Goal: Task Accomplishment & Management: Complete application form

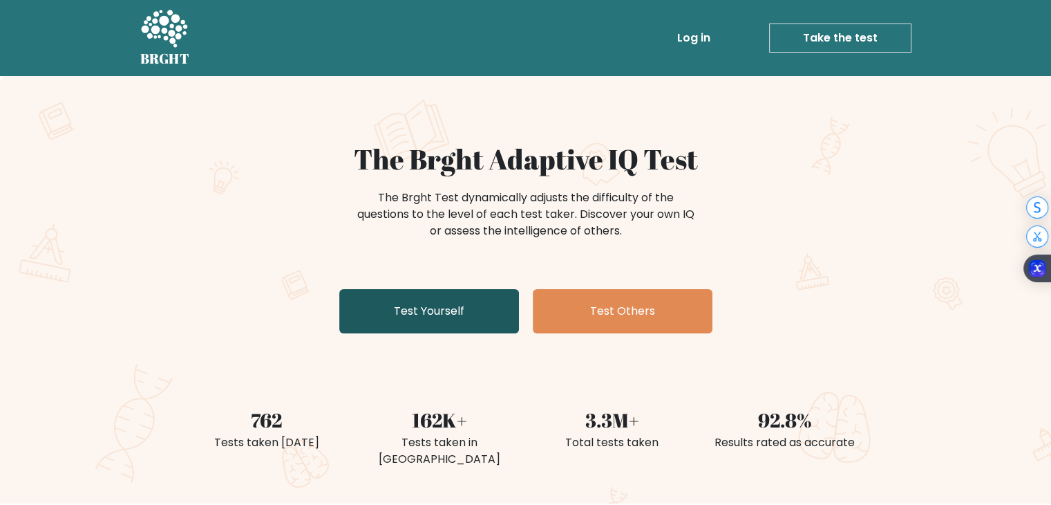
click at [493, 303] on link "Test Yourself" at bounding box center [429, 311] width 180 height 44
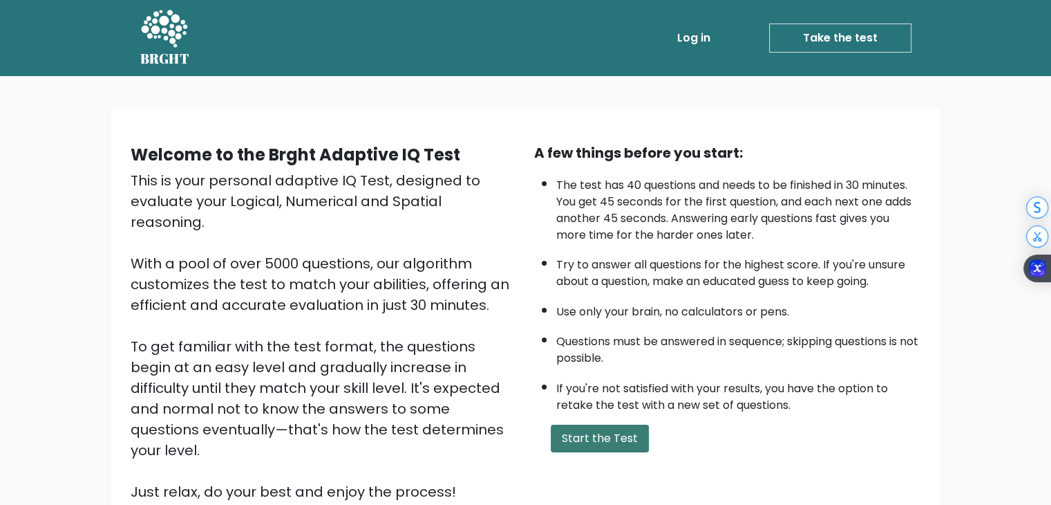
click at [612, 440] on button "Start the Test" at bounding box center [600, 438] width 98 height 28
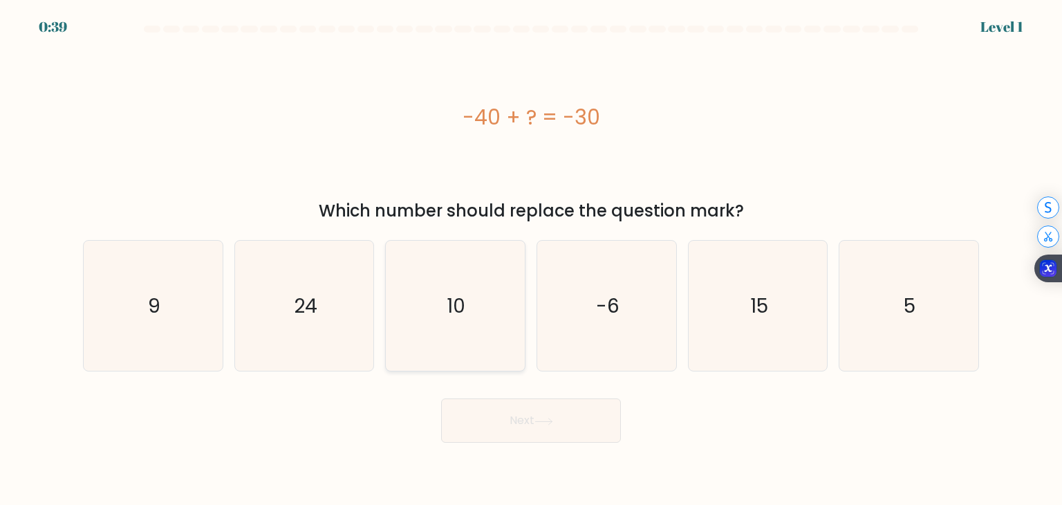
click at [445, 317] on icon "10" at bounding box center [455, 306] width 130 height 130
click at [531, 259] on input "c. 10" at bounding box center [531, 255] width 1 height 7
radio input "true"
click at [506, 424] on button "Next" at bounding box center [531, 420] width 180 height 44
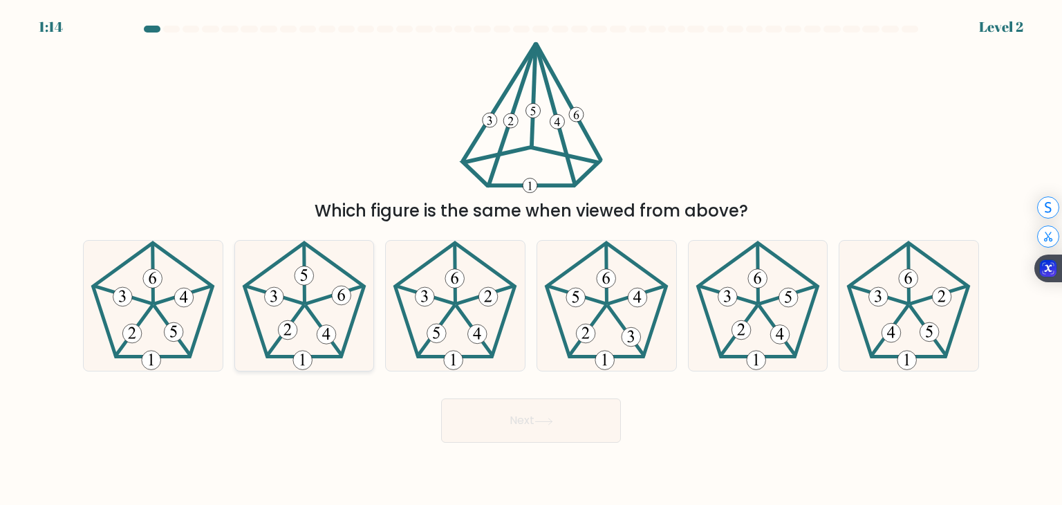
click at [323, 330] on 757 at bounding box center [326, 334] width 19 height 19
click at [531, 259] on input "b." at bounding box center [531, 255] width 1 height 7
radio input "true"
click at [553, 418] on icon at bounding box center [543, 421] width 19 height 8
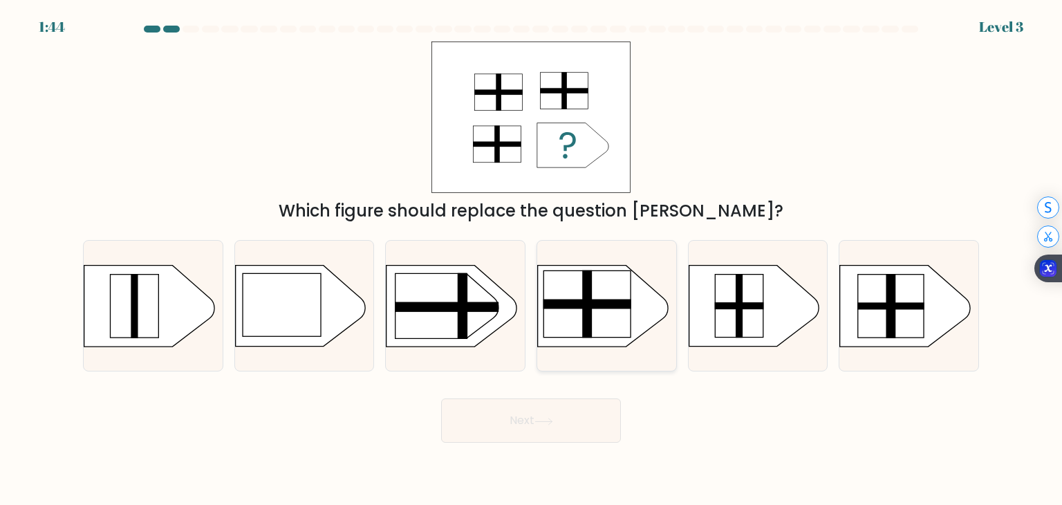
click at [619, 309] on rect at bounding box center [586, 303] width 87 height 66
click at [532, 259] on input "d." at bounding box center [531, 255] width 1 height 7
radio input "true"
click at [545, 424] on icon at bounding box center [543, 421] width 19 height 8
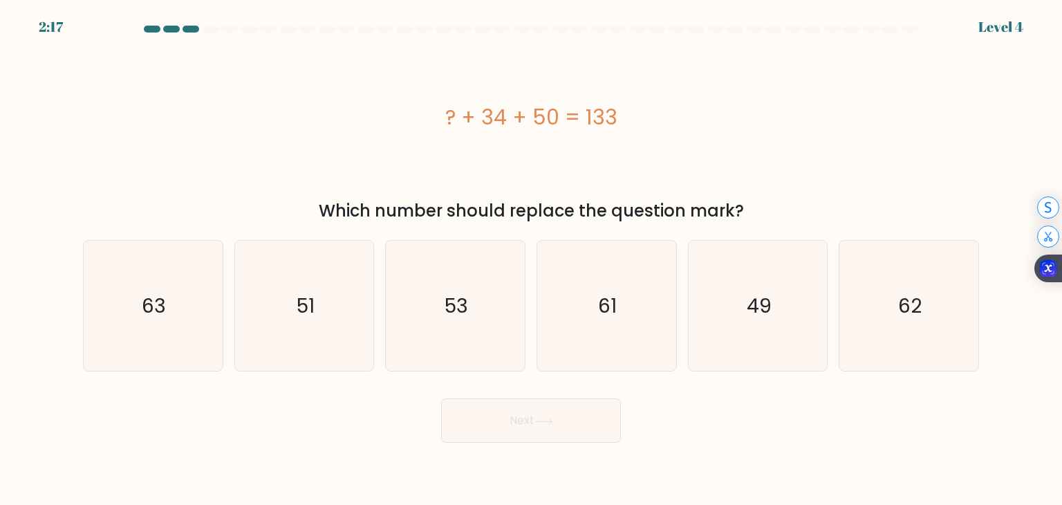
click at [534, 115] on div "? + 34 + 50 = 133" at bounding box center [531, 117] width 896 height 31
click at [182, 314] on icon "63" at bounding box center [153, 306] width 130 height 130
click at [531, 259] on input "a. 63" at bounding box center [531, 255] width 1 height 7
radio input "true"
click at [548, 413] on button "Next" at bounding box center [531, 420] width 180 height 44
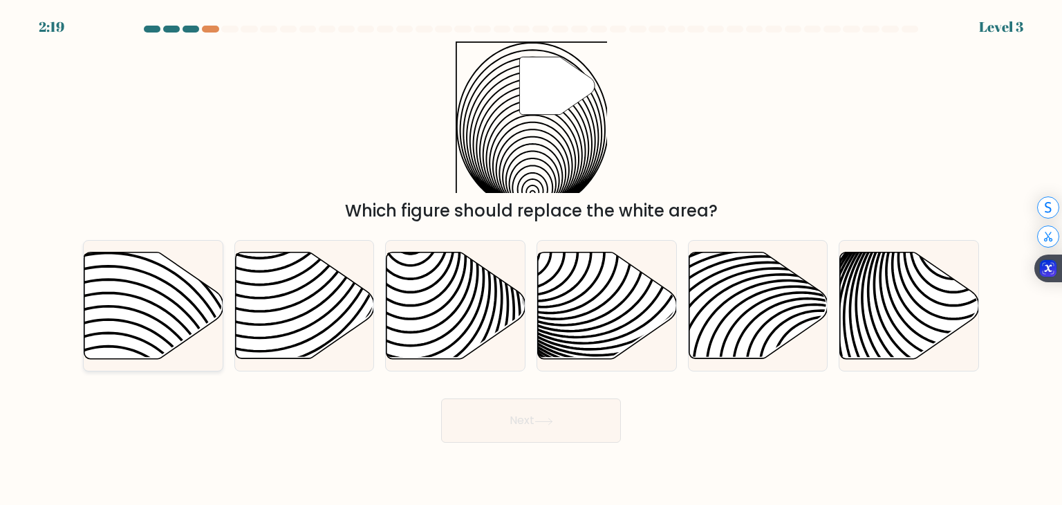
click at [154, 332] on icon at bounding box center [108, 366] width 280 height 280
click at [531, 259] on input "a." at bounding box center [531, 255] width 1 height 7
radio input "true"
click at [521, 426] on button "Next" at bounding box center [531, 420] width 180 height 44
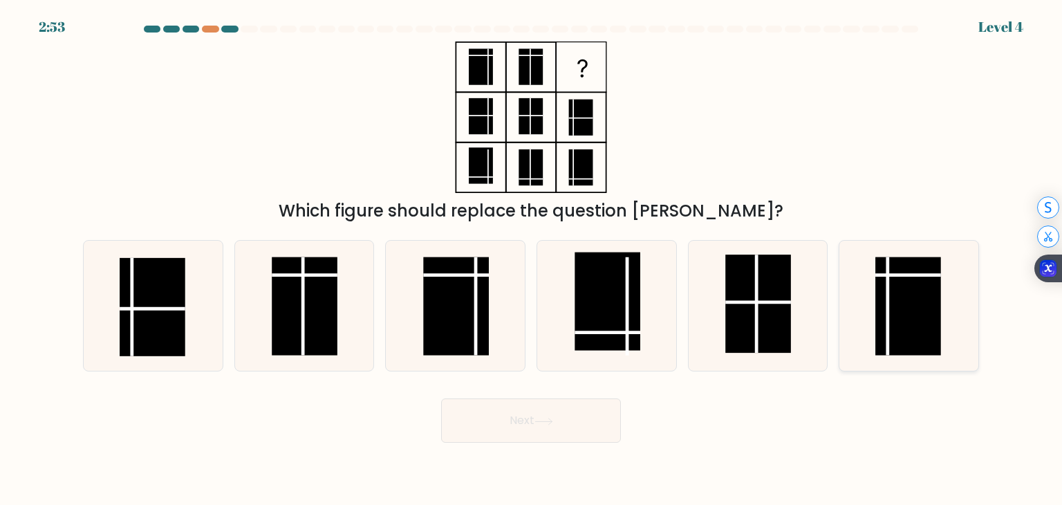
click at [880, 301] on rect at bounding box center [909, 306] width 66 height 98
click at [532, 259] on input "f." at bounding box center [531, 255] width 1 height 7
radio input "true"
click at [515, 424] on button "Next" at bounding box center [531, 420] width 180 height 44
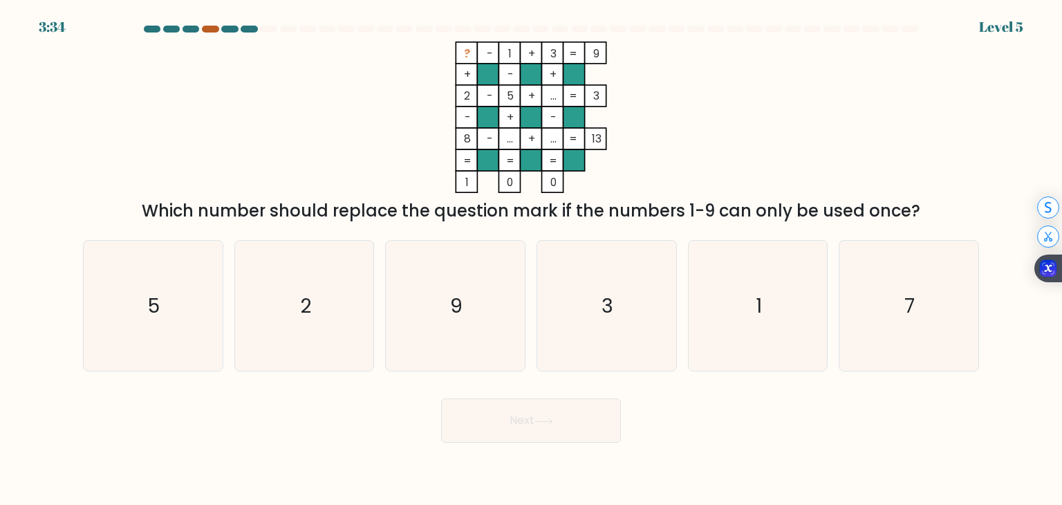
click at [209, 28] on div at bounding box center [210, 29] width 17 height 7
click at [198, 32] on at bounding box center [530, 29] width 777 height 7
click at [211, 32] on div at bounding box center [531, 32] width 912 height 12
click at [213, 28] on div at bounding box center [210, 29] width 17 height 7
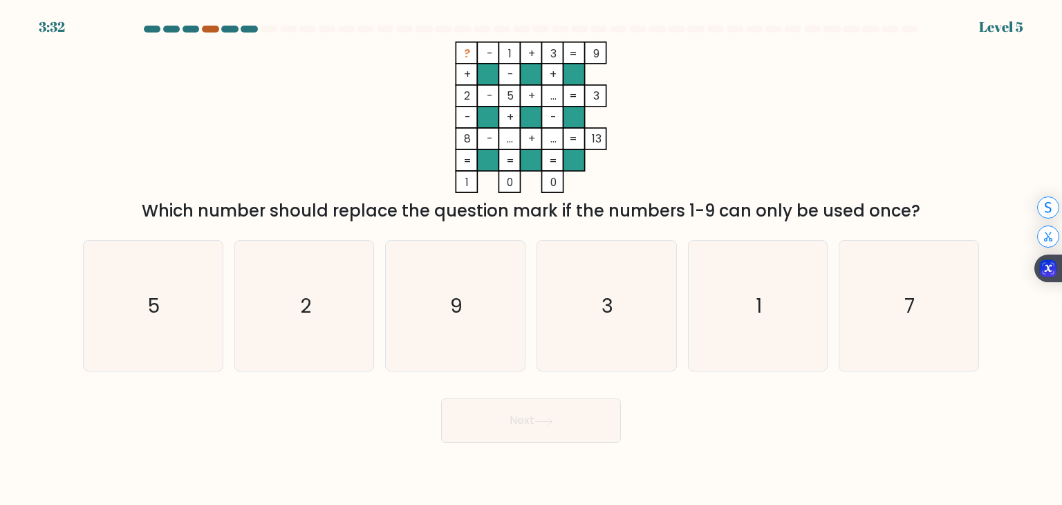
click at [213, 28] on div at bounding box center [210, 29] width 17 height 7
click at [570, 54] on tspan "=" at bounding box center [573, 53] width 8 height 15
drag, startPoint x: 555, startPoint y: 57, endPoint x: 536, endPoint y: 57, distance: 18.7
click at [536, 57] on icon "? - 1 + 3 9 + - + 2 - 5 + ... 3 - + - 8 - ... + ... = 13 = = = = 1 0 0 =" at bounding box center [530, 116] width 415 height 151
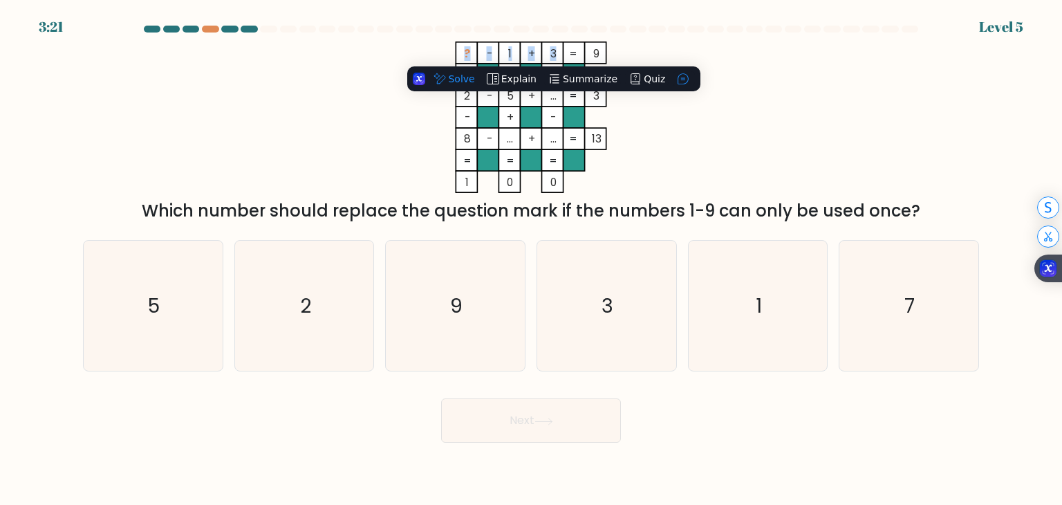
click at [555, 56] on tspan "3" at bounding box center [553, 53] width 6 height 15
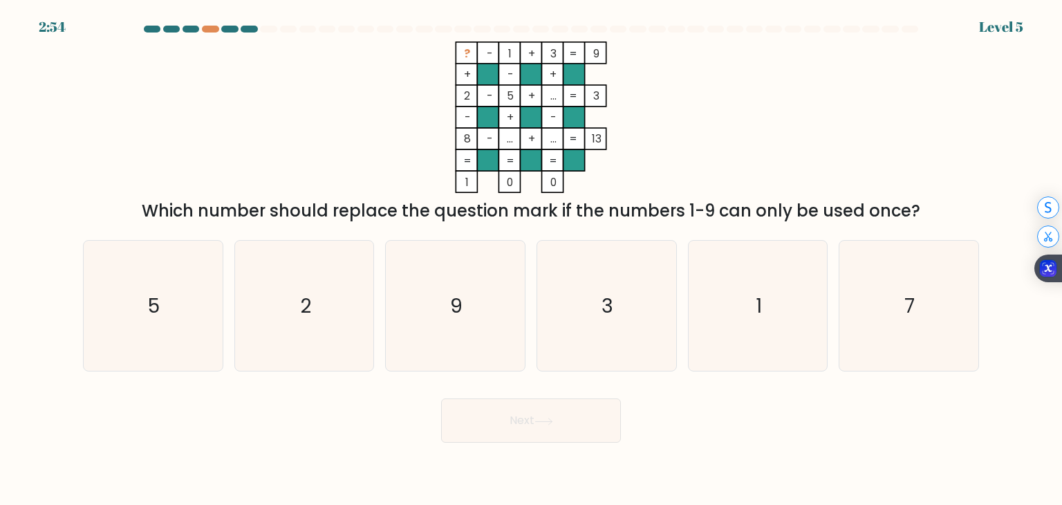
click at [465, 92] on tspan "2" at bounding box center [467, 95] width 6 height 15
click at [495, 332] on icon "9" at bounding box center [455, 306] width 130 height 130
click at [531, 259] on input "c. 9" at bounding box center [531, 255] width 1 height 7
radio input "true"
click at [336, 357] on icon "2" at bounding box center [304, 306] width 130 height 130
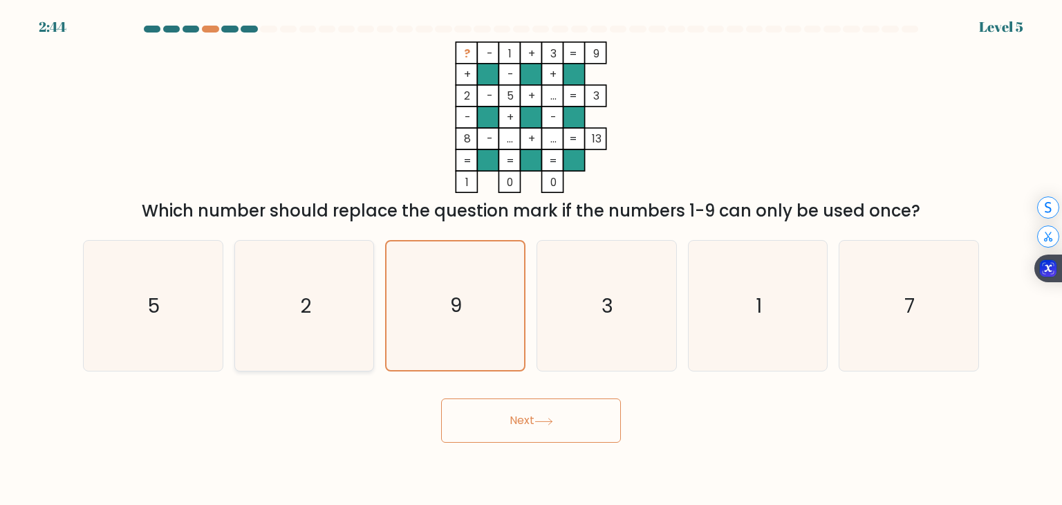
click at [531, 259] on input "b. 2" at bounding box center [531, 255] width 1 height 7
radio input "true"
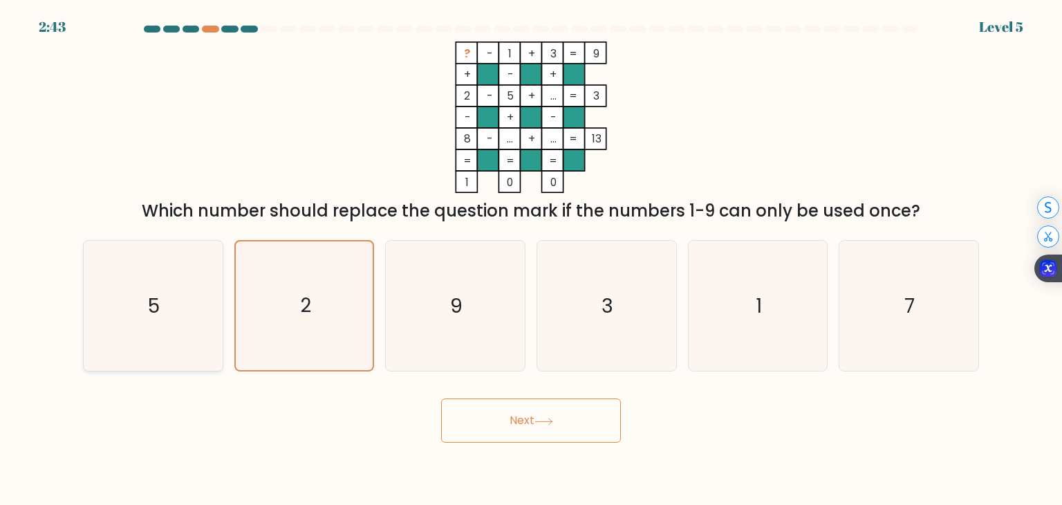
click at [193, 332] on icon "5" at bounding box center [153, 306] width 130 height 130
click at [531, 259] on input "a. 5" at bounding box center [531, 255] width 1 height 7
radio input "true"
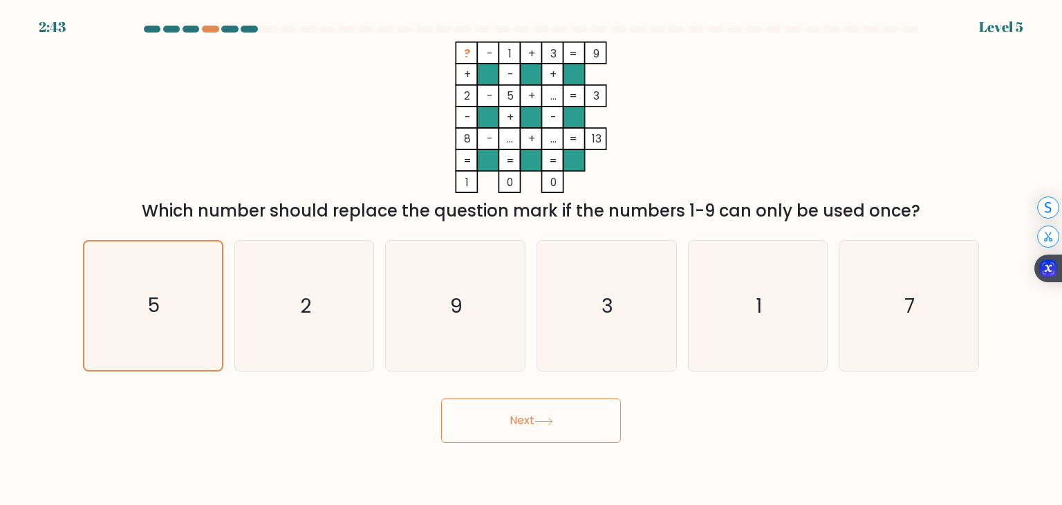
click at [582, 422] on button "Next" at bounding box center [531, 420] width 180 height 44
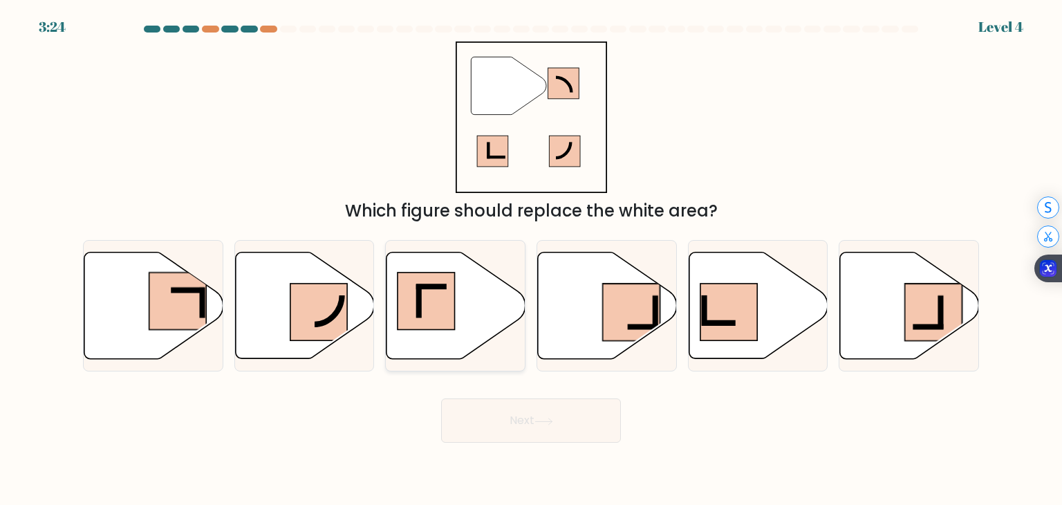
click at [458, 302] on icon at bounding box center [455, 305] width 139 height 106
click at [531, 259] on input "c." at bounding box center [531, 255] width 1 height 7
radio input "true"
click at [549, 422] on icon at bounding box center [543, 421] width 19 height 8
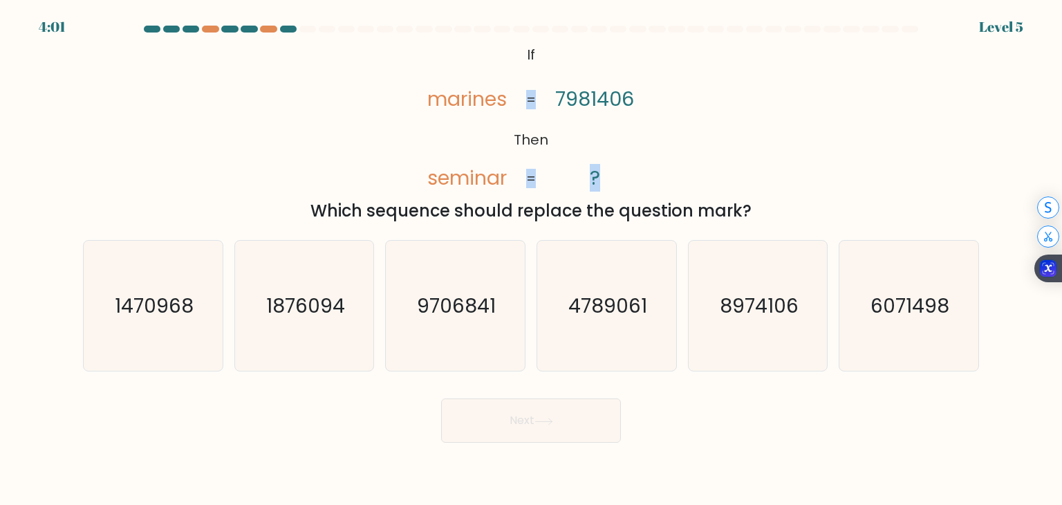
drag, startPoint x: 532, startPoint y: 176, endPoint x: 608, endPoint y: 176, distance: 76.7
click at [600, 176] on icon "@import url('https://fonts.googleapis.com/css?family=Abril+Fatface:400,100,100i…" at bounding box center [531, 116] width 246 height 151
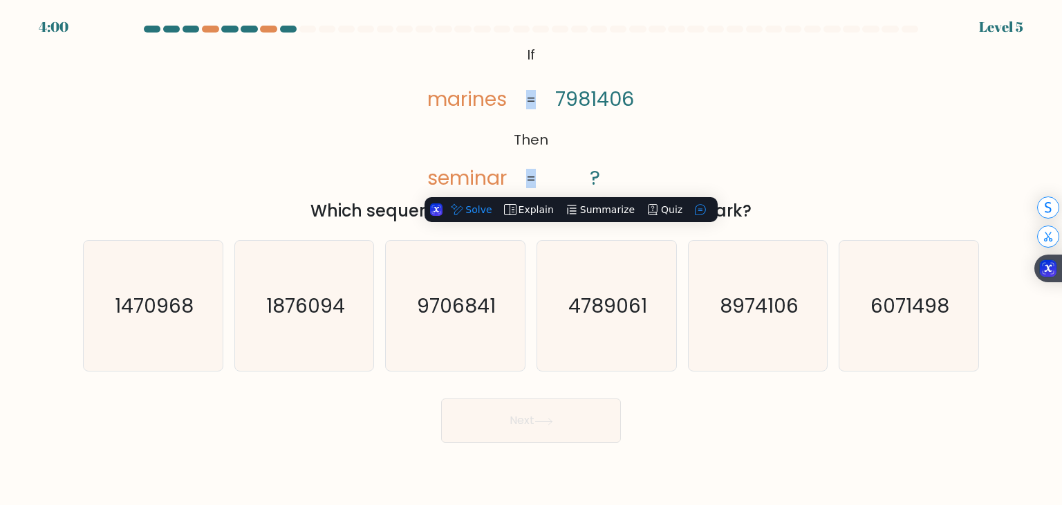
click at [643, 164] on icon "@import url('https://fonts.googleapis.com/css?family=Abril+Fatface:400,100,100i…" at bounding box center [531, 116] width 246 height 151
click at [643, 163] on icon "@import url('https://fonts.googleapis.com/css?family=Abril+Fatface:400,100,100i…" at bounding box center [531, 116] width 246 height 151
click at [622, 126] on icon "@import url('https://fonts.googleapis.com/css?family=Abril+Fatface:400,100,100i…" at bounding box center [531, 116] width 246 height 151
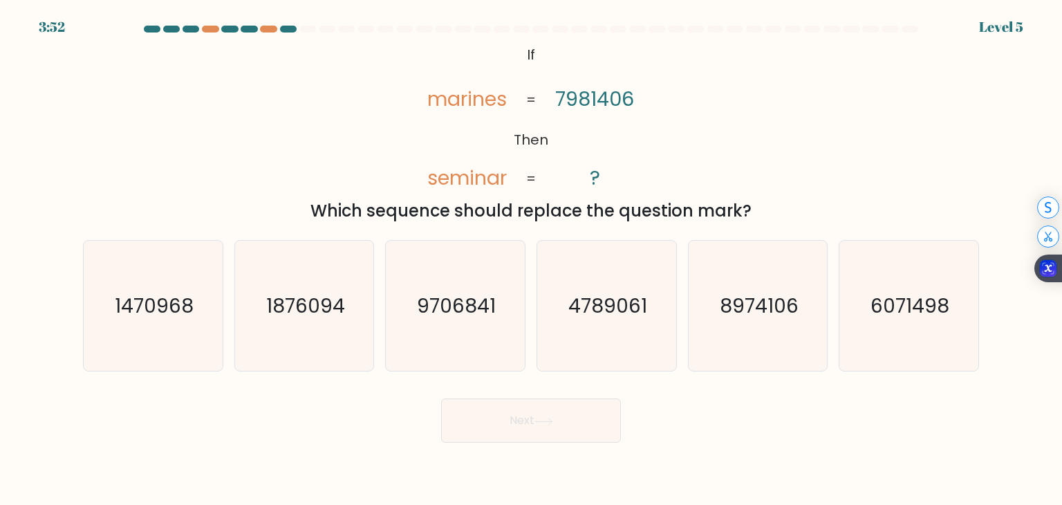
click at [630, 91] on tspan "7981406" at bounding box center [594, 99] width 79 height 28
click at [882, 330] on icon "6071498" at bounding box center [908, 306] width 130 height 130
click at [532, 259] on input "f. 6071498" at bounding box center [531, 255] width 1 height 7
radio input "true"
click at [505, 415] on button "Next" at bounding box center [531, 420] width 180 height 44
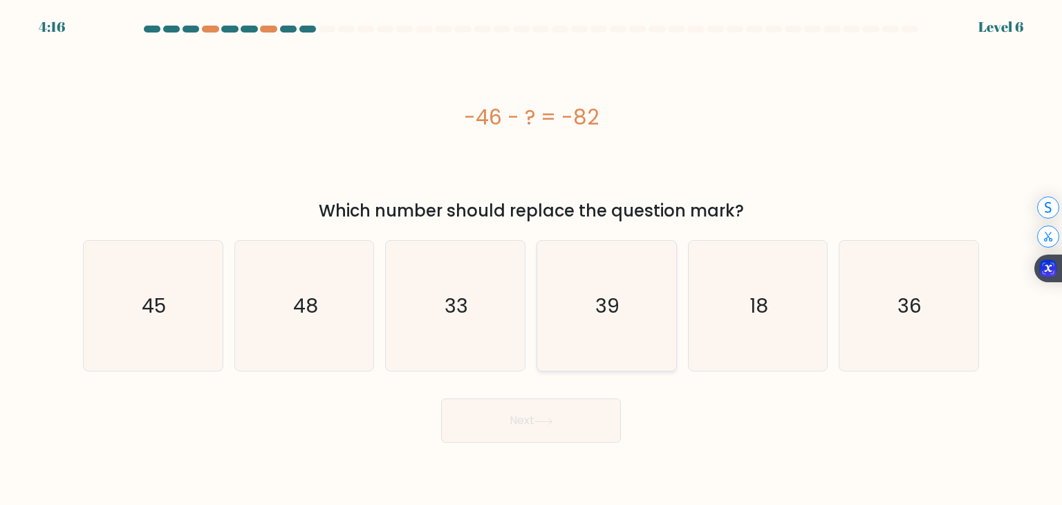
click at [588, 299] on icon "39" at bounding box center [606, 306] width 130 height 130
click at [532, 259] on input "d. 39" at bounding box center [531, 255] width 1 height 7
radio input "true"
click at [549, 433] on button "Next" at bounding box center [531, 420] width 180 height 44
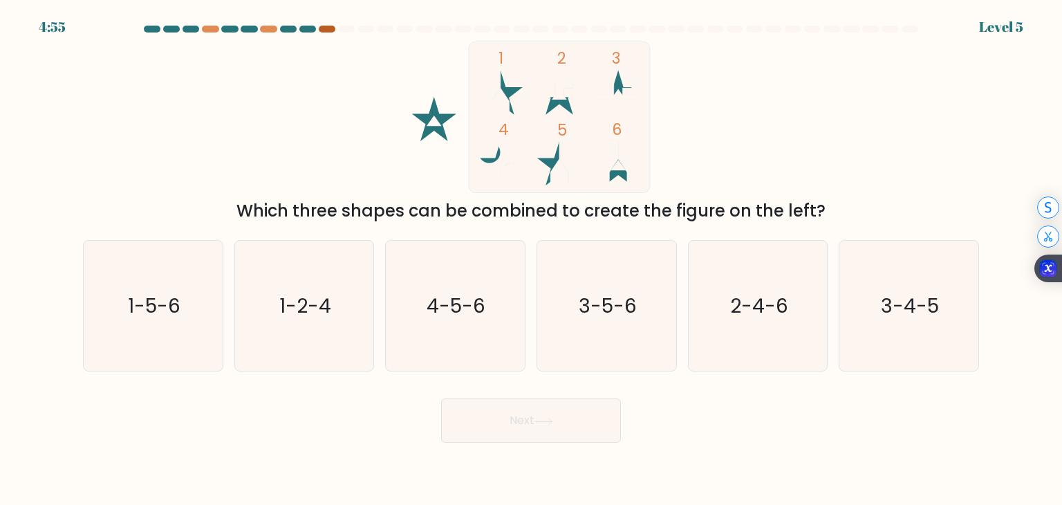
click at [326, 26] on div at bounding box center [327, 29] width 17 height 7
click at [616, 81] on icon at bounding box center [618, 93] width 44 height 44
click at [528, 151] on rect at bounding box center [559, 116] width 181 height 151
click at [167, 334] on icon "1-5-6" at bounding box center [153, 306] width 130 height 130
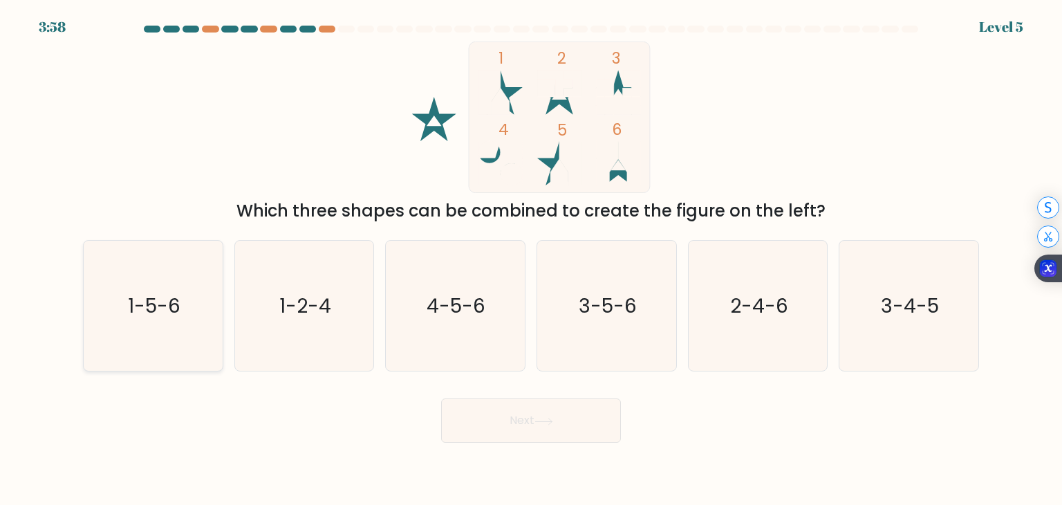
click at [531, 259] on input "a. 1-5-6" at bounding box center [531, 255] width 1 height 7
radio input "true"
click at [541, 438] on button "Next" at bounding box center [531, 420] width 180 height 44
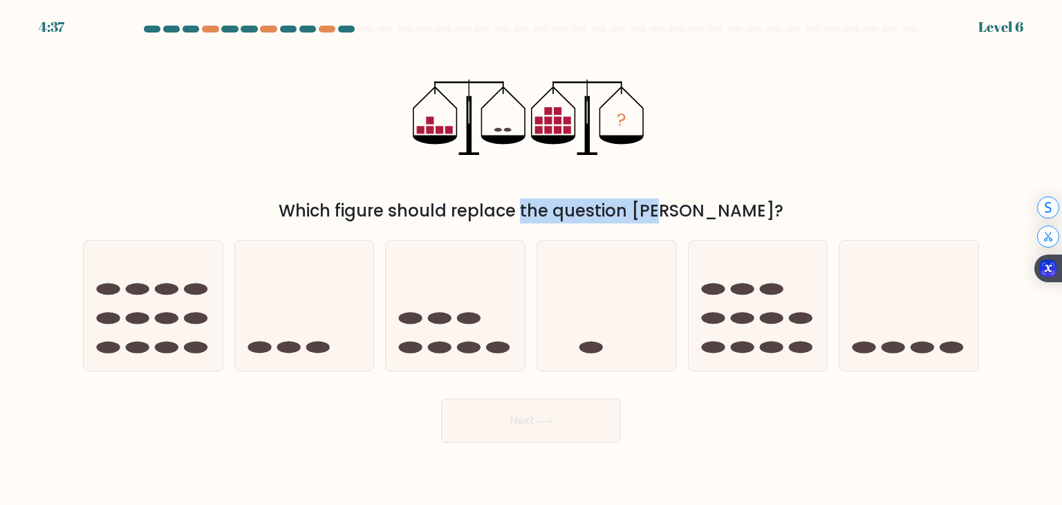
drag, startPoint x: 450, startPoint y: 211, endPoint x: 583, endPoint y: 212, distance: 133.4
click at [583, 212] on div "Which figure should replace the question mark?" at bounding box center [530, 210] width 879 height 25
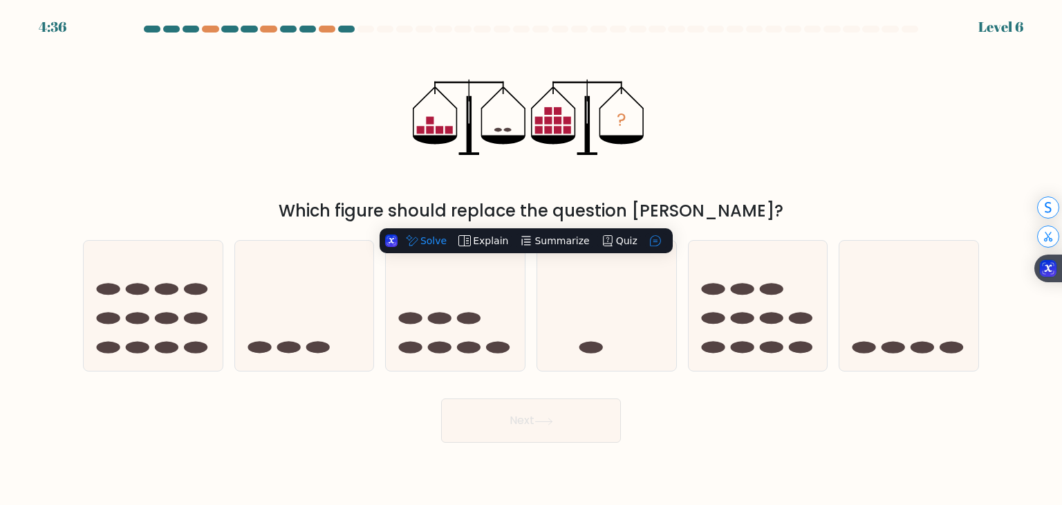
click at [673, 137] on div "? Which figure should replace the question mark?" at bounding box center [531, 132] width 912 height 182
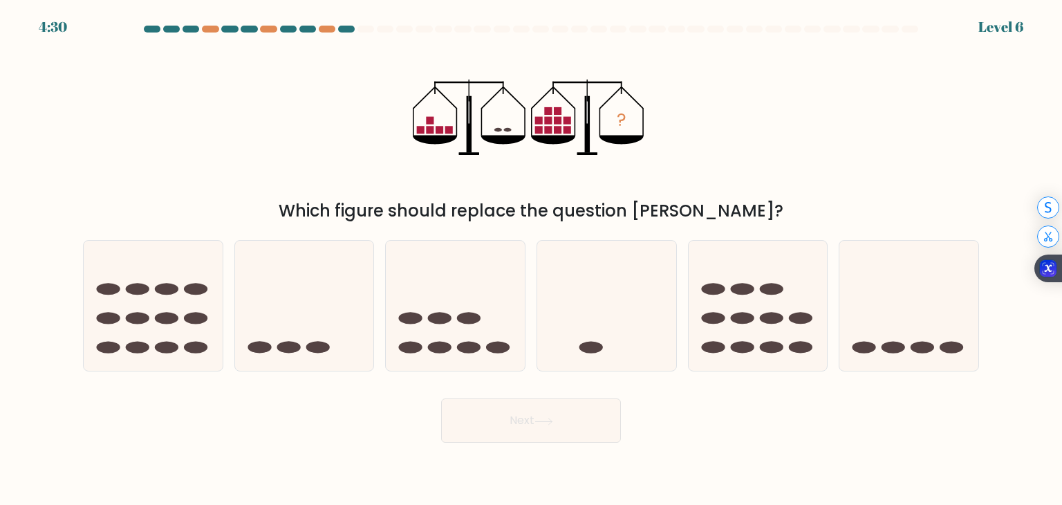
drag, startPoint x: 498, startPoint y: 131, endPoint x: 514, endPoint y: 131, distance: 15.9
click at [514, 131] on icon "?" at bounding box center [531, 116] width 236 height 151
drag, startPoint x: 509, startPoint y: 128, endPoint x: 442, endPoint y: 128, distance: 66.4
click at [508, 128] on ellipse at bounding box center [507, 130] width 8 height 4
click at [449, 131] on rect at bounding box center [449, 130] width 8 height 8
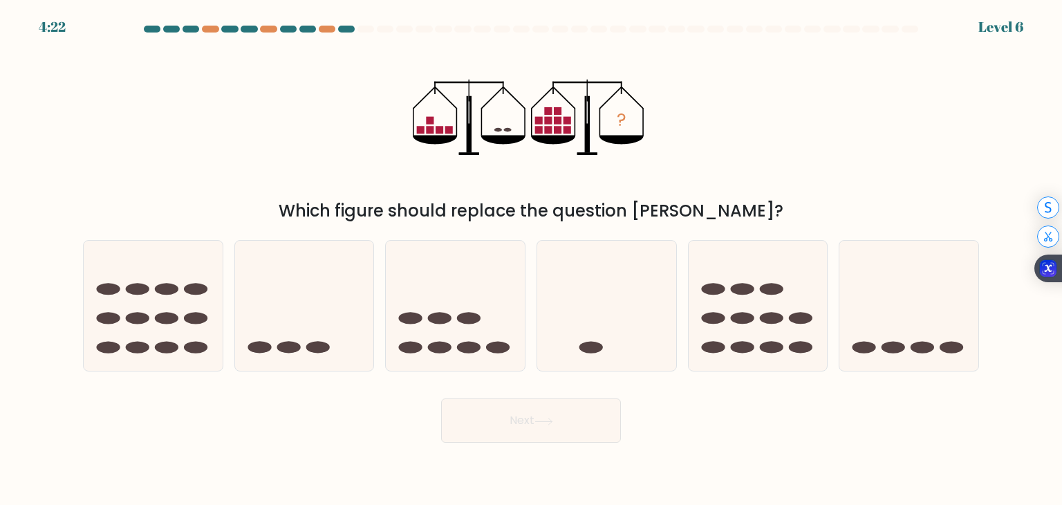
click at [431, 123] on rect at bounding box center [430, 121] width 8 height 8
click at [428, 129] on rect at bounding box center [430, 130] width 8 height 8
click at [451, 130] on rect at bounding box center [449, 130] width 8 height 8
click at [541, 123] on rect at bounding box center [539, 121] width 8 height 8
click at [547, 128] on rect at bounding box center [548, 130] width 8 height 8
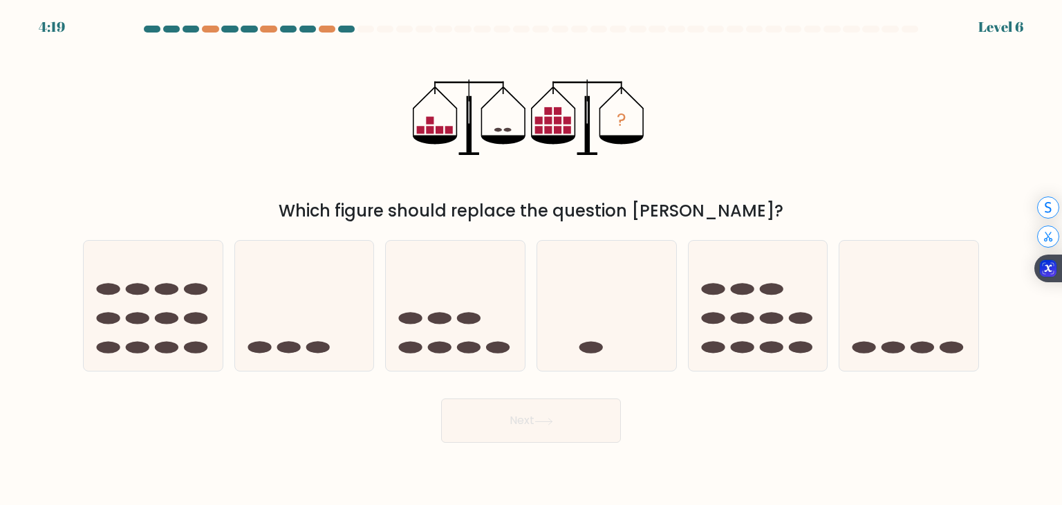
click at [554, 129] on rect at bounding box center [558, 130] width 8 height 8
click at [562, 129] on icon "?" at bounding box center [531, 116] width 236 height 151
drag, startPoint x: 567, startPoint y: 124, endPoint x: 556, endPoint y: 122, distance: 11.1
click at [565, 123] on rect at bounding box center [567, 121] width 8 height 8
click at [554, 122] on rect at bounding box center [558, 121] width 8 height 8
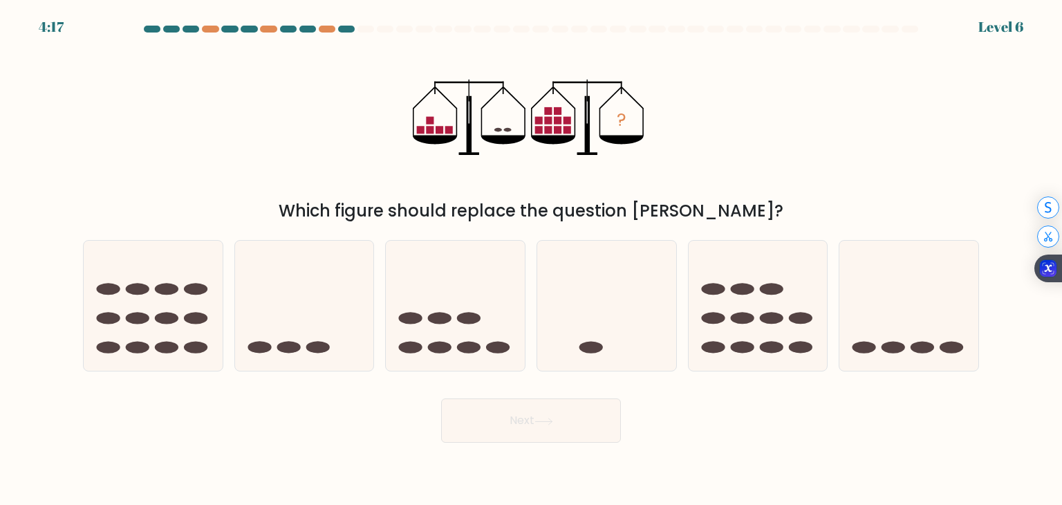
click at [549, 120] on rect at bounding box center [548, 121] width 8 height 8
click at [549, 111] on rect at bounding box center [548, 111] width 8 height 8
click at [558, 108] on rect at bounding box center [558, 111] width 8 height 8
click at [902, 345] on ellipse at bounding box center [893, 347] width 24 height 12
click at [532, 259] on input "f." at bounding box center [531, 255] width 1 height 7
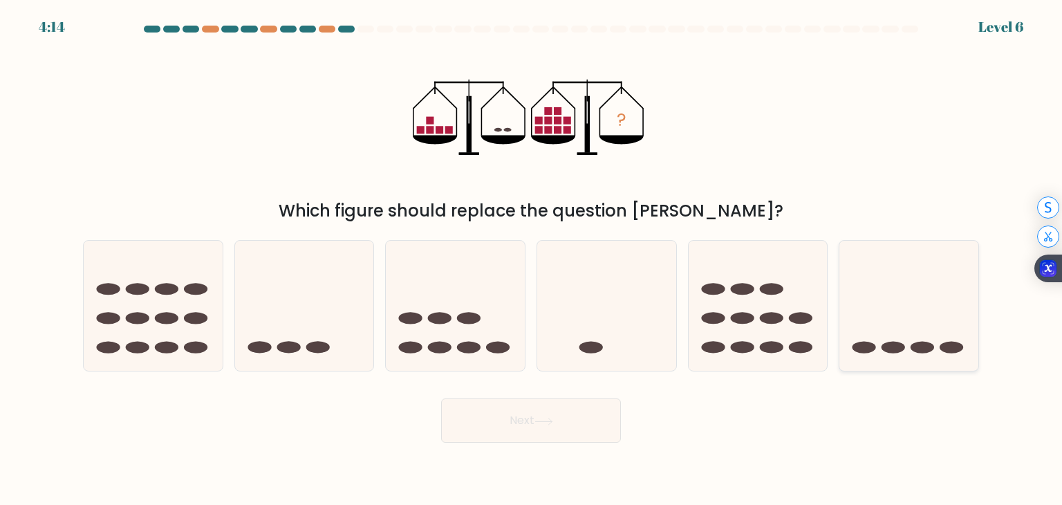
radio input "true"
click at [589, 418] on button "Next" at bounding box center [531, 420] width 180 height 44
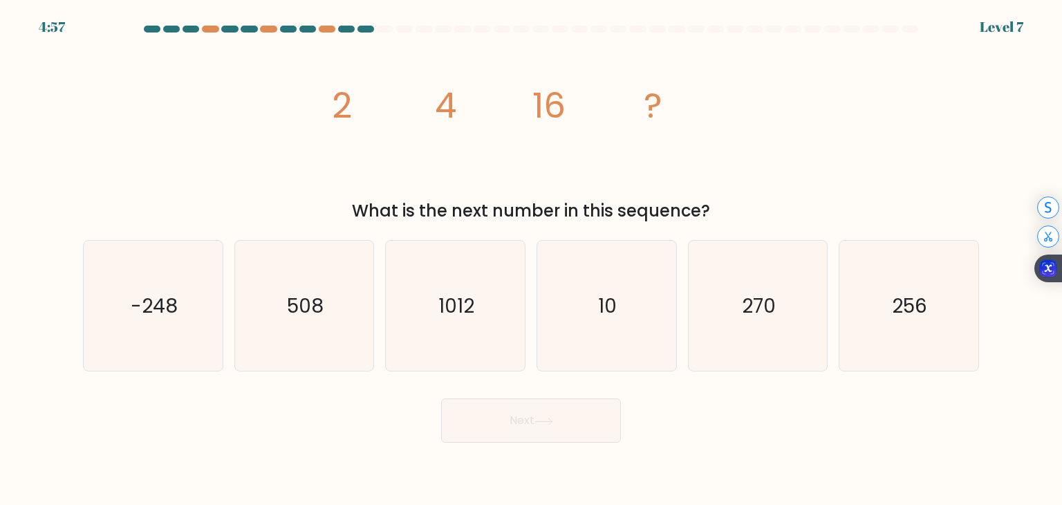
drag, startPoint x: 429, startPoint y: 97, endPoint x: 462, endPoint y: 97, distance: 33.2
click at [462, 97] on icon "image/svg+xml 2 4 16 ?" at bounding box center [530, 116] width 415 height 151
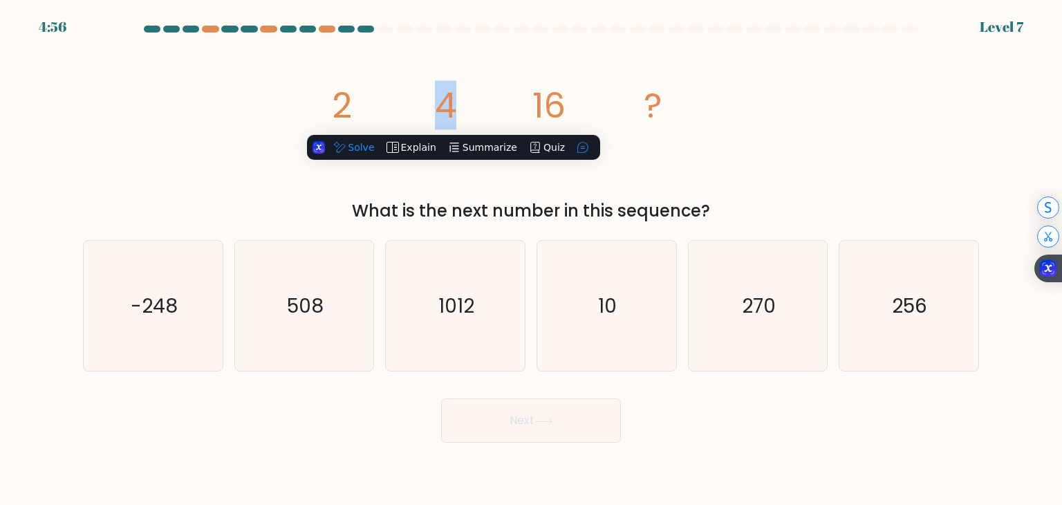
click at [454, 77] on icon "image/svg+xml 2 4 16 ?" at bounding box center [530, 116] width 415 height 151
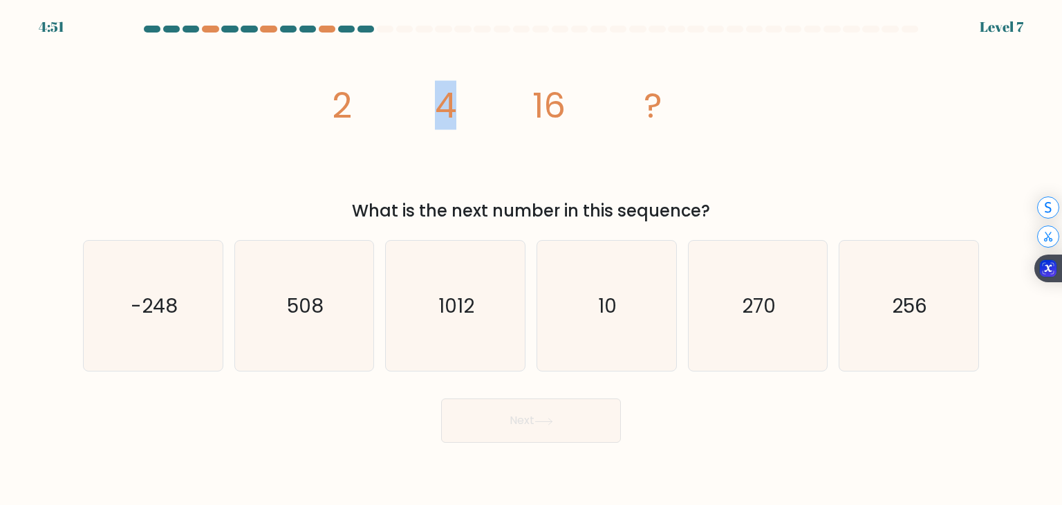
drag, startPoint x: 393, startPoint y: 99, endPoint x: 495, endPoint y: 100, distance: 102.3
click at [495, 100] on icon "image/svg+xml 2 4 16 ?" at bounding box center [530, 116] width 415 height 151
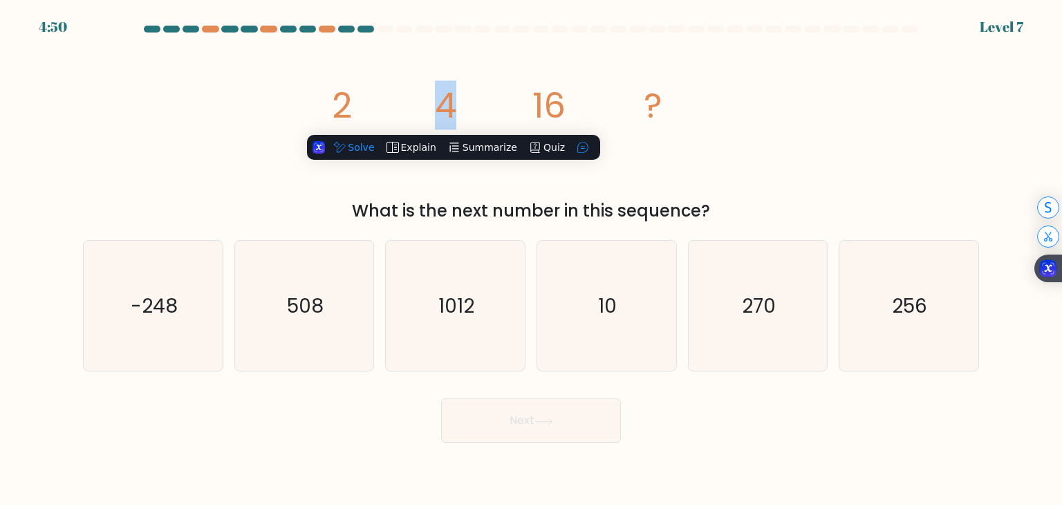
click at [500, 90] on icon "image/svg+xml 2 4 16 ?" at bounding box center [530, 116] width 415 height 151
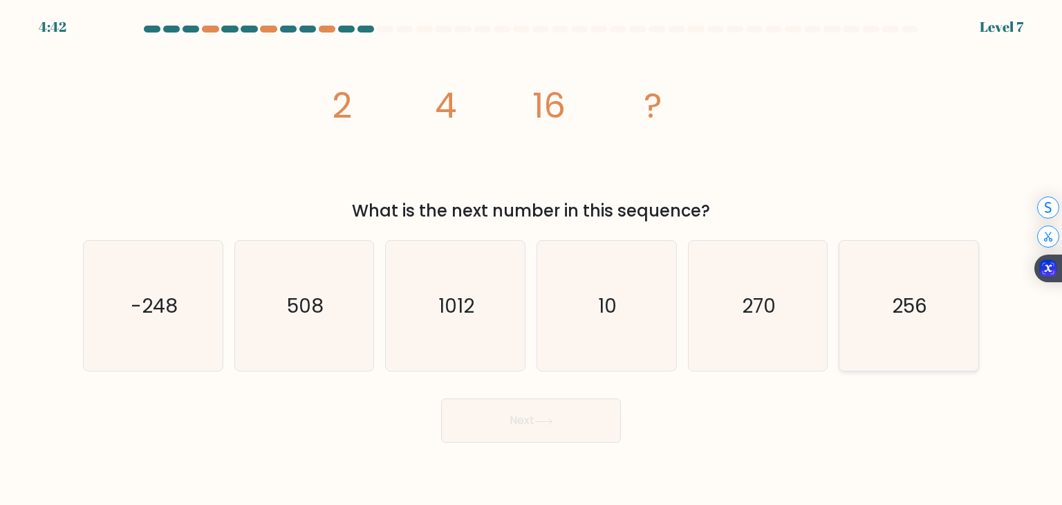
click at [906, 292] on text "256" at bounding box center [909, 306] width 35 height 28
click at [532, 259] on input "f. 256" at bounding box center [531, 255] width 1 height 7
radio input "true"
click at [592, 439] on button "Next" at bounding box center [531, 420] width 180 height 44
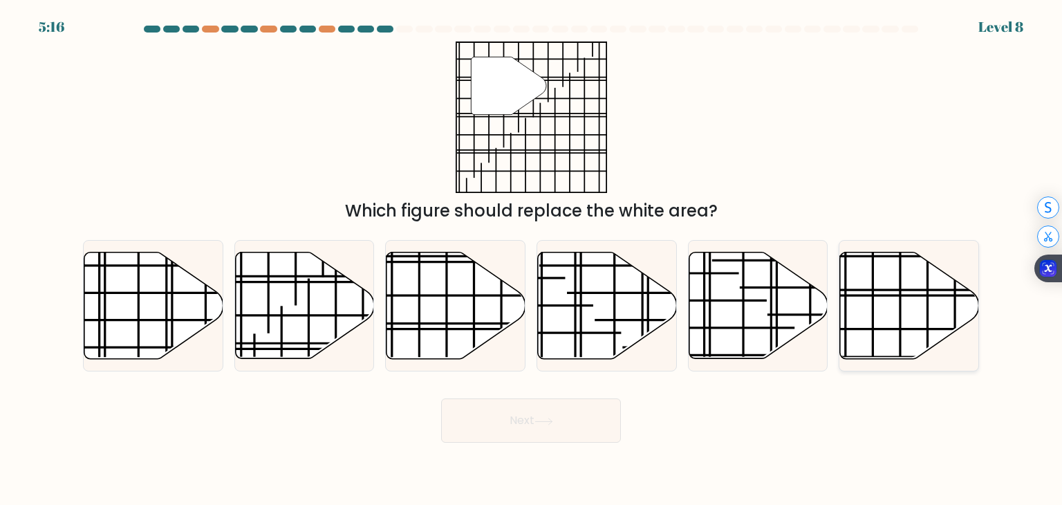
click at [868, 297] on icon at bounding box center [909, 305] width 139 height 106
click at [532, 259] on input "f." at bounding box center [531, 255] width 1 height 7
radio input "true"
click at [562, 412] on button "Next" at bounding box center [531, 420] width 180 height 44
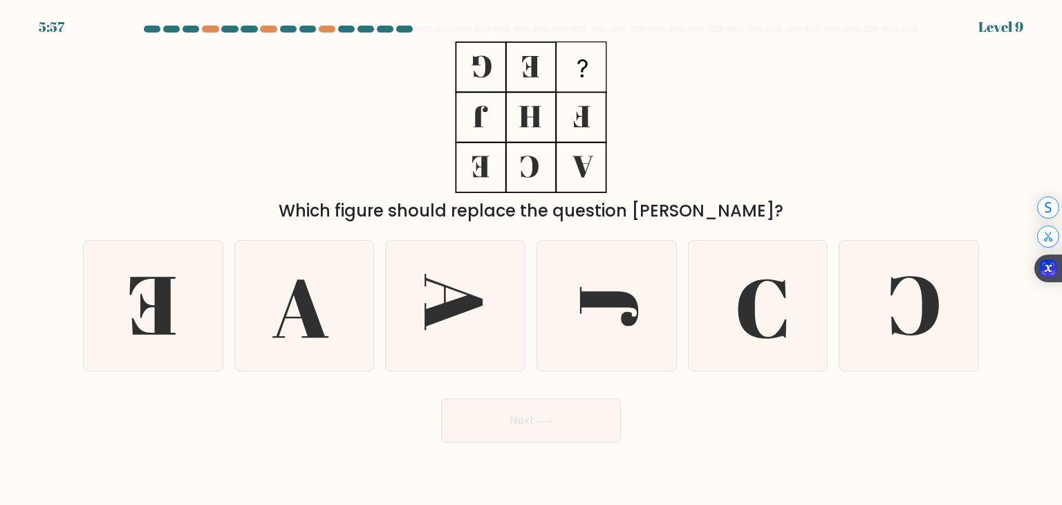
click at [525, 69] on icon at bounding box center [530, 116] width 173 height 151
click at [622, 319] on icon at bounding box center [609, 306] width 59 height 39
click at [532, 259] on input "d." at bounding box center [531, 255] width 1 height 7
radio input "true"
click at [596, 417] on button "Next" at bounding box center [531, 420] width 180 height 44
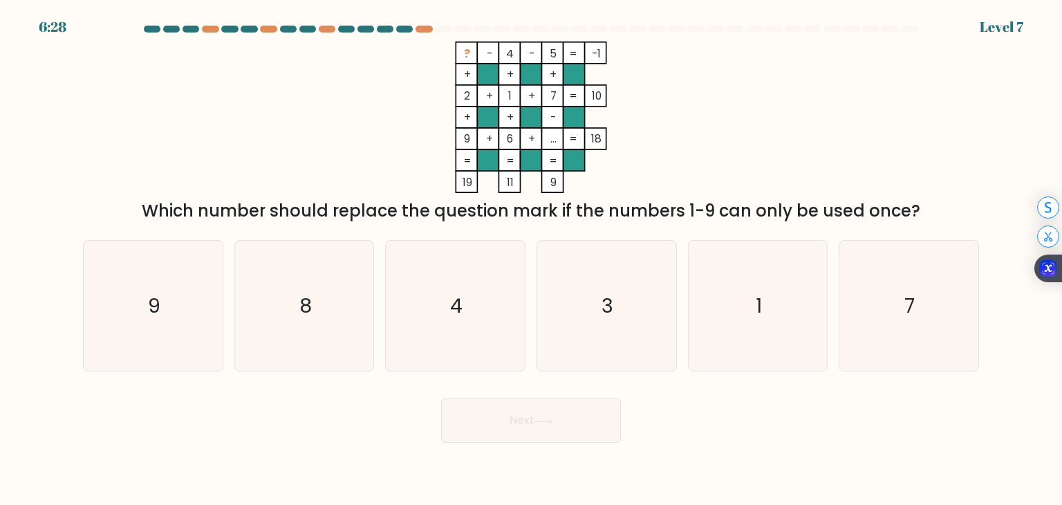
drag, startPoint x: 470, startPoint y: 123, endPoint x: 473, endPoint y: 171, distance: 48.5
click at [472, 153] on icon "? - 4 - 5 -1 + + + 2 + 1 + 7 10 + + - 9 + 6 + ... = 18 = = = = 19 11 9 =" at bounding box center [530, 116] width 415 height 151
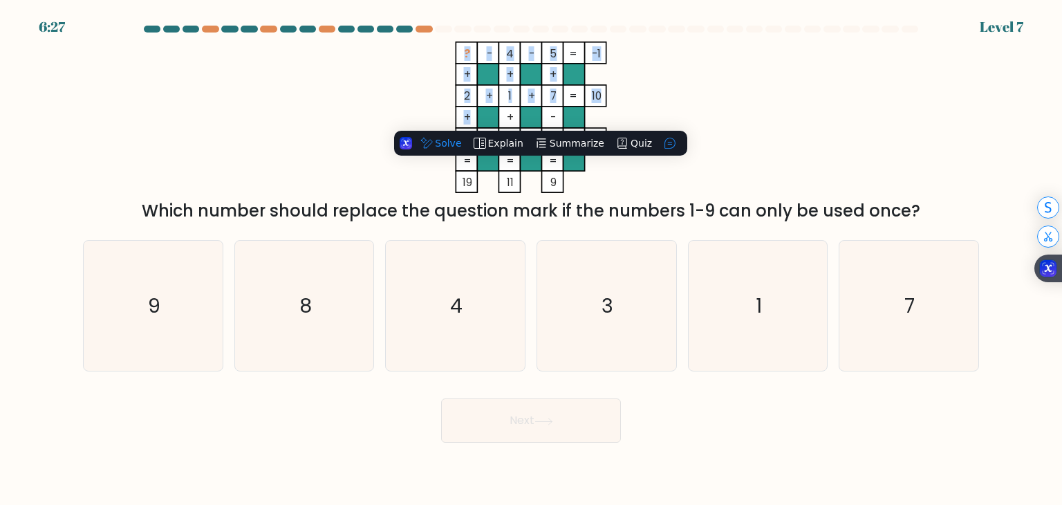
click at [687, 77] on icon "? - 4 - 5 -1 + + + 2 + 1 + 7 10 + + - 9 + 6 + ... = 18 = = = = 19 11 9 =" at bounding box center [530, 116] width 415 height 151
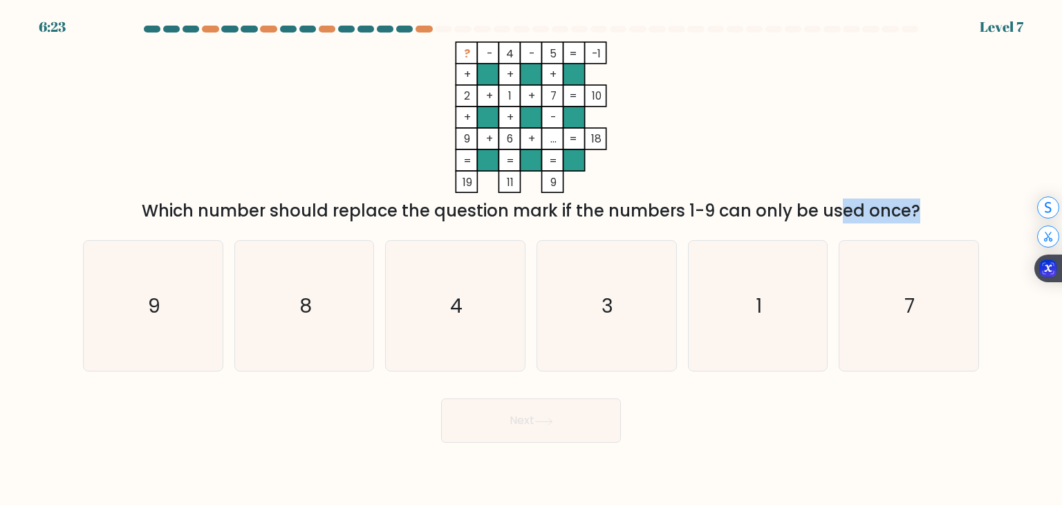
drag, startPoint x: 715, startPoint y: 213, endPoint x: 787, endPoint y: 213, distance: 72.6
click at [787, 213] on div "Which number should replace the question mark if the numbers 1-9 can only be us…" at bounding box center [530, 210] width 879 height 25
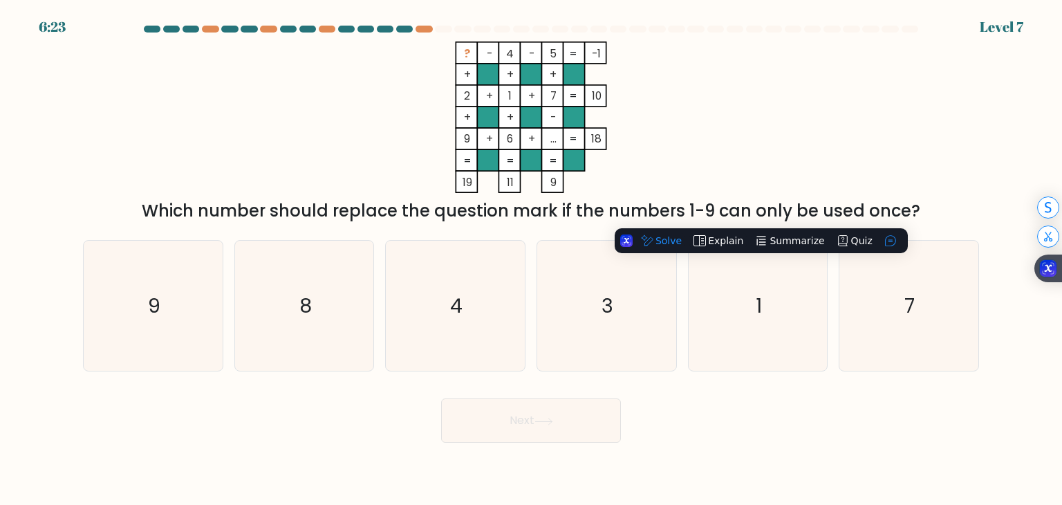
click at [780, 164] on div "? - 4 - 5 -1 + + + 2 + 1 + 7 10 + + - 9 + 6 + ... = 18 = = = = 19 11 9 = Which …" at bounding box center [531, 132] width 912 height 182
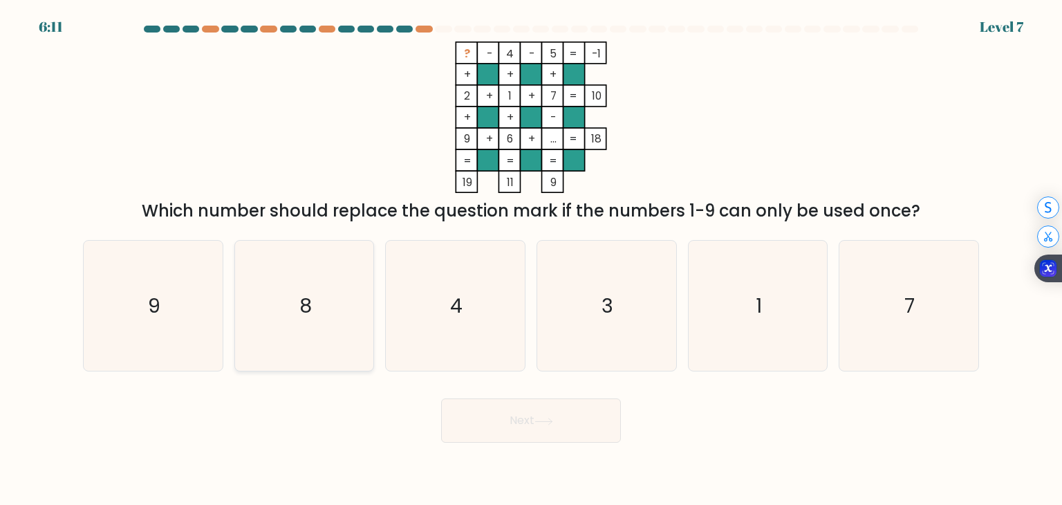
click at [284, 310] on icon "8" at bounding box center [304, 306] width 130 height 130
click at [531, 259] on input "b. 8" at bounding box center [531, 255] width 1 height 7
radio input "true"
click at [469, 420] on button "Next" at bounding box center [531, 420] width 180 height 44
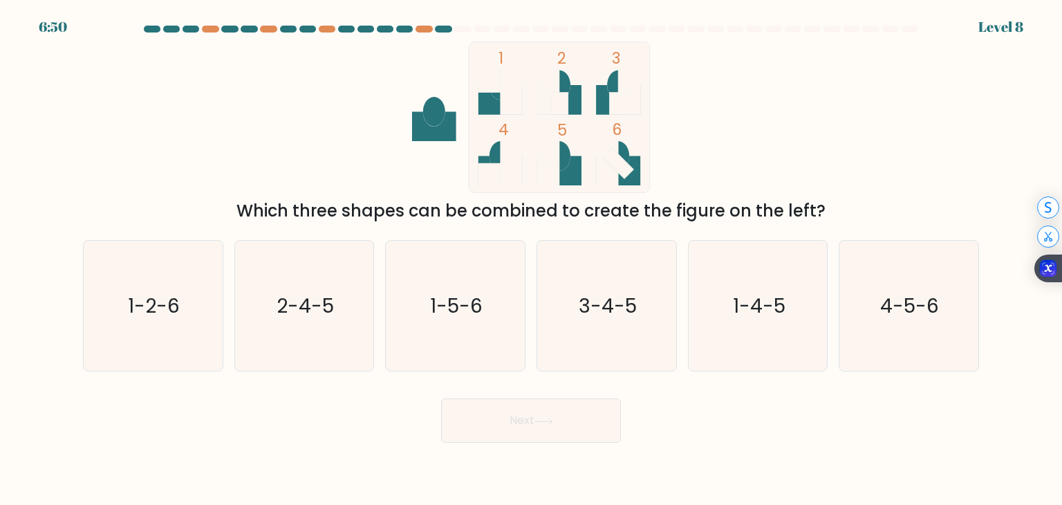
drag, startPoint x: 501, startPoint y: 156, endPoint x: 506, endPoint y: 111, distance: 44.5
click at [506, 111] on icon "1 2 3 4 5 6" at bounding box center [531, 116] width 372 height 151
click at [506, 111] on rect at bounding box center [511, 93] width 22 height 44
click at [881, 320] on icon "4-5-6" at bounding box center [908, 306] width 130 height 130
click at [532, 259] on input "f. 4-5-6" at bounding box center [531, 255] width 1 height 7
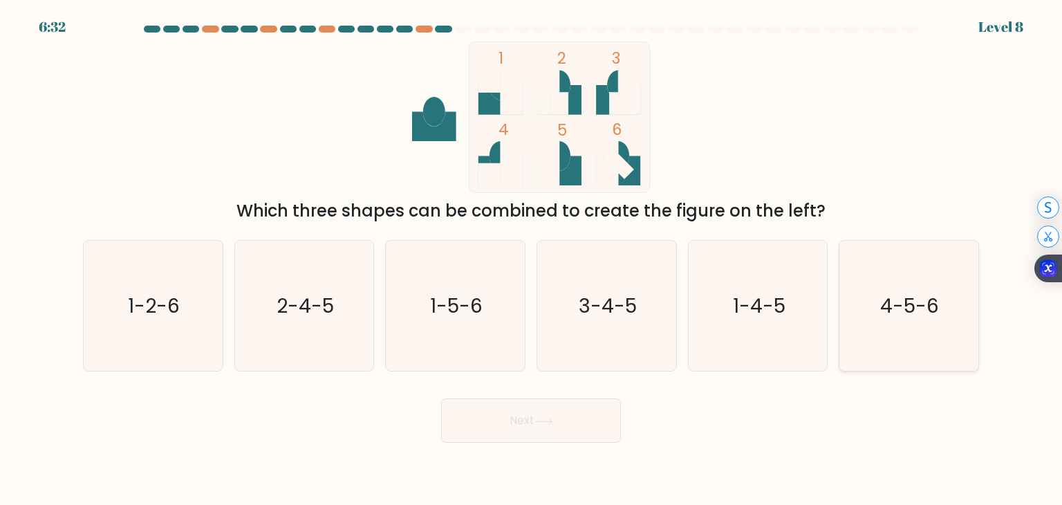
radio input "true"
click at [398, 351] on icon "1-5-6" at bounding box center [455, 306] width 130 height 130
click at [531, 259] on input "c. 1-5-6" at bounding box center [531, 255] width 1 height 7
radio input "true"
click at [542, 322] on icon "3-4-5" at bounding box center [606, 306] width 130 height 130
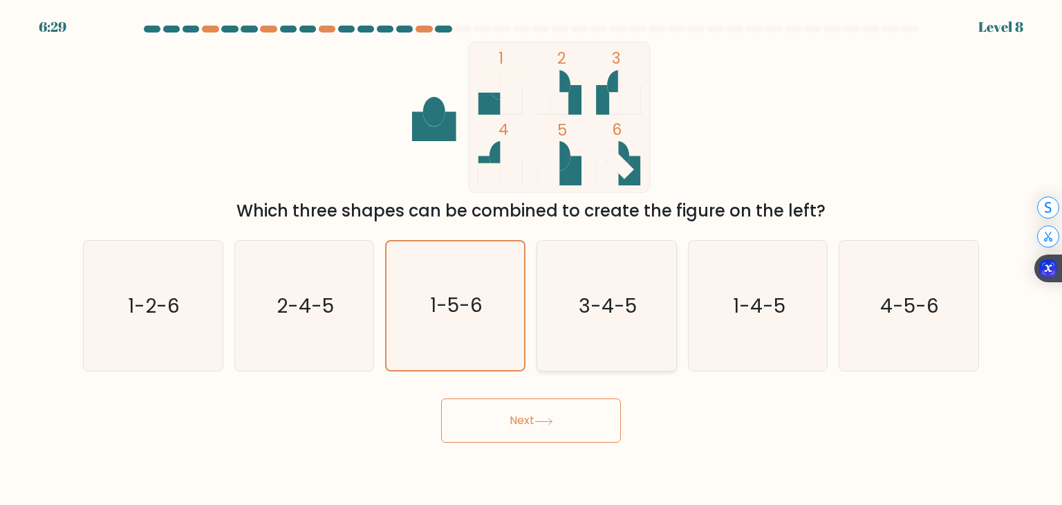
click at [532, 259] on input "d. 3-4-5" at bounding box center [531, 255] width 1 height 7
radio input "true"
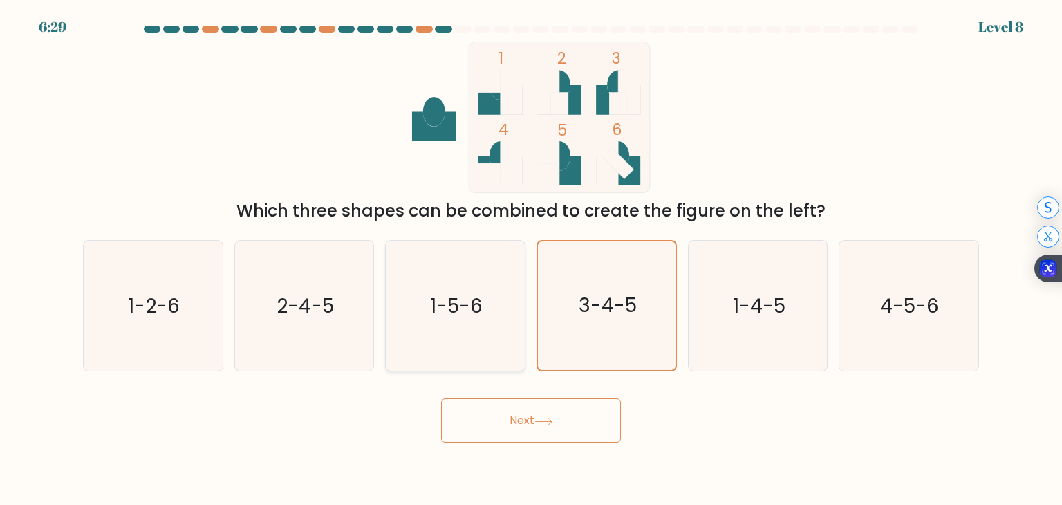
click at [417, 324] on icon "1-5-6" at bounding box center [455, 306] width 130 height 130
click at [531, 259] on input "c. 1-5-6" at bounding box center [531, 255] width 1 height 7
radio input "true"
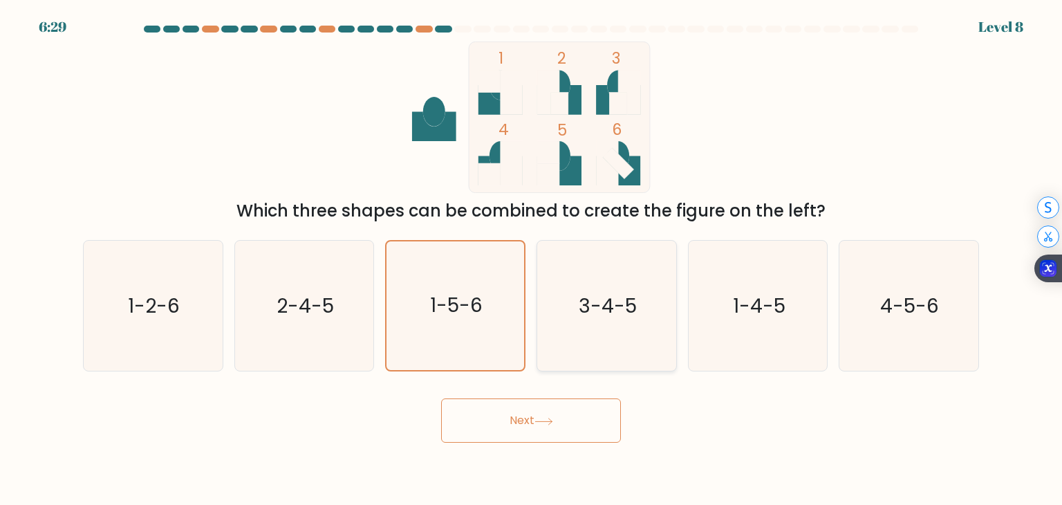
click at [599, 302] on text "3-4-5" at bounding box center [608, 306] width 58 height 28
click at [532, 259] on input "d. 3-4-5" at bounding box center [531, 255] width 1 height 7
radio input "true"
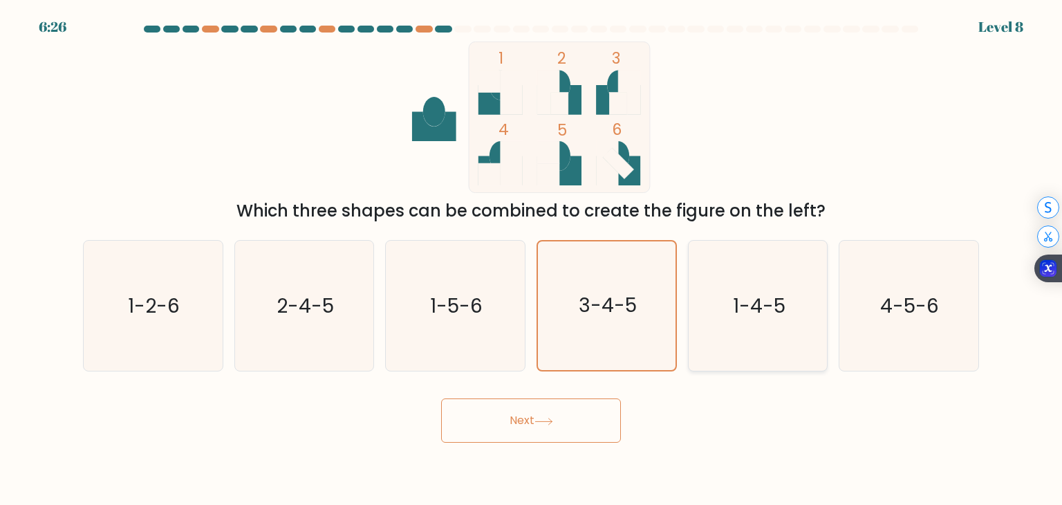
click at [719, 285] on icon "1-4-5" at bounding box center [758, 306] width 130 height 130
click at [532, 259] on input "e. 1-4-5" at bounding box center [531, 255] width 1 height 7
radio input "true"
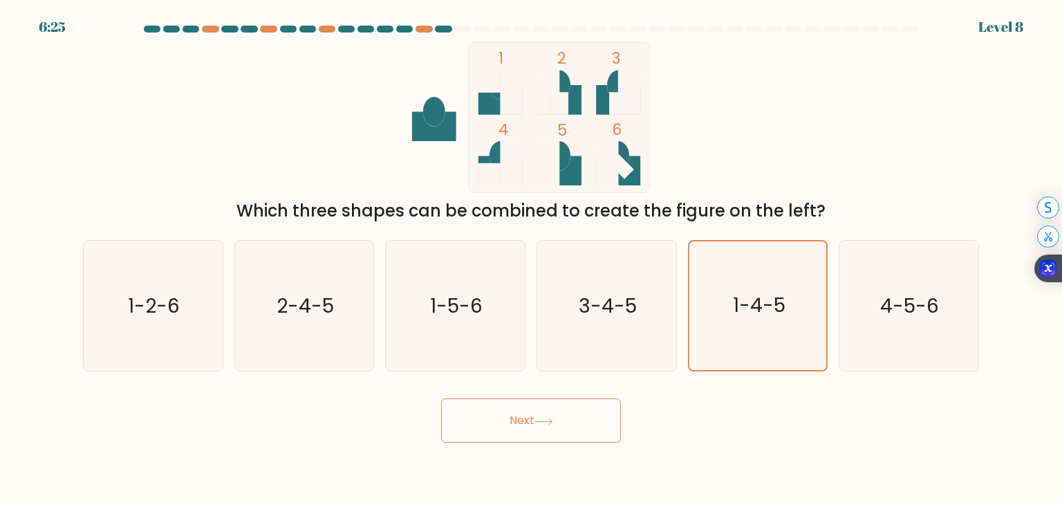
click at [575, 426] on button "Next" at bounding box center [531, 420] width 180 height 44
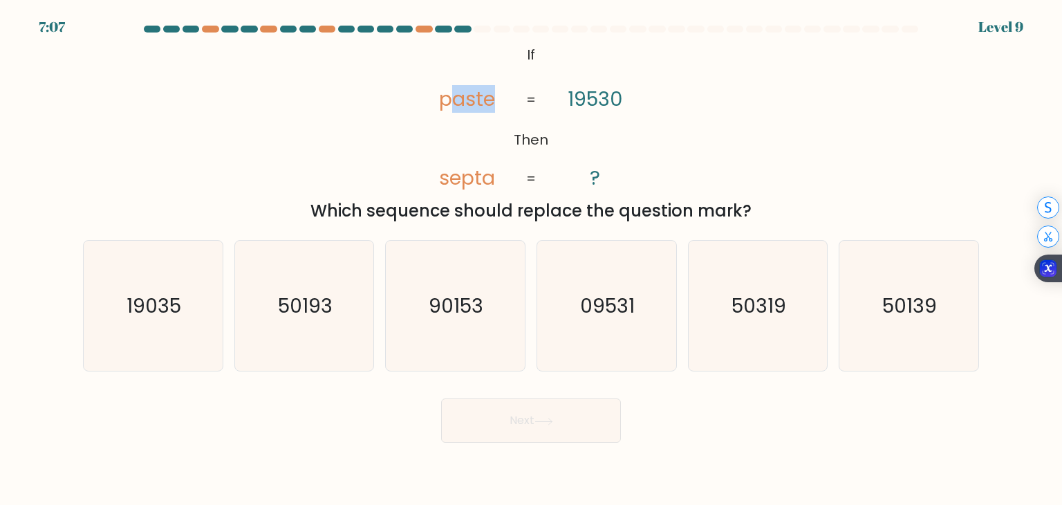
drag, startPoint x: 489, startPoint y: 97, endPoint x: 453, endPoint y: 100, distance: 36.0
click at [453, 100] on tspan "paste" at bounding box center [467, 99] width 56 height 28
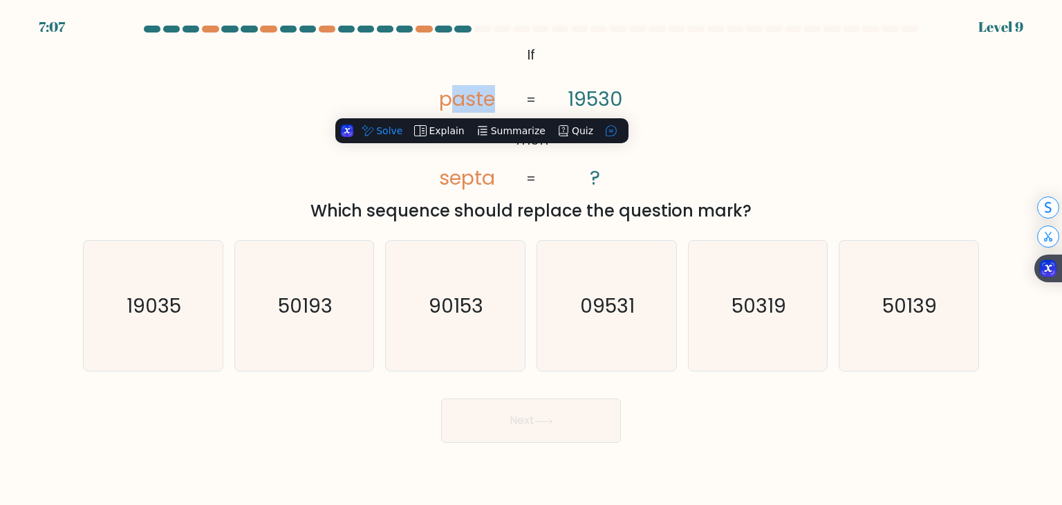
click at [453, 100] on tspan "paste" at bounding box center [467, 99] width 56 height 28
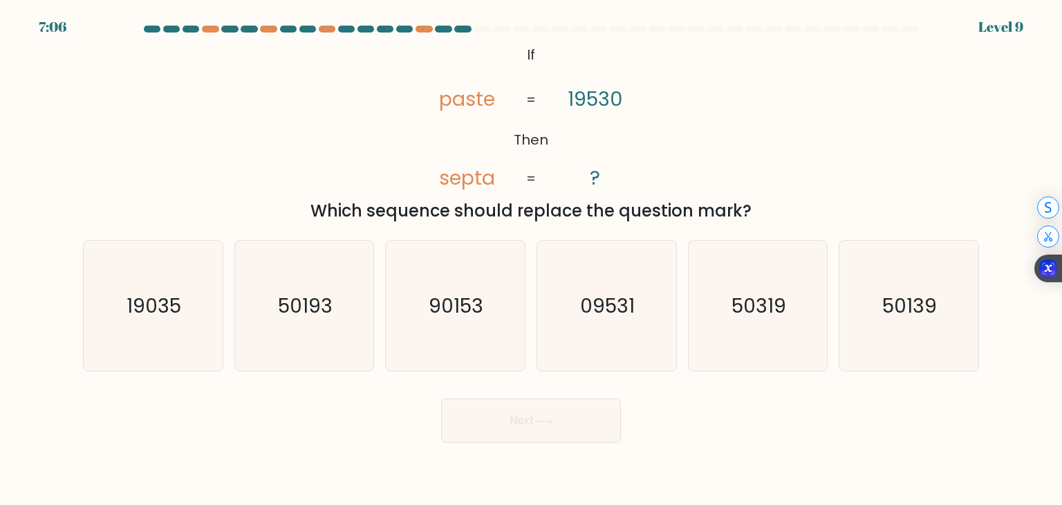
click at [458, 178] on tspan "septa" at bounding box center [467, 178] width 56 height 28
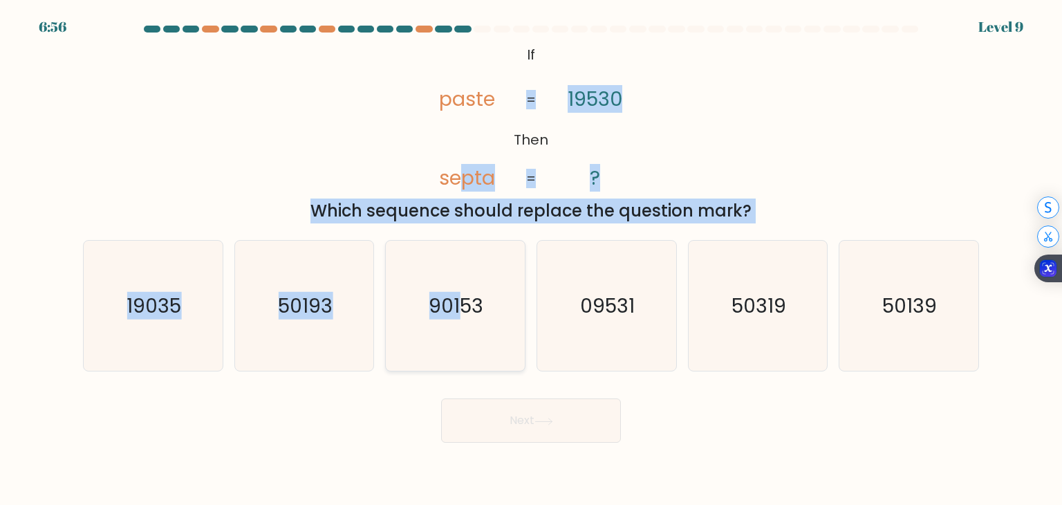
drag, startPoint x: 467, startPoint y: 182, endPoint x: 459, endPoint y: 290, distance: 108.1
click at [462, 283] on form "If ?" at bounding box center [531, 234] width 1062 height 417
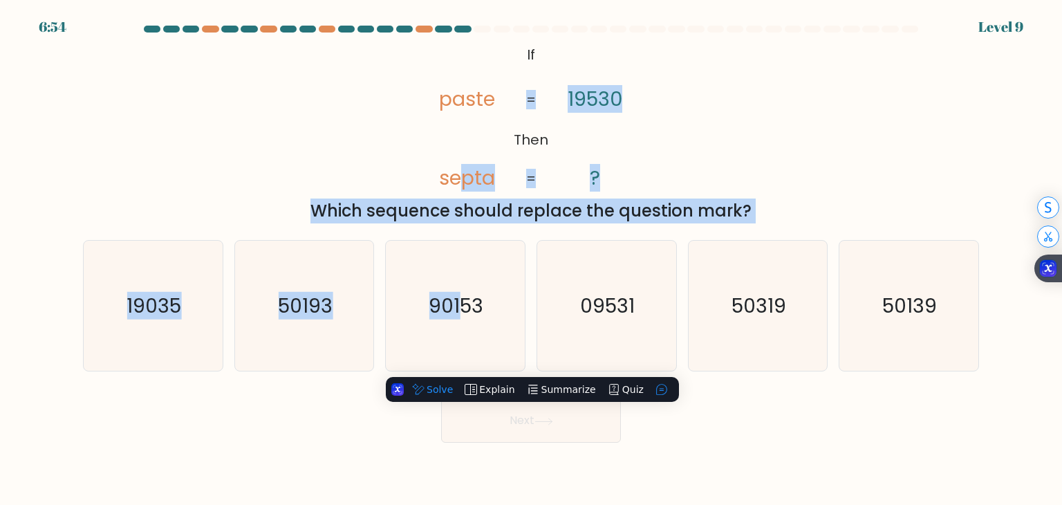
click at [581, 169] on icon "@import url('https://fonts.googleapis.com/css?family=Abril+Fatface:400,100,100i…" at bounding box center [531, 116] width 246 height 151
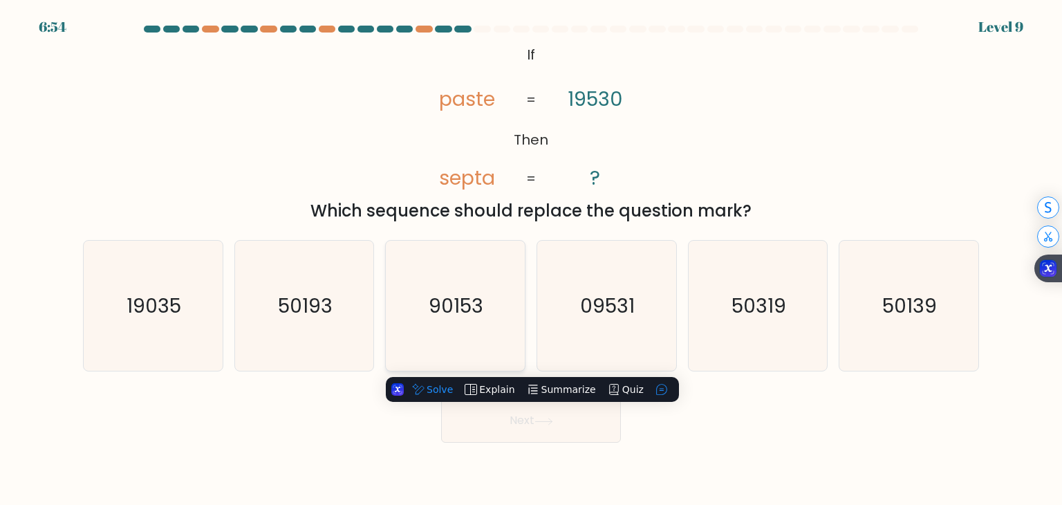
click at [479, 280] on icon "90153" at bounding box center [455, 306] width 130 height 130
click at [531, 259] on input "c. 90153" at bounding box center [531, 255] width 1 height 7
radio input "true"
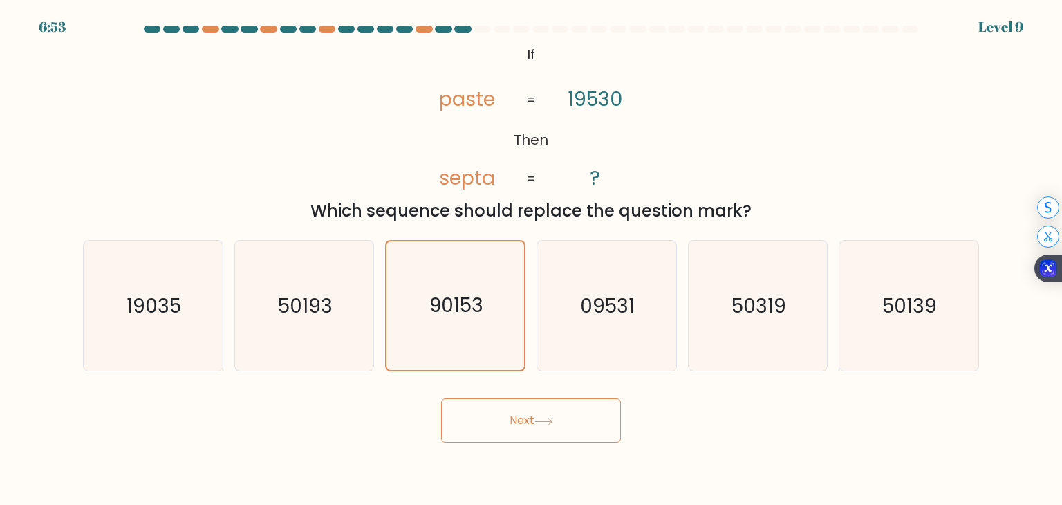
click at [535, 421] on button "Next" at bounding box center [531, 420] width 180 height 44
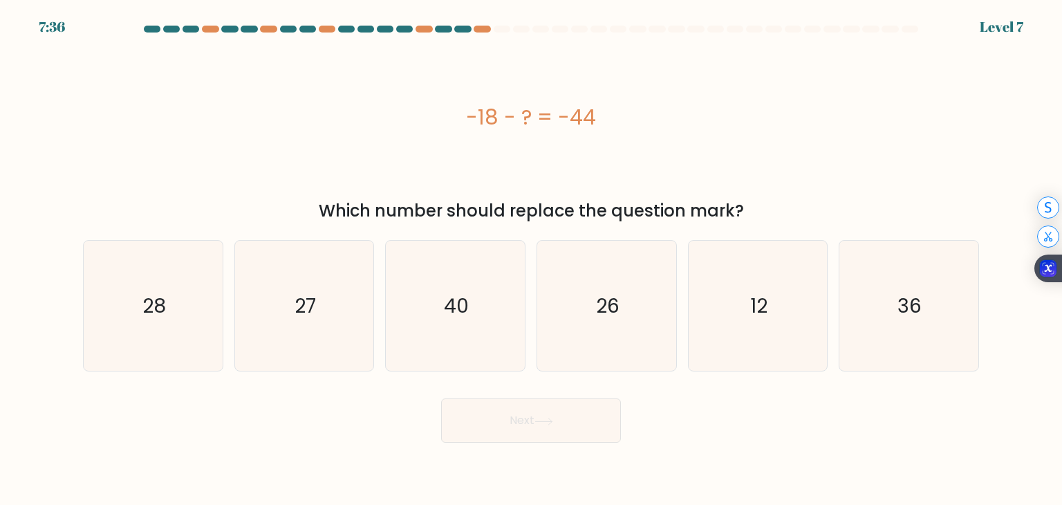
drag, startPoint x: 468, startPoint y: 112, endPoint x: 628, endPoint y: 128, distance: 160.5
click at [628, 128] on div "-18 - ? = -44" at bounding box center [531, 117] width 896 height 31
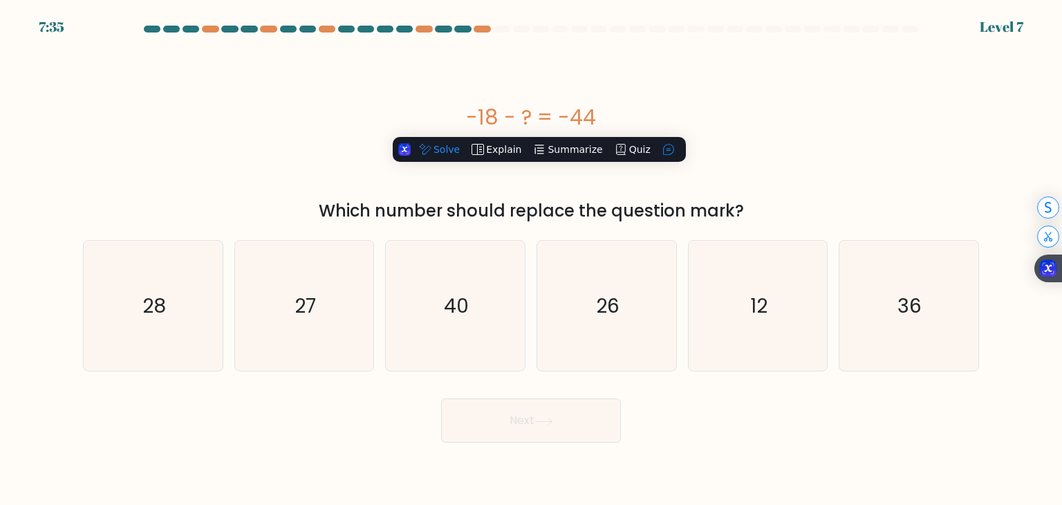
click at [628, 128] on div "-18 - ? = -44" at bounding box center [531, 117] width 896 height 31
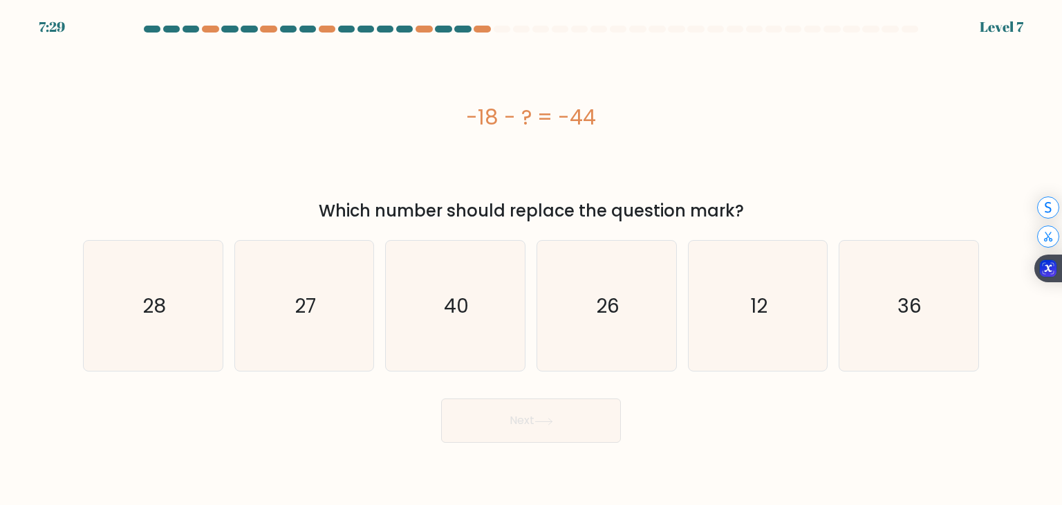
drag, startPoint x: 506, startPoint y: 124, endPoint x: 517, endPoint y: 125, distance: 11.1
click at [509, 125] on div "-18 - ? = -44" at bounding box center [531, 117] width 896 height 31
click at [523, 111] on div "-18 - ? = -44" at bounding box center [531, 117] width 896 height 31
drag, startPoint x: 506, startPoint y: 113, endPoint x: 515, endPoint y: 114, distance: 9.0
click at [510, 114] on div "-18 - ? = -44" at bounding box center [531, 117] width 896 height 31
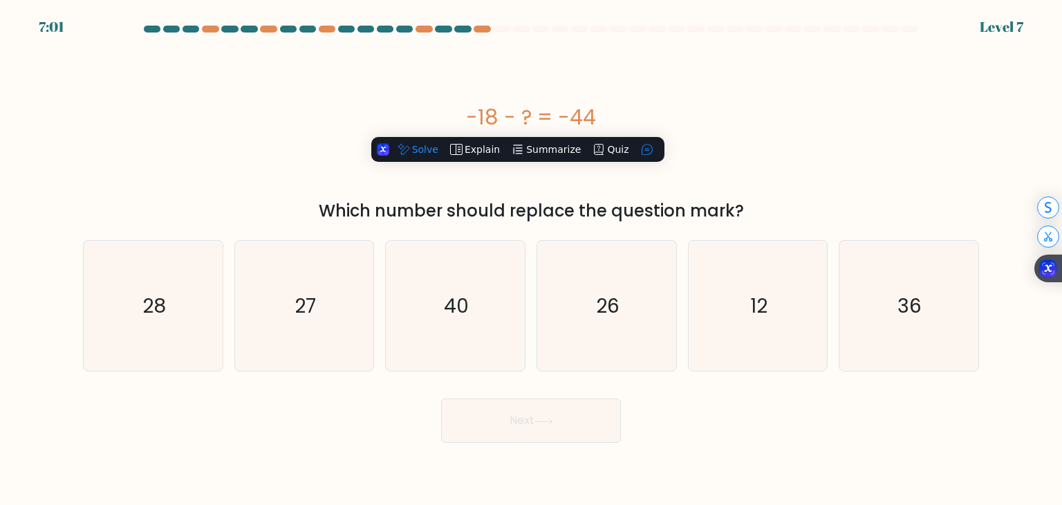
click at [553, 111] on div "-18 - ? = -44" at bounding box center [531, 117] width 896 height 31
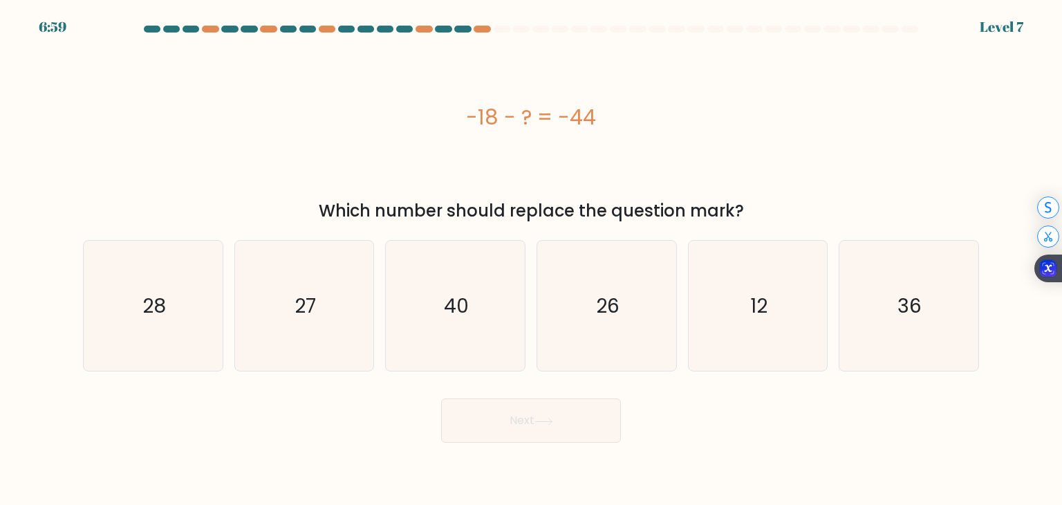
click at [589, 115] on div "-18 - ? = -44" at bounding box center [531, 117] width 896 height 31
click at [633, 338] on icon "26" at bounding box center [606, 306] width 130 height 130
click at [532, 259] on input "d. 26" at bounding box center [531, 255] width 1 height 7
radio input "true"
click at [547, 420] on icon at bounding box center [543, 421] width 19 height 8
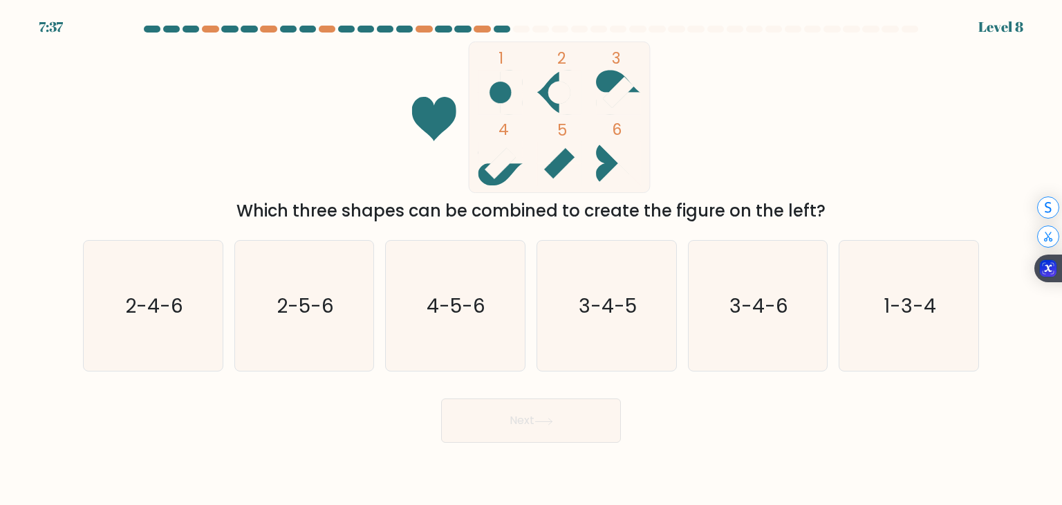
drag, startPoint x: 494, startPoint y: 61, endPoint x: 693, endPoint y: 133, distance: 212.5
click at [693, 133] on icon "1 2 3 4 5 6" at bounding box center [531, 116] width 372 height 151
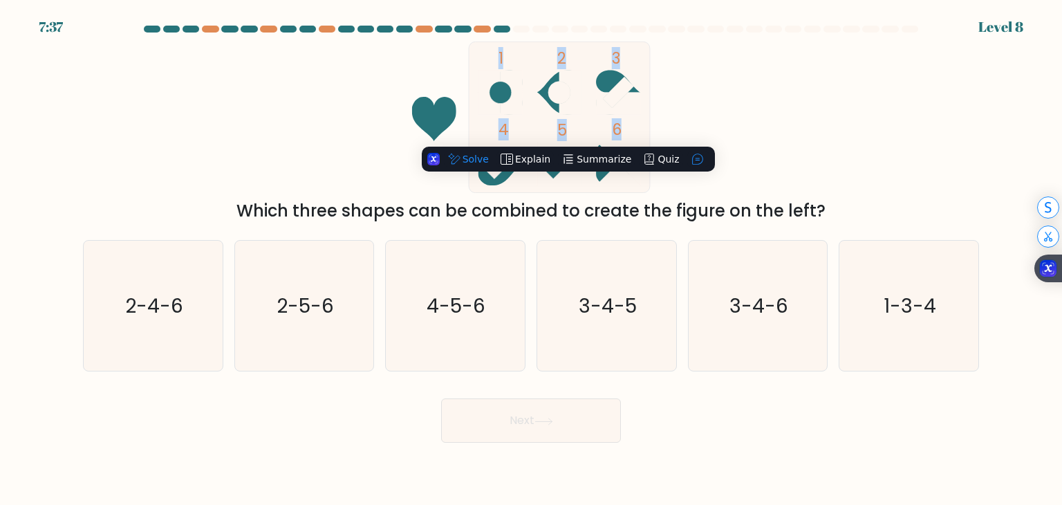
click at [707, 73] on icon "1 2 3 4 5 6" at bounding box center [531, 116] width 372 height 151
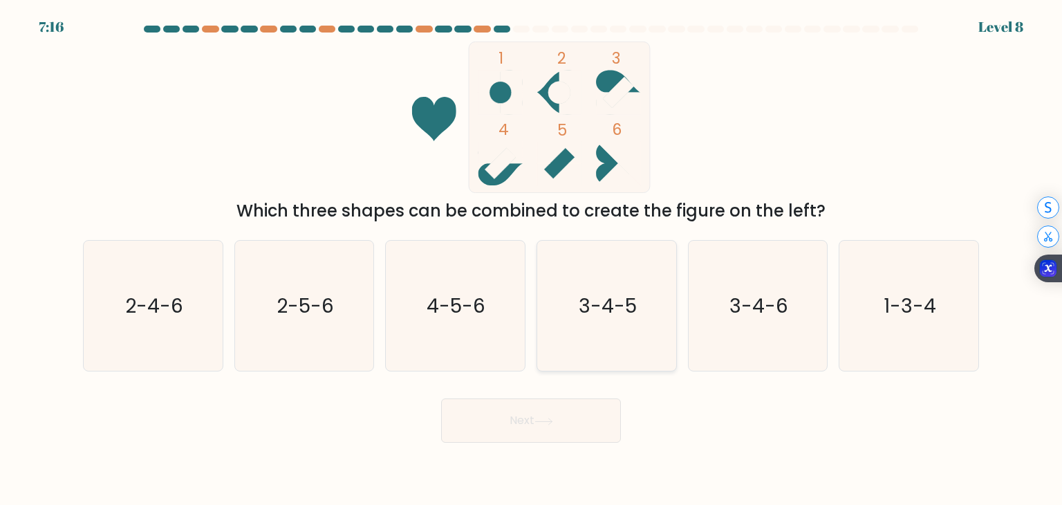
click at [641, 306] on icon "3-4-5" at bounding box center [606, 306] width 130 height 130
click at [532, 259] on input "d. 3-4-5" at bounding box center [531, 255] width 1 height 7
radio input "true"
click at [553, 424] on icon at bounding box center [543, 421] width 19 height 8
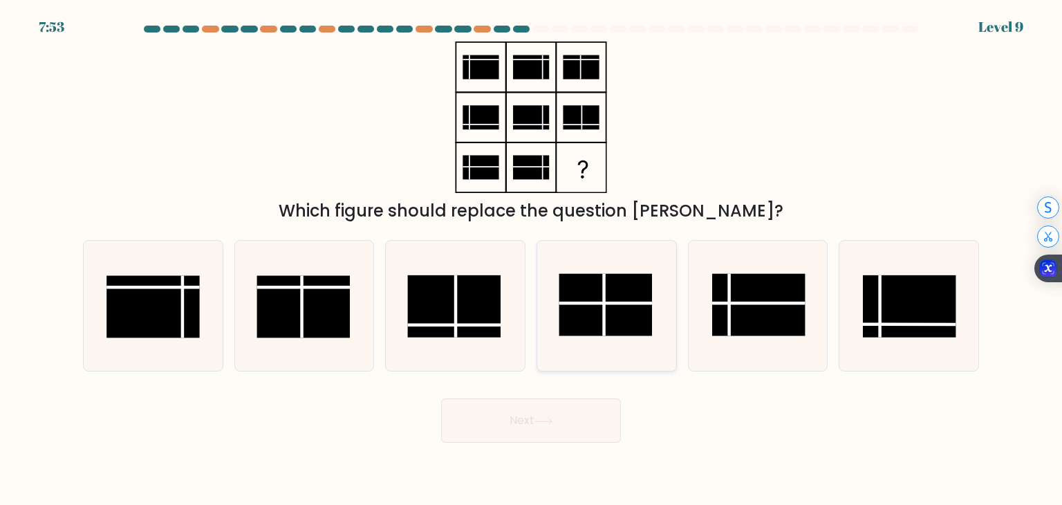
click at [653, 330] on icon at bounding box center [606, 306] width 130 height 130
click at [532, 259] on input "d." at bounding box center [531, 255] width 1 height 7
radio input "true"
click at [556, 425] on button "Next" at bounding box center [531, 420] width 180 height 44
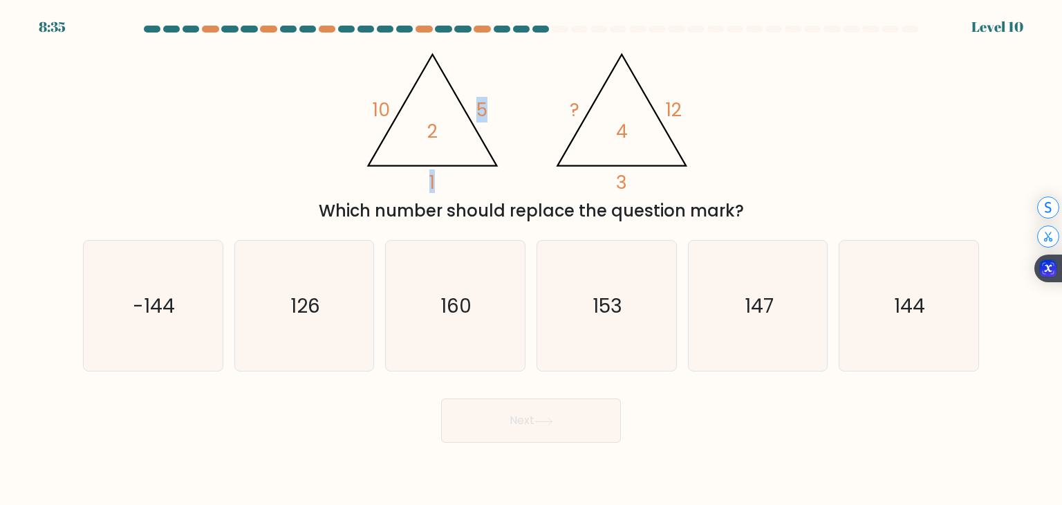
drag, startPoint x: 430, startPoint y: 128, endPoint x: 474, endPoint y: 129, distance: 44.3
click at [474, 129] on icon "@import url('https://fonts.googleapis.com/css?family=Abril+Fatface:400,100,100i…" at bounding box center [531, 116] width 348 height 151
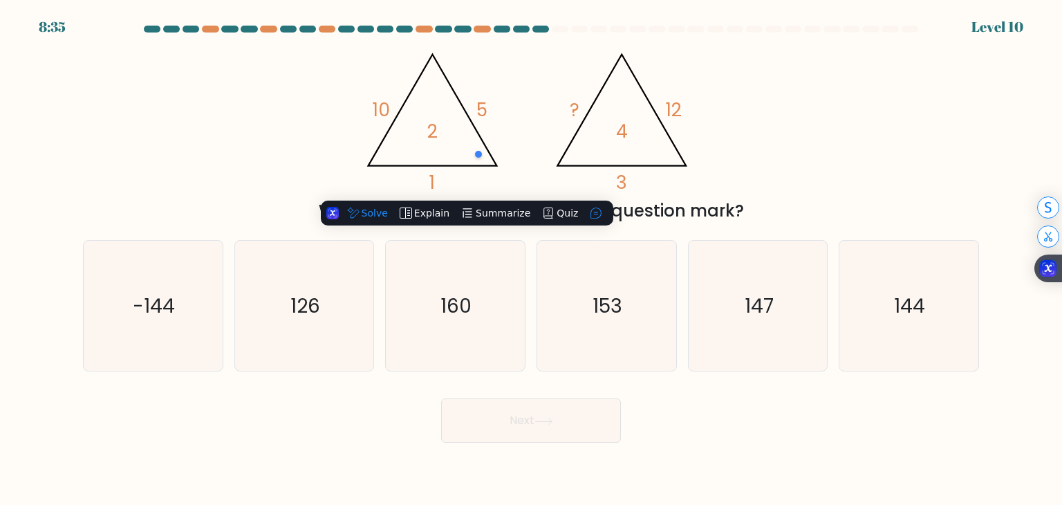
click at [590, 87] on icon "@import url('https://fonts.googleapis.com/css?family=Abril+Fatface:400,100,100i…" at bounding box center [531, 116] width 348 height 151
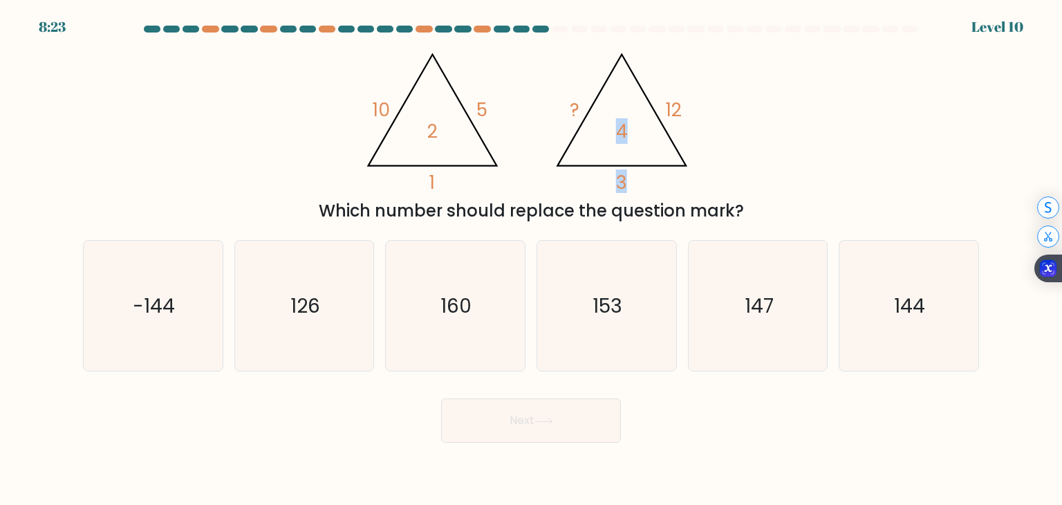
drag, startPoint x: 709, startPoint y: 78, endPoint x: 629, endPoint y: 112, distance: 87.0
click at [629, 112] on div "@import url('https://fonts.googleapis.com/css?family=Abril+Fatface:400,100,100i…" at bounding box center [531, 132] width 912 height 182
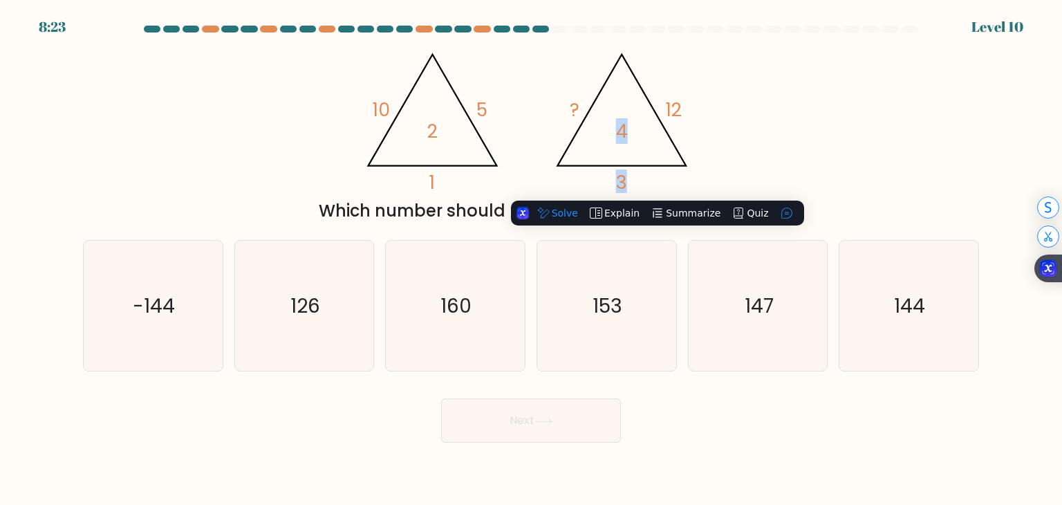
click at [724, 122] on div "@import url('https://fonts.googleapis.com/css?family=Abril+Fatface:400,100,100i…" at bounding box center [531, 132] width 912 height 182
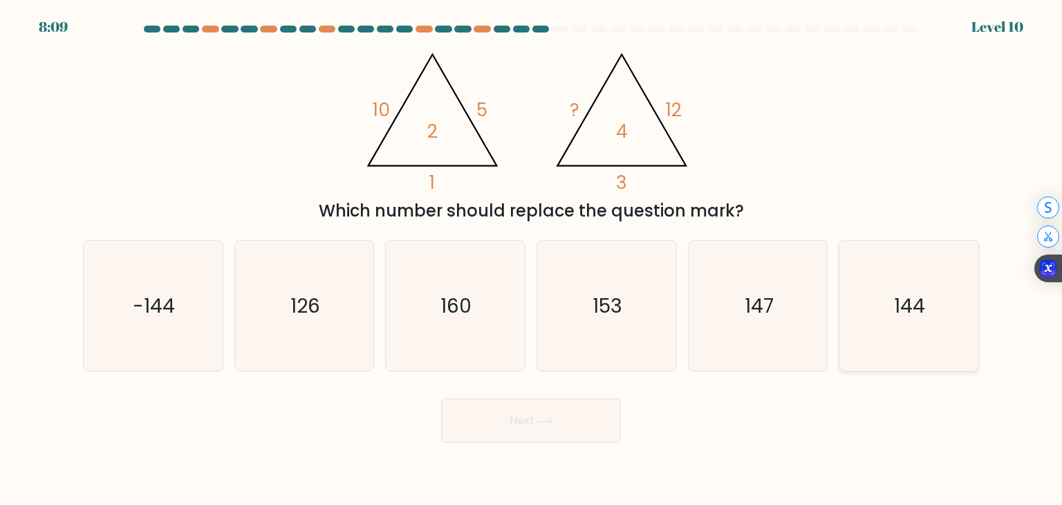
click at [912, 265] on icon "144" at bounding box center [908, 306] width 130 height 130
click at [532, 259] on input "f. 144" at bounding box center [531, 255] width 1 height 7
radio input "true"
click at [449, 435] on button "Next" at bounding box center [531, 420] width 180 height 44
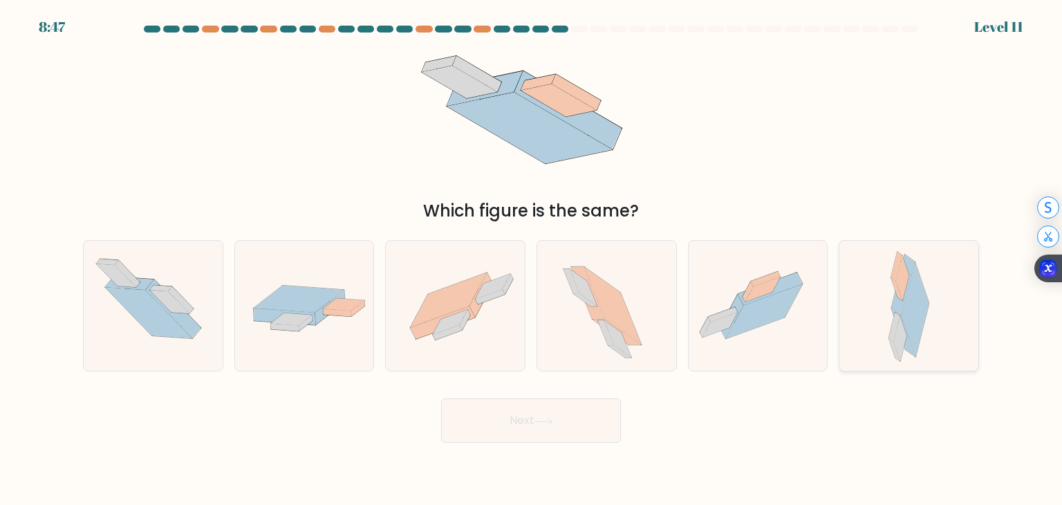
click at [936, 329] on div at bounding box center [908, 305] width 140 height 131
click at [532, 259] on input "f." at bounding box center [531, 255] width 1 height 7
radio input "true"
click at [820, 344] on icon at bounding box center [757, 306] width 139 height 104
click at [532, 259] on input "e." at bounding box center [531, 255] width 1 height 7
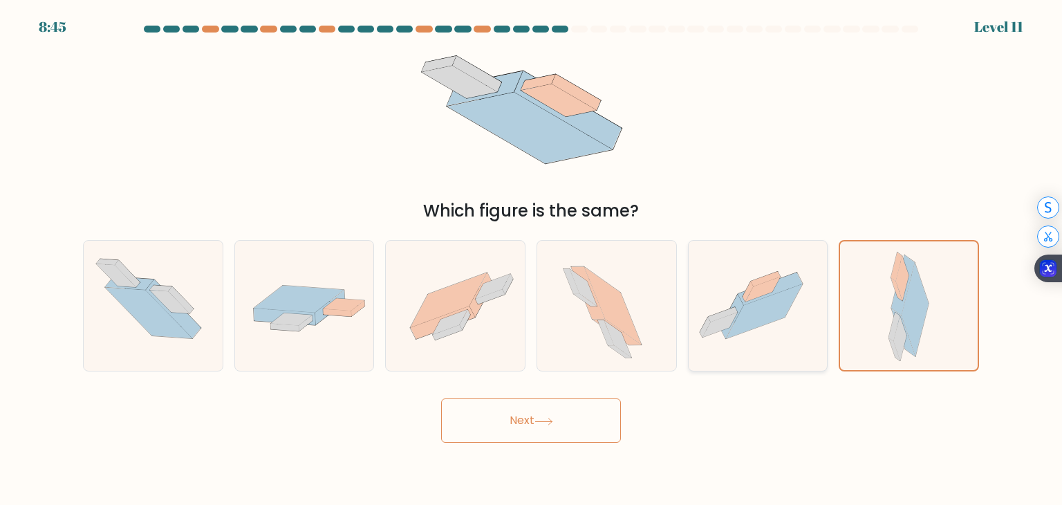
radio input "true"
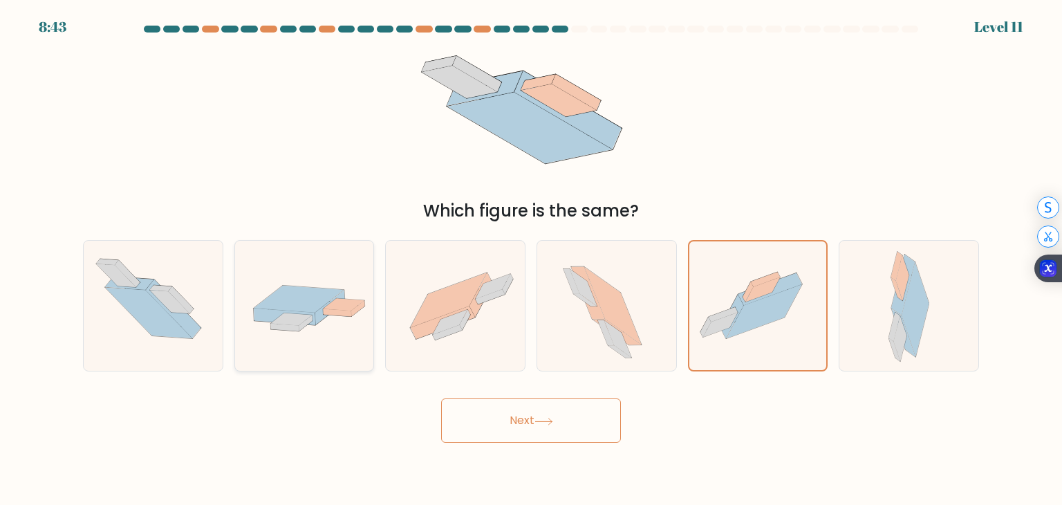
click at [283, 340] on div at bounding box center [304, 305] width 140 height 131
click at [531, 259] on input "b." at bounding box center [531, 255] width 1 height 7
radio input "true"
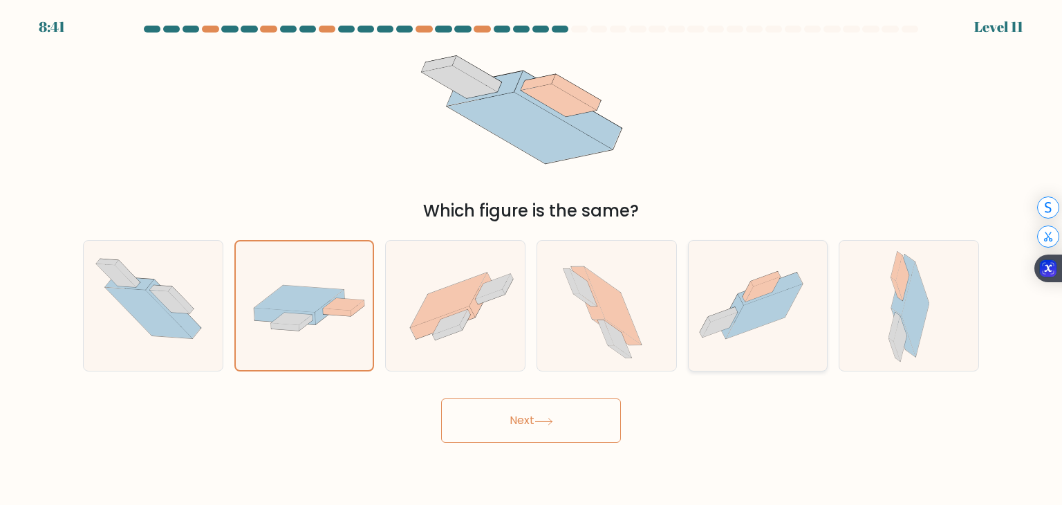
click at [825, 335] on icon at bounding box center [757, 306] width 139 height 104
click at [532, 259] on input "e." at bounding box center [531, 255] width 1 height 7
radio input "true"
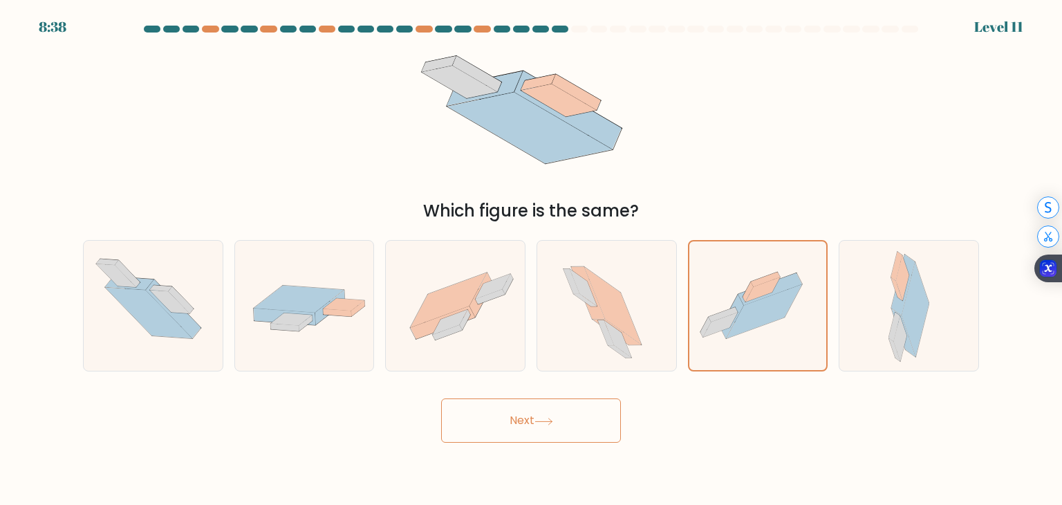
click at [567, 410] on button "Next" at bounding box center [531, 420] width 180 height 44
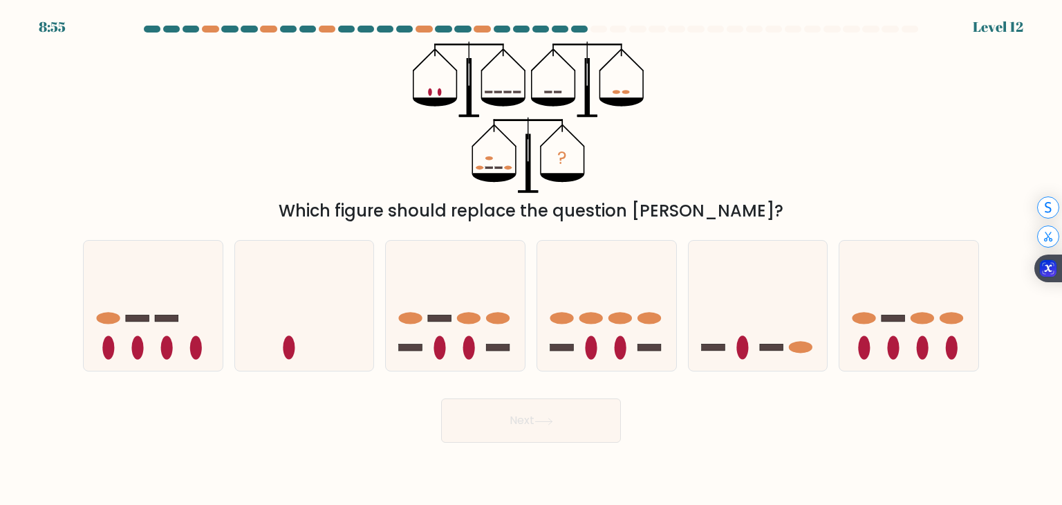
click at [844, 66] on div "? Which figure should replace the question mark?" at bounding box center [531, 132] width 912 height 182
click at [478, 320] on ellipse at bounding box center [469, 318] width 24 height 12
click at [531, 259] on input "c." at bounding box center [531, 255] width 1 height 7
radio input "true"
click at [560, 435] on button "Next" at bounding box center [531, 420] width 180 height 44
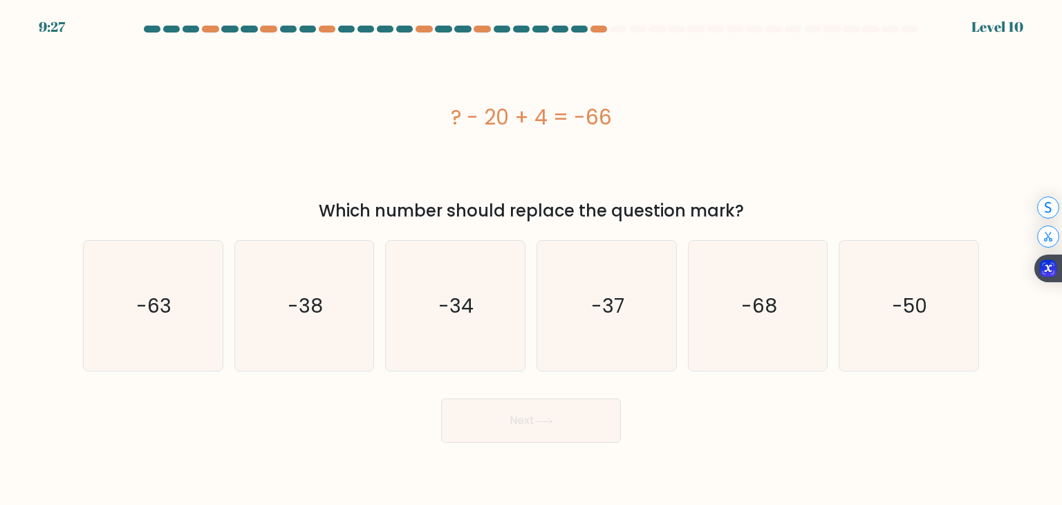
drag, startPoint x: 447, startPoint y: 219, endPoint x: 800, endPoint y: 219, distance: 353.2
click at [800, 219] on div "Which number should replace the question mark?" at bounding box center [530, 210] width 879 height 25
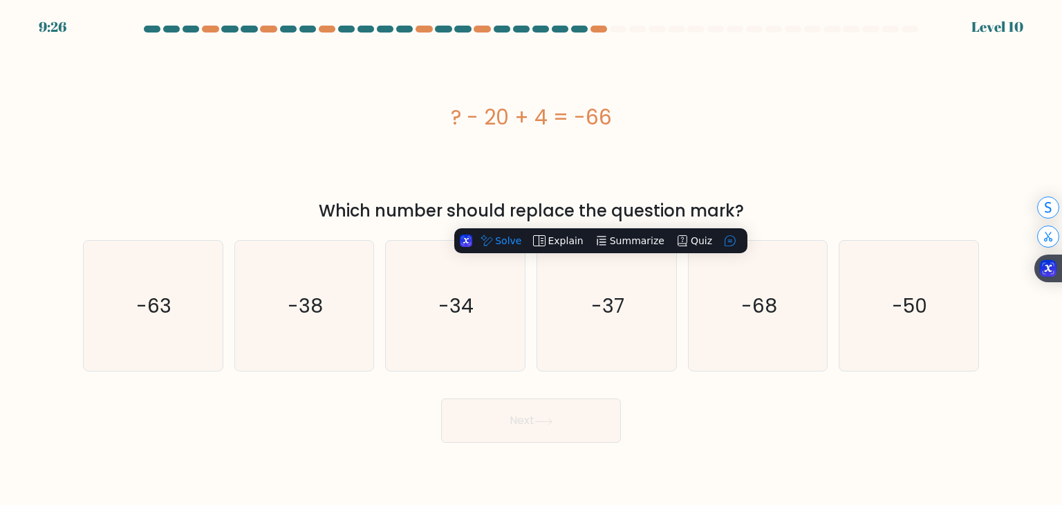
click at [811, 191] on div "? - 20 + 4 = -66" at bounding box center [531, 116] width 896 height 151
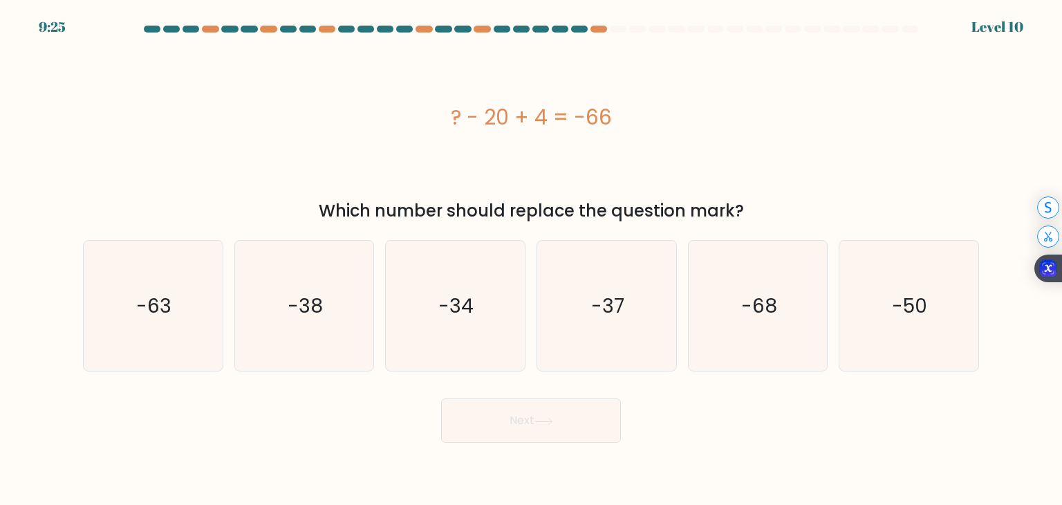
drag, startPoint x: 758, startPoint y: 212, endPoint x: 276, endPoint y: 212, distance: 481.8
click at [276, 212] on div "Which number should replace the question mark?" at bounding box center [530, 210] width 879 height 25
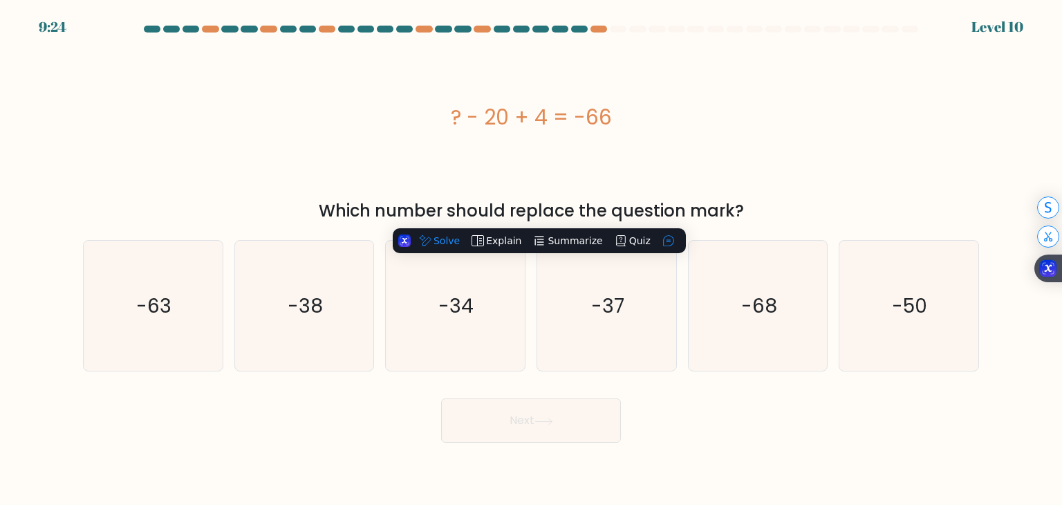
click at [280, 200] on div "Which number should replace the question mark?" at bounding box center [530, 210] width 879 height 25
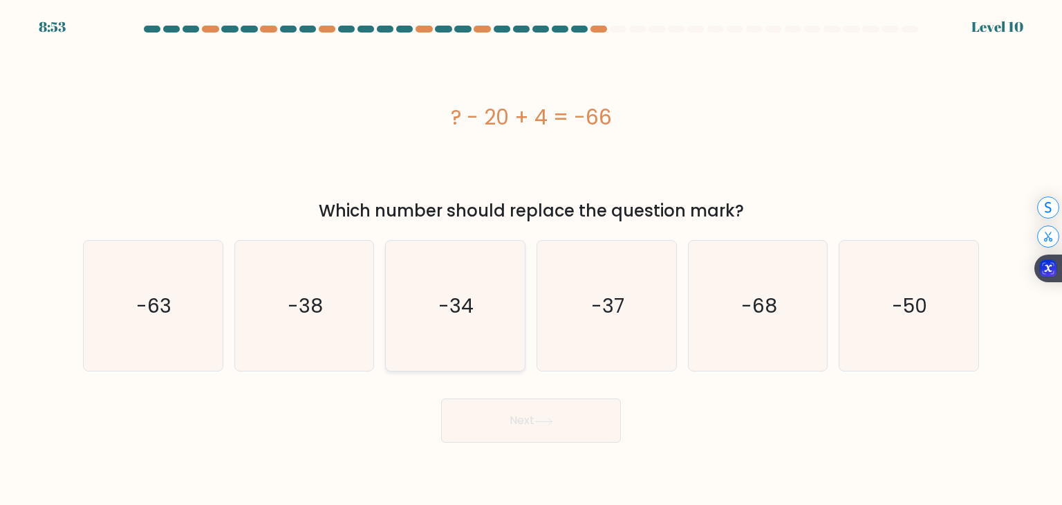
click at [452, 332] on icon "-34" at bounding box center [455, 306] width 130 height 130
click at [531, 259] on input "c. -34" at bounding box center [531, 255] width 1 height 7
radio input "true"
click at [553, 418] on icon at bounding box center [543, 421] width 19 height 8
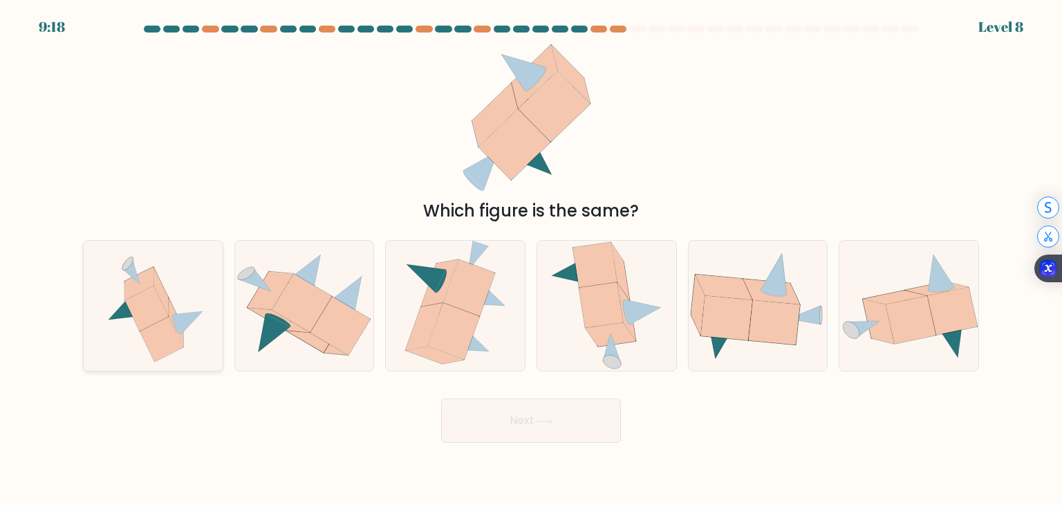
click at [192, 313] on icon at bounding box center [188, 322] width 30 height 23
click at [531, 259] on input "a." at bounding box center [531, 255] width 1 height 7
radio input "true"
click at [478, 324] on icon at bounding box center [455, 306] width 109 height 130
click at [531, 259] on input "c." at bounding box center [531, 255] width 1 height 7
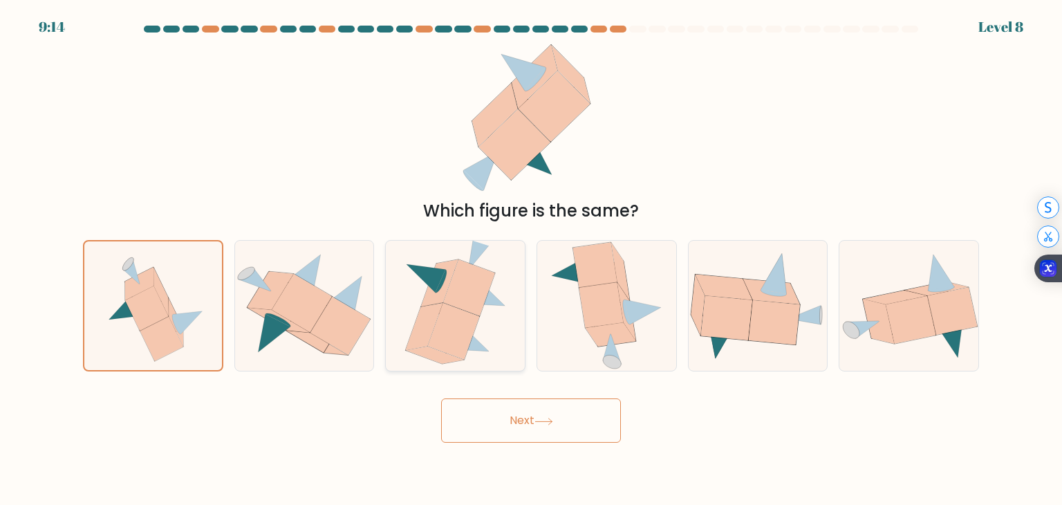
radio input "true"
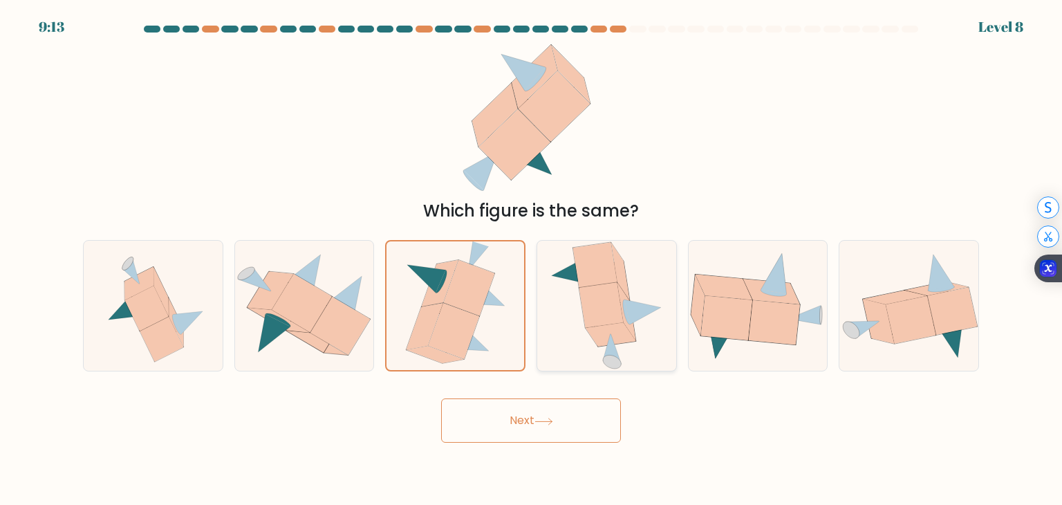
click at [589, 323] on icon at bounding box center [601, 304] width 44 height 45
click at [532, 259] on input "d." at bounding box center [531, 255] width 1 height 7
radio input "true"
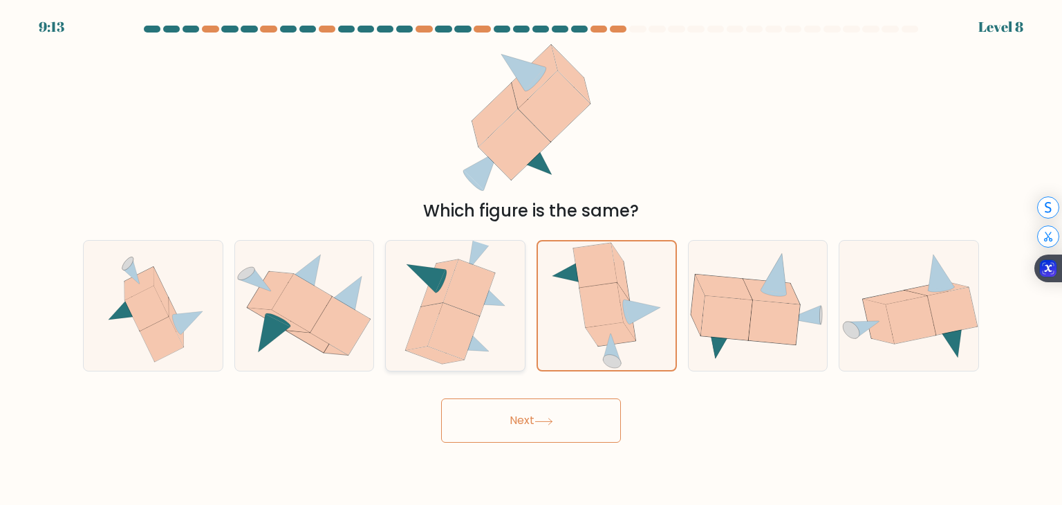
click at [453, 334] on icon at bounding box center [454, 331] width 52 height 57
click at [531, 259] on input "c." at bounding box center [531, 255] width 1 height 7
radio input "true"
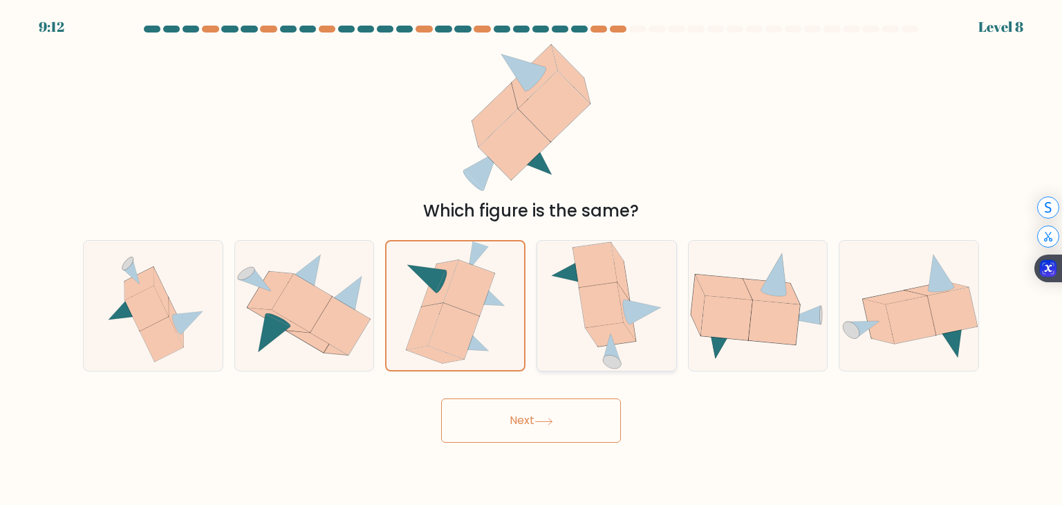
click at [592, 334] on icon at bounding box center [610, 335] width 50 height 24
click at [532, 259] on input "d." at bounding box center [531, 255] width 1 height 7
radio input "true"
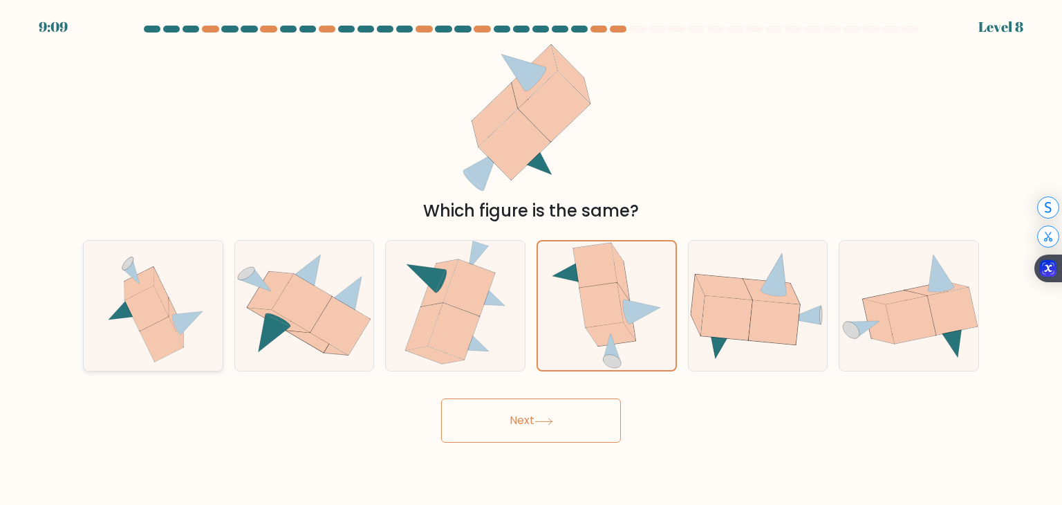
click at [223, 346] on div at bounding box center [153, 305] width 140 height 131
click at [531, 259] on input "a." at bounding box center [531, 255] width 1 height 7
radio input "true"
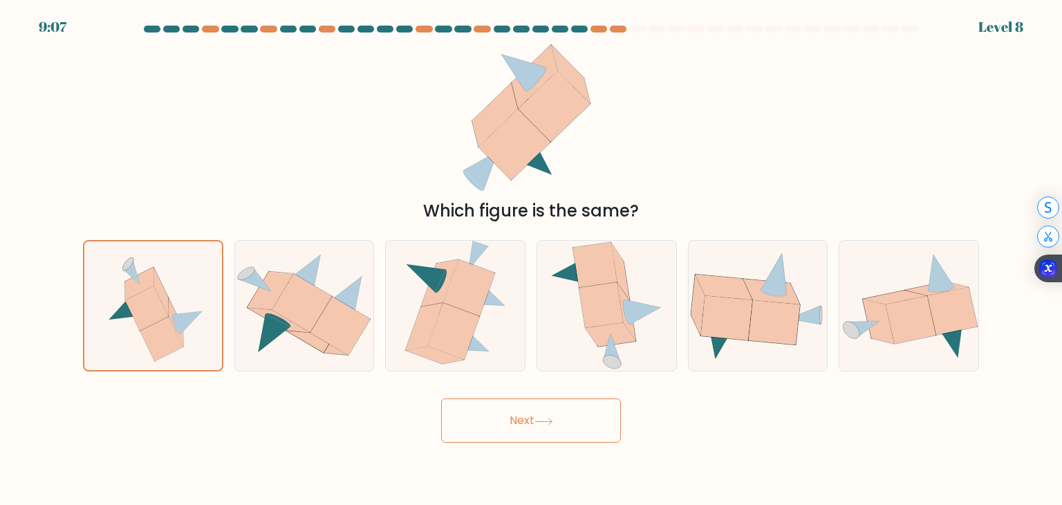
click at [538, 428] on button "Next" at bounding box center [531, 420] width 180 height 44
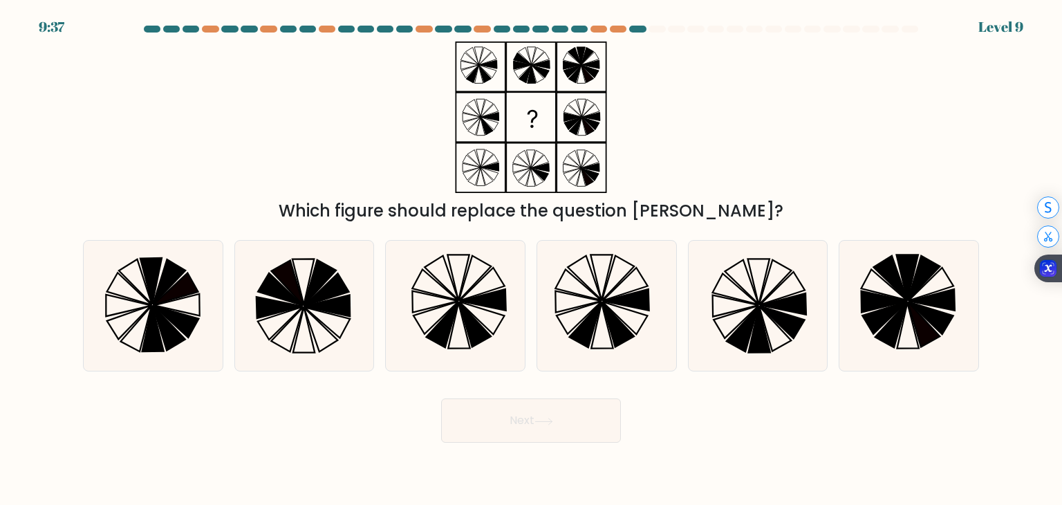
click at [495, 123] on icon at bounding box center [530, 116] width 173 height 151
click at [475, 133] on icon at bounding box center [530, 116] width 173 height 151
click at [471, 126] on icon at bounding box center [530, 116] width 173 height 151
click at [464, 121] on icon at bounding box center [530, 116] width 173 height 151
click at [462, 114] on icon at bounding box center [471, 117] width 18 height 8
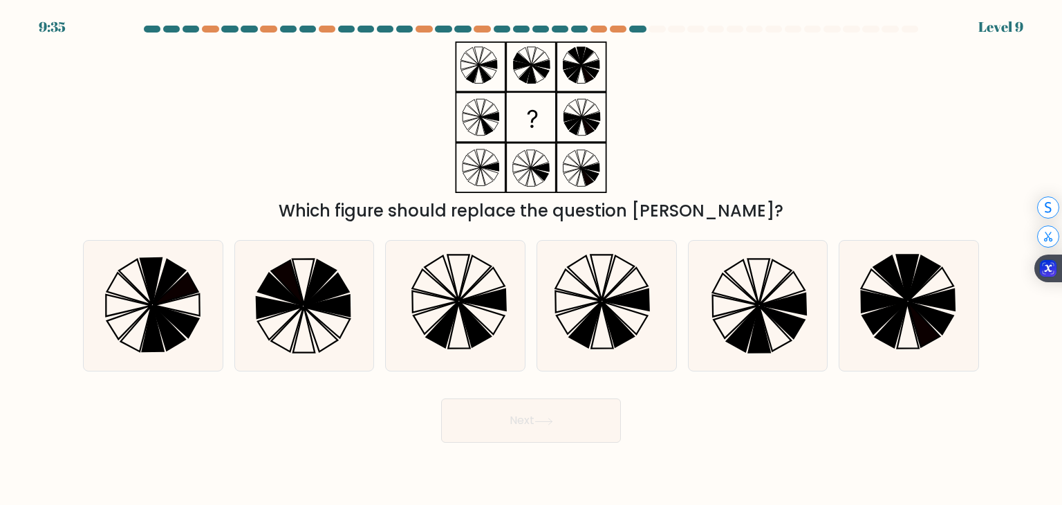
click at [476, 129] on icon at bounding box center [474, 126] width 12 height 17
click at [491, 125] on icon at bounding box center [530, 116] width 173 height 151
click at [480, 133] on icon at bounding box center [530, 116] width 173 height 151
click at [471, 125] on icon at bounding box center [471, 123] width 17 height 12
click at [469, 115] on icon at bounding box center [530, 116] width 173 height 151
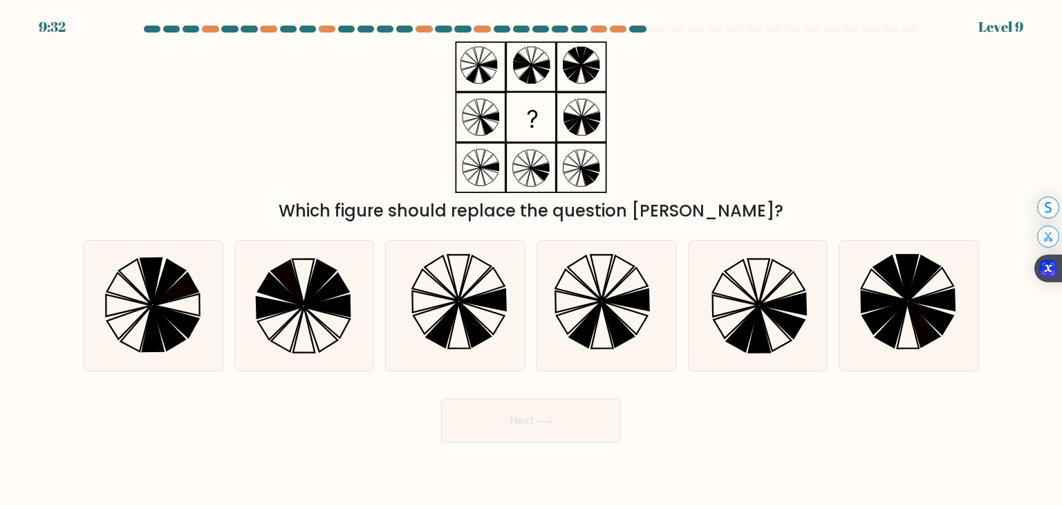
click at [481, 133] on icon at bounding box center [530, 116] width 173 height 151
click at [492, 121] on icon at bounding box center [530, 116] width 173 height 151
click at [489, 125] on icon at bounding box center [488, 124] width 17 height 12
click at [476, 132] on icon at bounding box center [530, 116] width 173 height 151
click at [514, 341] on icon at bounding box center [455, 306] width 130 height 130
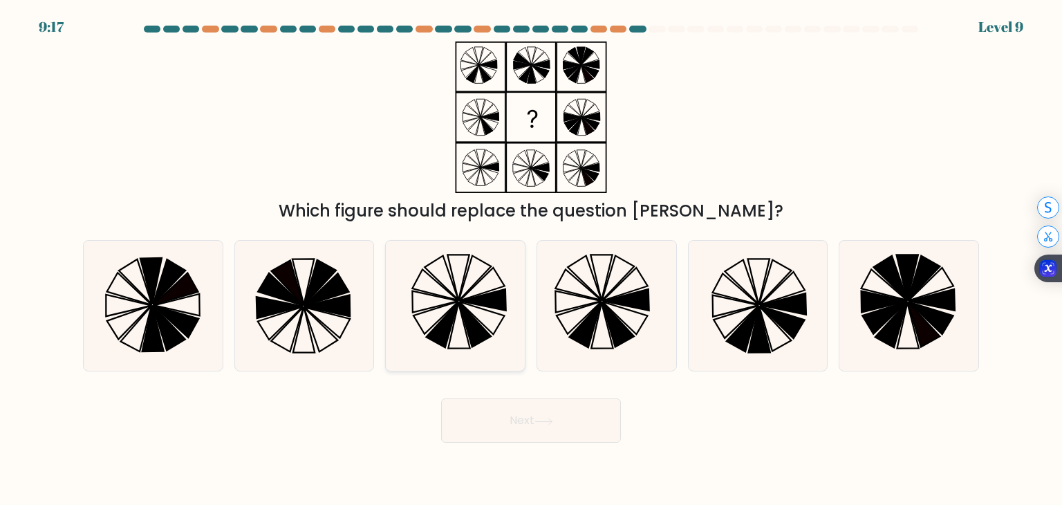
click at [531, 259] on input "c." at bounding box center [531, 255] width 1 height 7
radio input "true"
click at [594, 342] on icon at bounding box center [606, 306] width 130 height 130
click at [532, 259] on input "d." at bounding box center [531, 255] width 1 height 7
radio input "true"
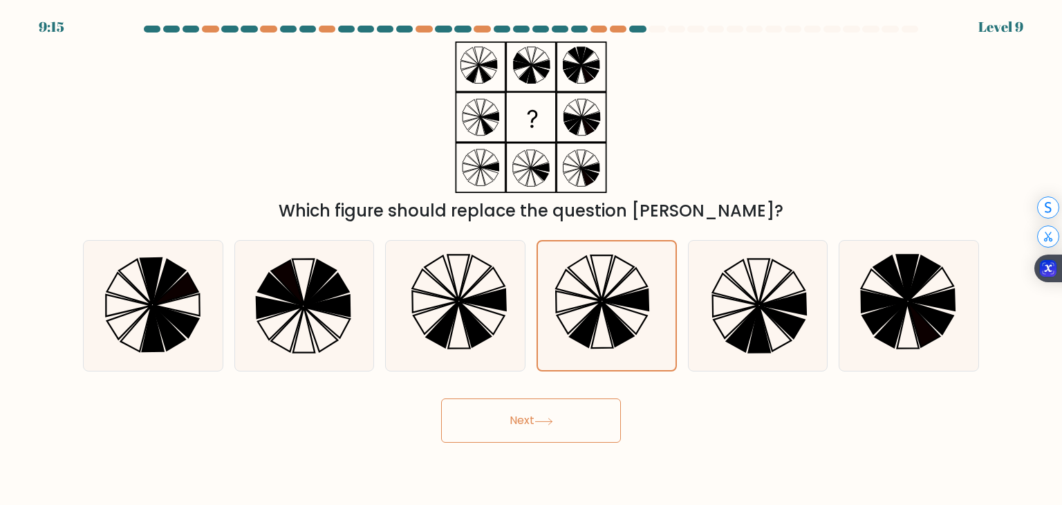
click at [528, 341] on div "c." at bounding box center [454, 305] width 151 height 131
click at [509, 341] on icon at bounding box center [455, 306] width 130 height 130
click at [531, 259] on input "c." at bounding box center [531, 255] width 1 height 7
radio input "true"
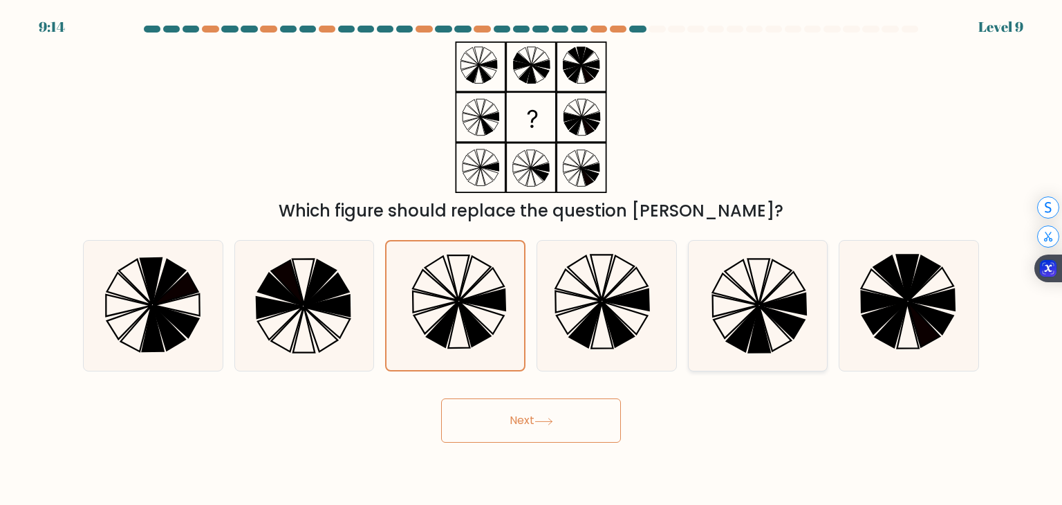
click at [771, 339] on icon at bounding box center [758, 306] width 130 height 130
click at [532, 259] on input "e." at bounding box center [531, 255] width 1 height 7
radio input "true"
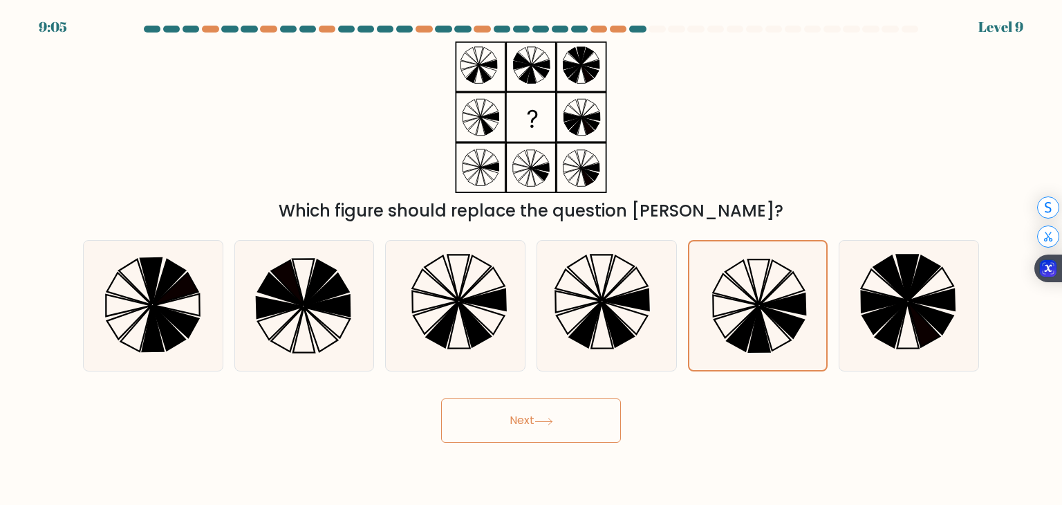
click at [542, 429] on button "Next" at bounding box center [531, 420] width 180 height 44
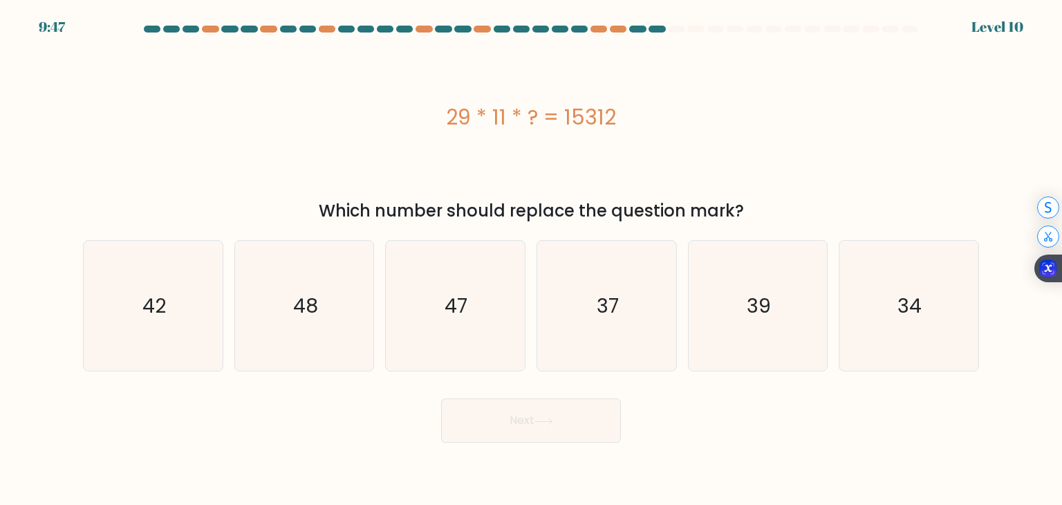
drag, startPoint x: 531, startPoint y: 120, endPoint x: 553, endPoint y: 119, distance: 22.1
click at [552, 120] on div "29 * 11 * ? = 15312" at bounding box center [531, 117] width 896 height 31
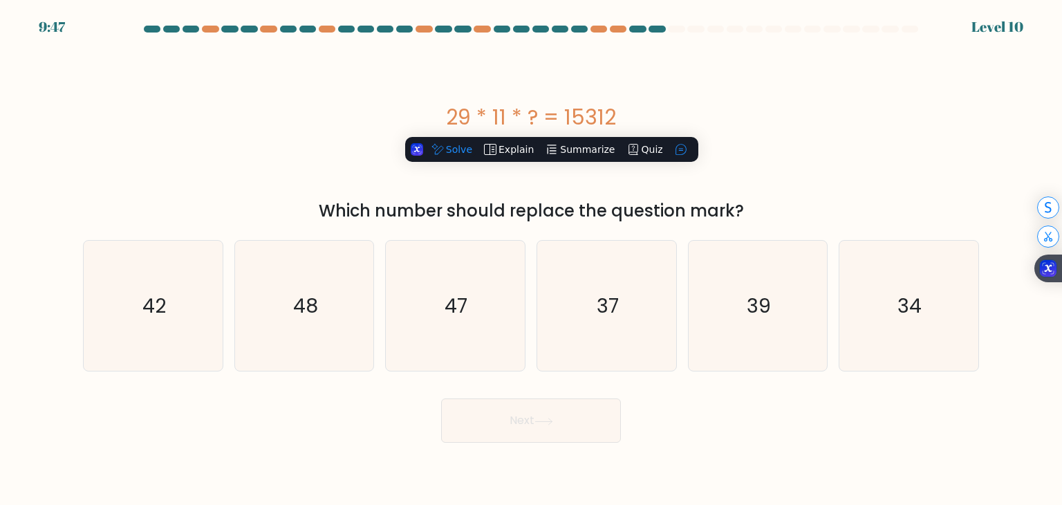
click at [563, 103] on div "29 * 11 * ? = 15312" at bounding box center [531, 117] width 896 height 31
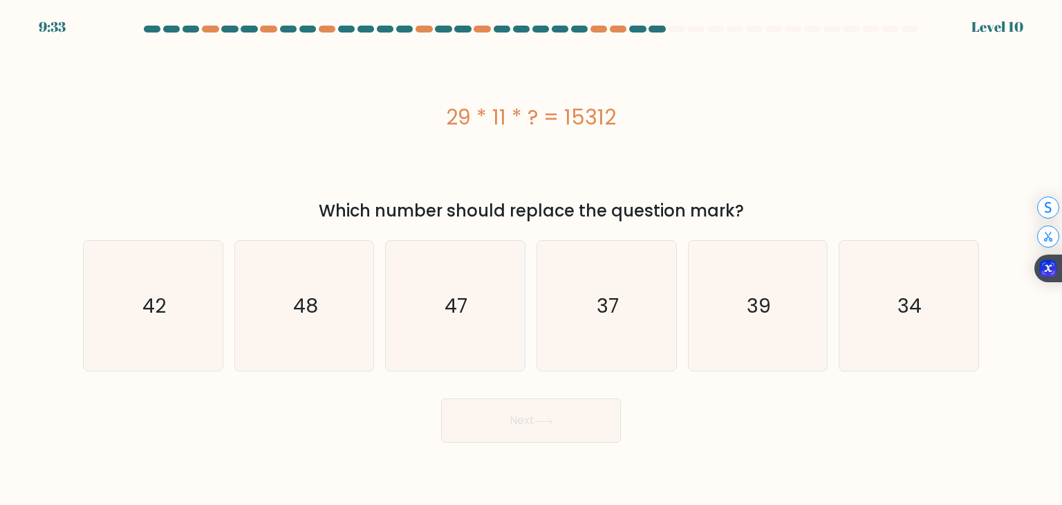
drag, startPoint x: 655, startPoint y: 112, endPoint x: 529, endPoint y: 118, distance: 125.9
click at [529, 118] on div "29 * 11 * ? = 15312" at bounding box center [531, 117] width 896 height 31
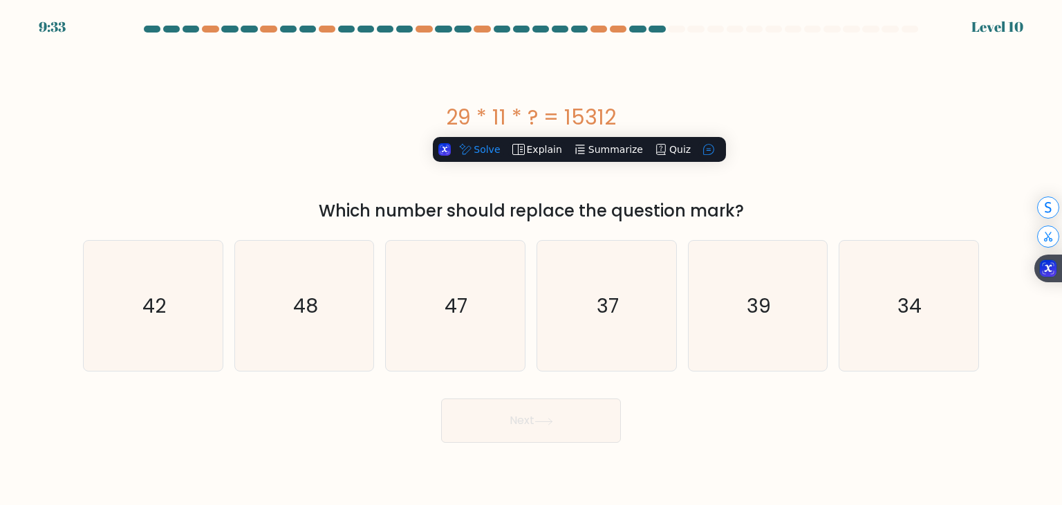
click at [529, 118] on div "29 * 11 * ? = 15312" at bounding box center [531, 117] width 896 height 31
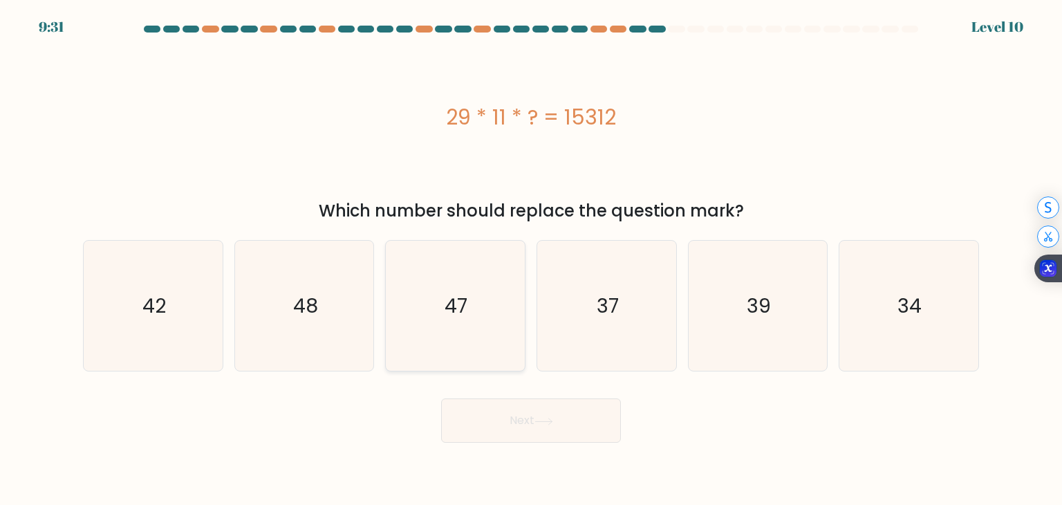
click at [462, 319] on text "47" at bounding box center [456, 306] width 23 height 28
click at [531, 259] on input "c. 47" at bounding box center [531, 255] width 1 height 7
radio input "true"
click at [551, 448] on body "9:31 Level 10" at bounding box center [531, 252] width 1062 height 505
click at [558, 422] on button "Next" at bounding box center [531, 420] width 180 height 44
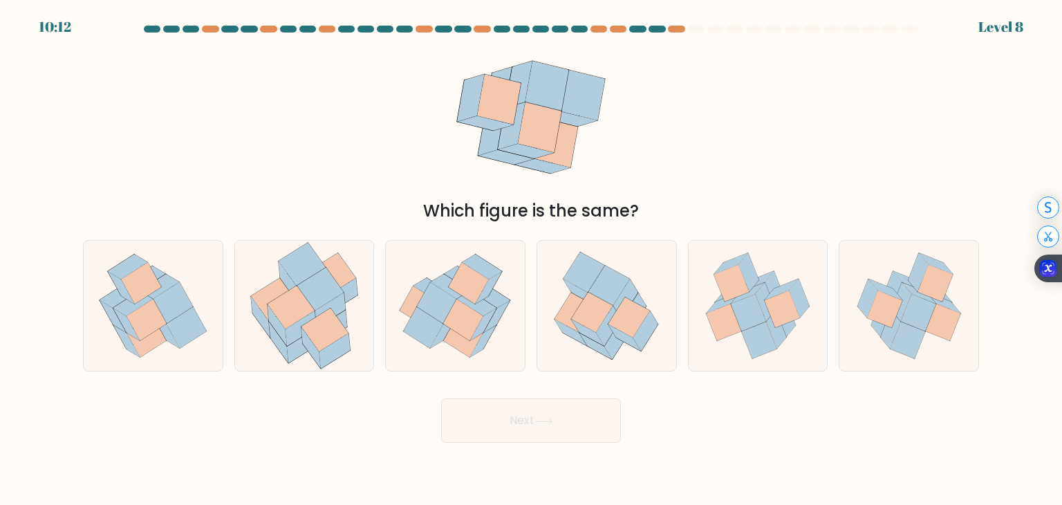
drag, startPoint x: 708, startPoint y: 202, endPoint x: 343, endPoint y: 216, distance: 365.9
click at [343, 216] on div "Which figure is the same?" at bounding box center [530, 210] width 879 height 25
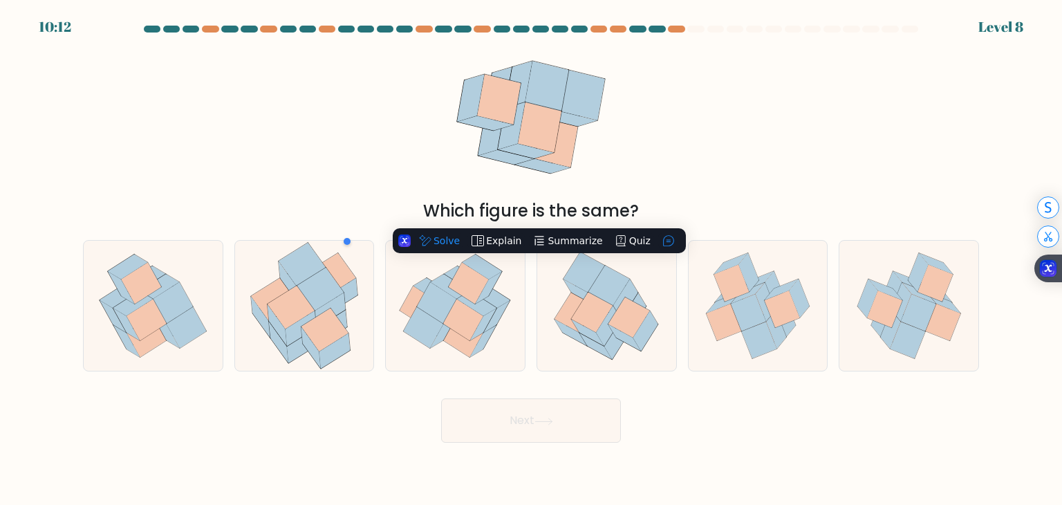
click at [343, 216] on div "Which figure is the same?" at bounding box center [530, 210] width 879 height 25
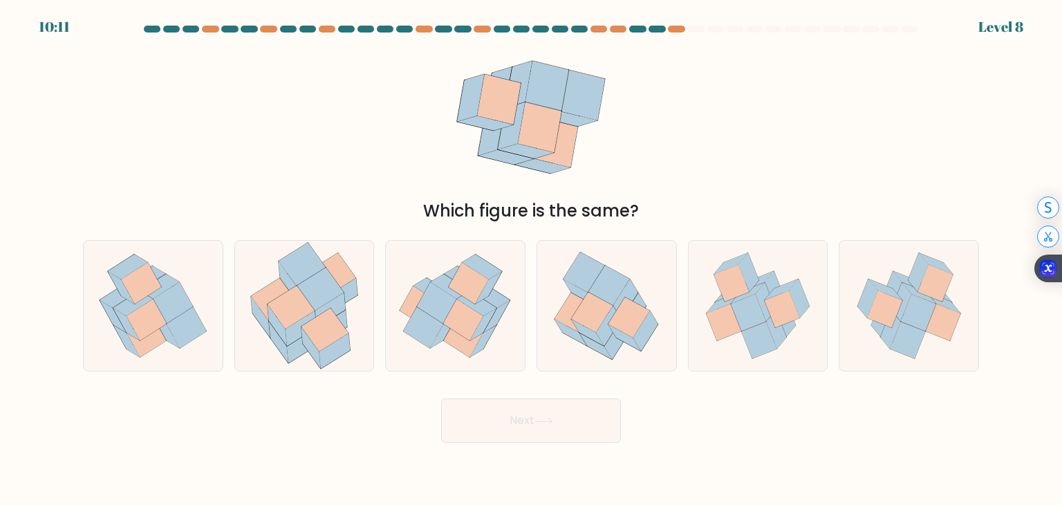
click at [520, 85] on icon at bounding box center [499, 99] width 44 height 50
click at [328, 323] on icon at bounding box center [324, 330] width 47 height 44
click at [531, 259] on input "b." at bounding box center [531, 255] width 1 height 7
radio input "true"
click at [610, 283] on icon at bounding box center [608, 285] width 41 height 40
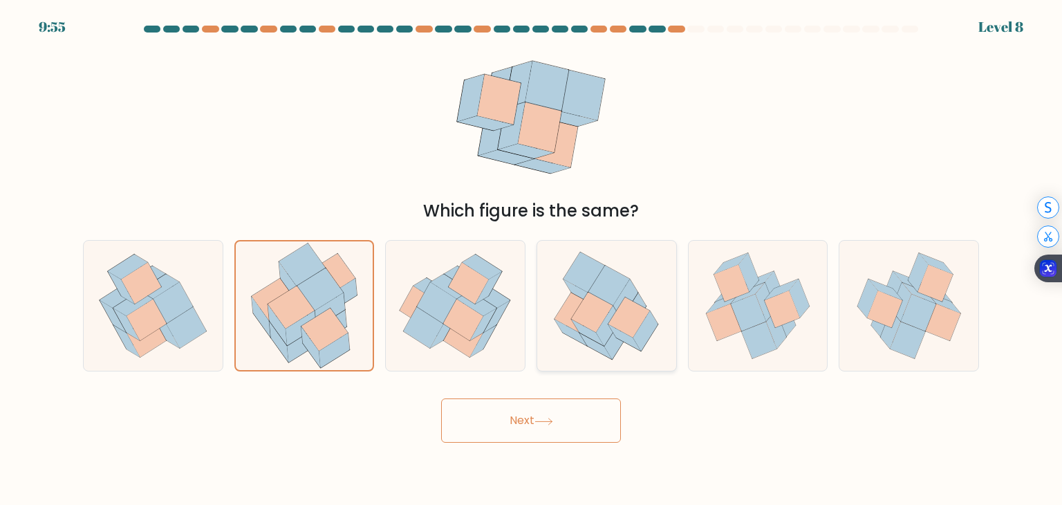
click at [532, 259] on input "d." at bounding box center [531, 255] width 1 height 7
radio input "true"
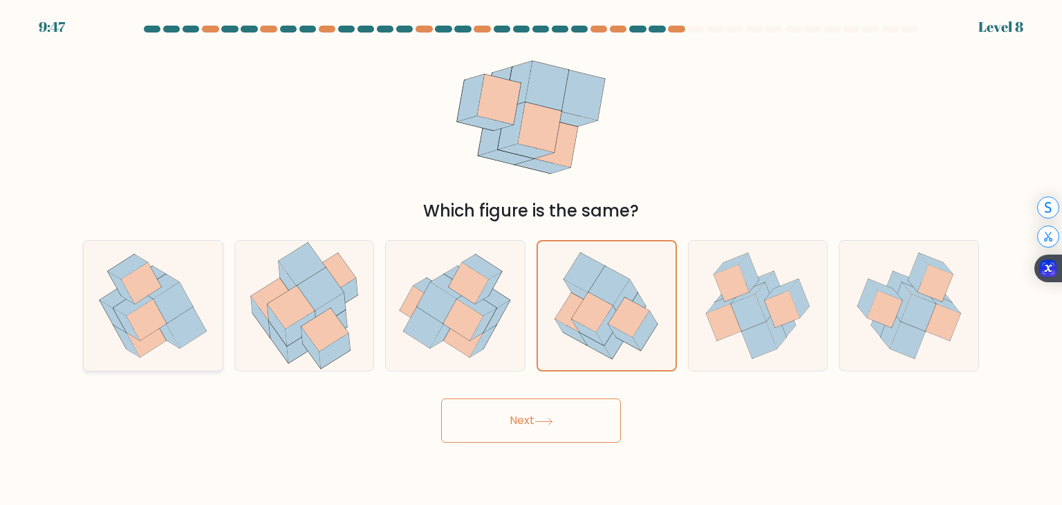
click at [134, 314] on icon at bounding box center [146, 319] width 40 height 41
click at [531, 259] on input "a." at bounding box center [531, 255] width 1 height 7
radio input "true"
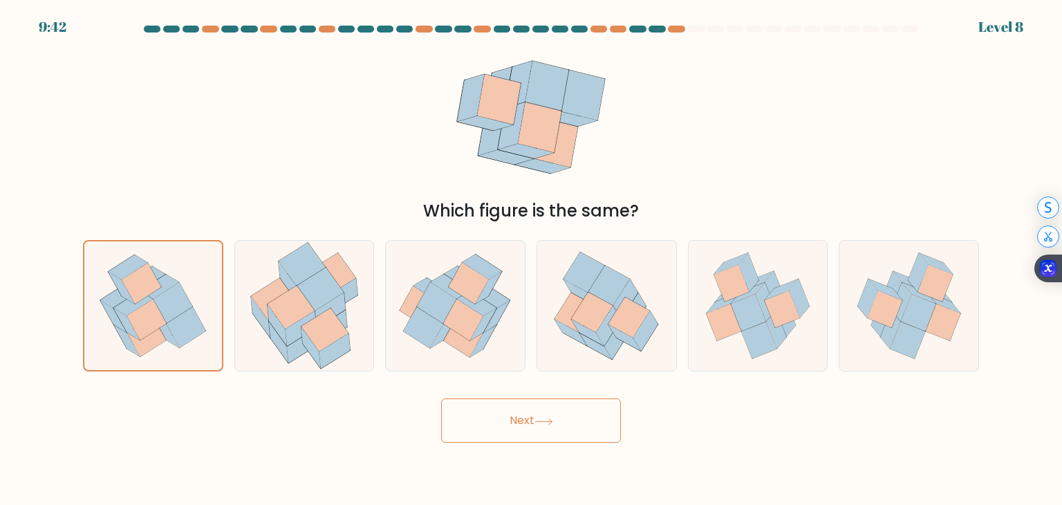
click at [489, 426] on button "Next" at bounding box center [531, 420] width 180 height 44
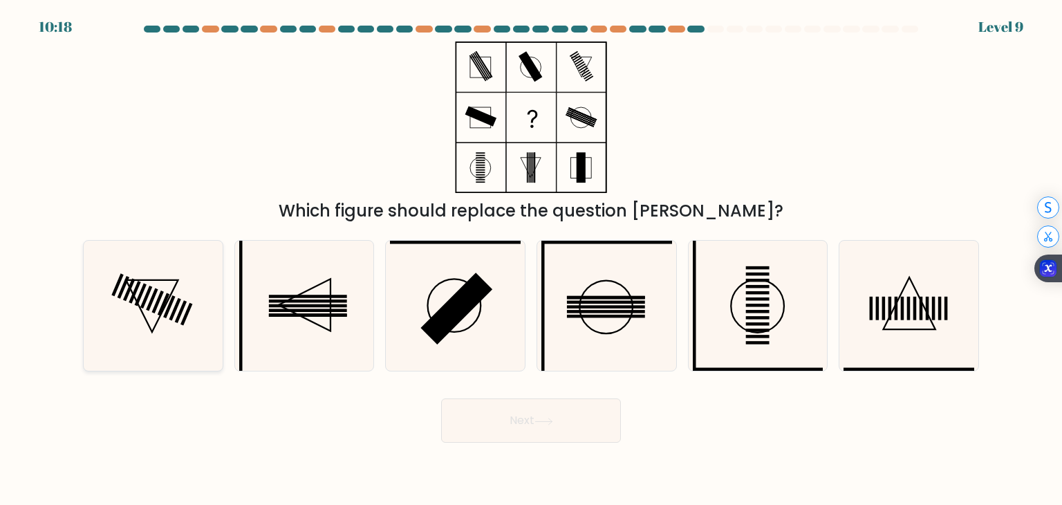
click at [198, 351] on icon at bounding box center [153, 306] width 130 height 130
click at [531, 259] on input "a." at bounding box center [531, 255] width 1 height 7
radio input "true"
click at [536, 420] on button "Next" at bounding box center [531, 420] width 180 height 44
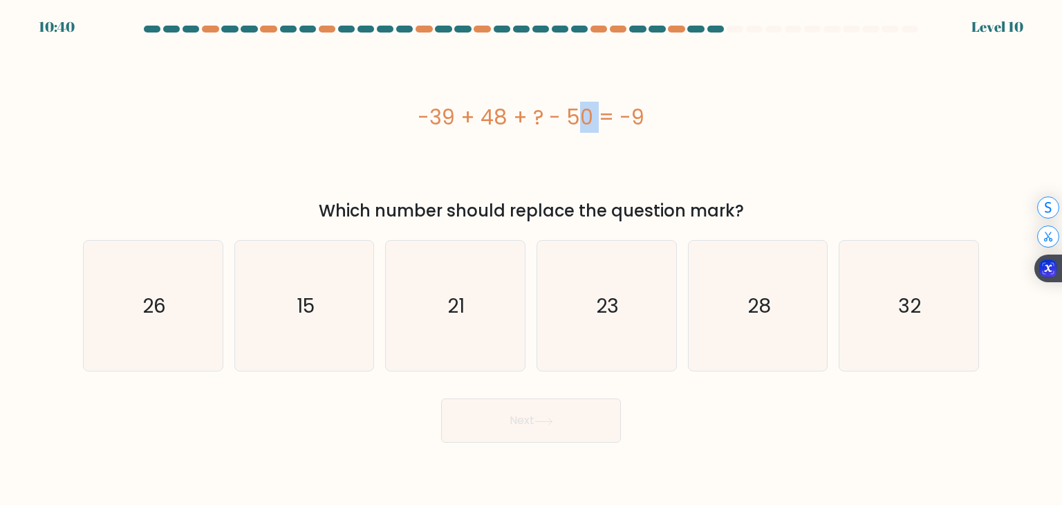
drag, startPoint x: 511, startPoint y: 117, endPoint x: 491, endPoint y: 115, distance: 20.2
click at [491, 115] on div "-39 + 48 + ? - 50 = -9" at bounding box center [531, 117] width 896 height 31
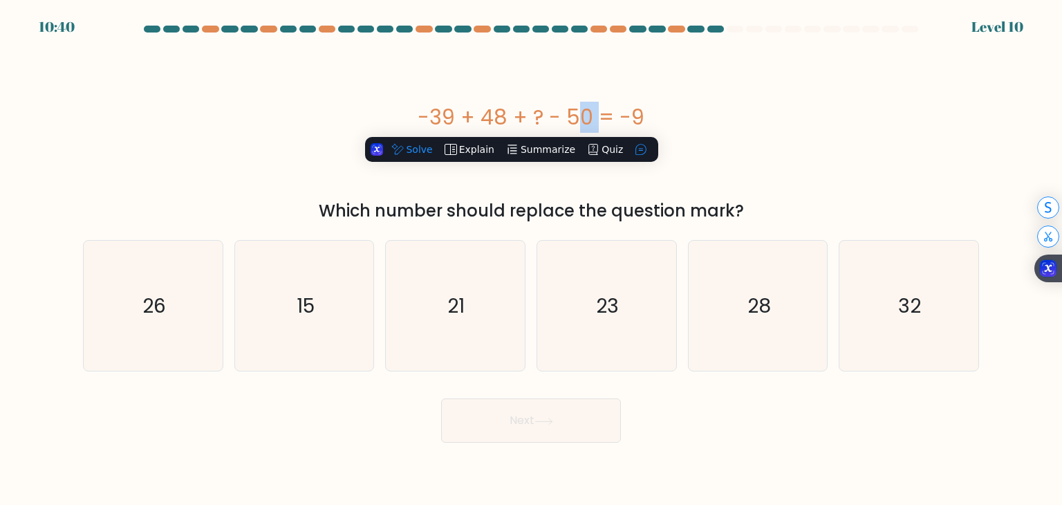
click at [491, 106] on div "-39 + 48 + ? - 50 = -9" at bounding box center [531, 117] width 896 height 31
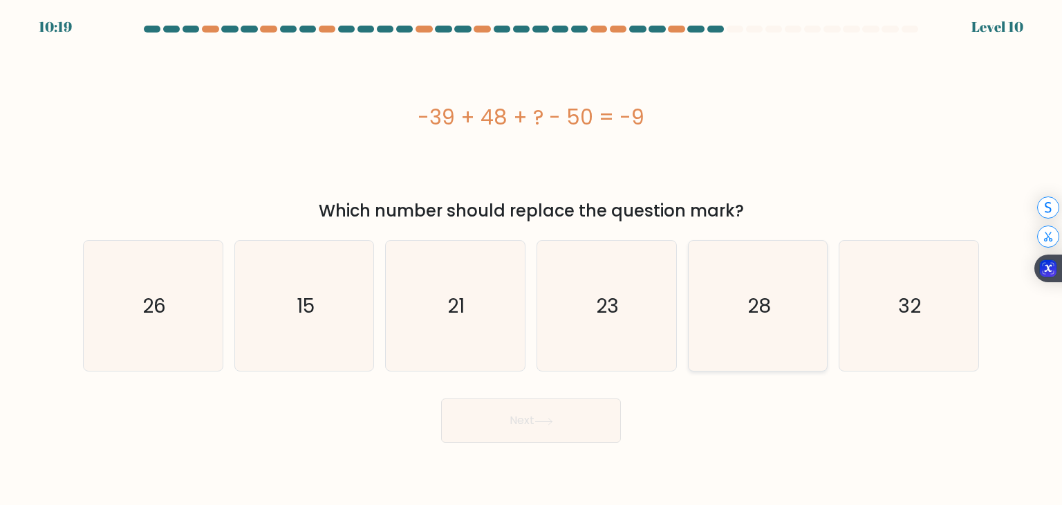
click at [720, 299] on icon "28" at bounding box center [758, 306] width 130 height 130
click at [532, 259] on input "e. 28" at bounding box center [531, 255] width 1 height 7
radio input "true"
click at [609, 285] on icon "23" at bounding box center [606, 306] width 130 height 130
click at [532, 259] on input "d. 23" at bounding box center [531, 255] width 1 height 7
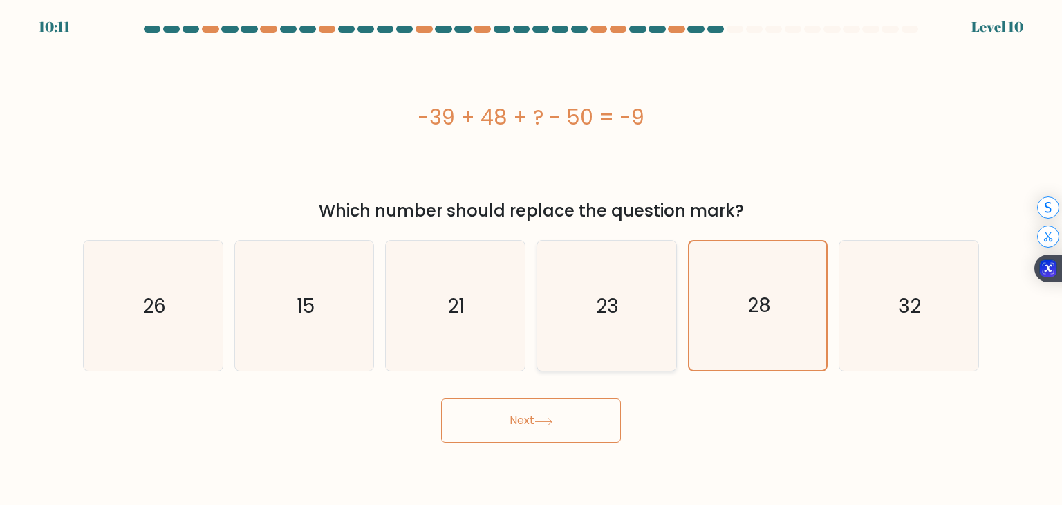
radio input "true"
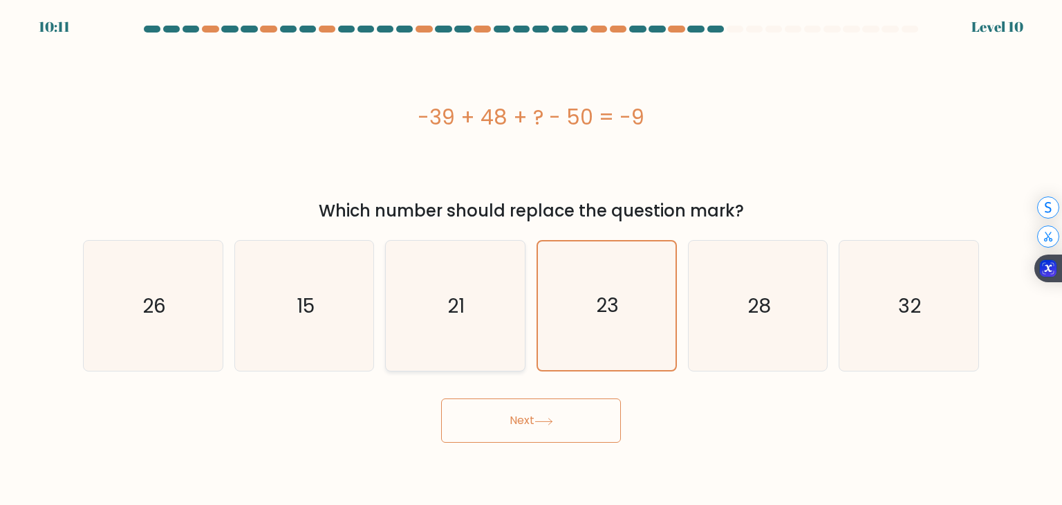
click at [453, 290] on icon "21" at bounding box center [455, 306] width 130 height 130
click at [531, 259] on input "c. 21" at bounding box center [531, 255] width 1 height 7
radio input "true"
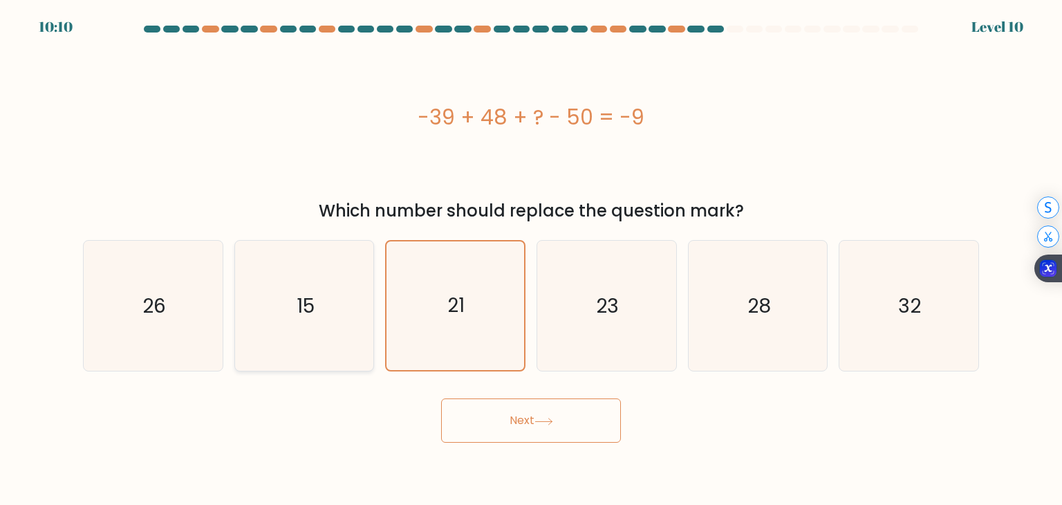
click at [299, 302] on text "15" at bounding box center [306, 306] width 18 height 28
click at [531, 259] on input "b. 15" at bounding box center [531, 255] width 1 height 7
radio input "true"
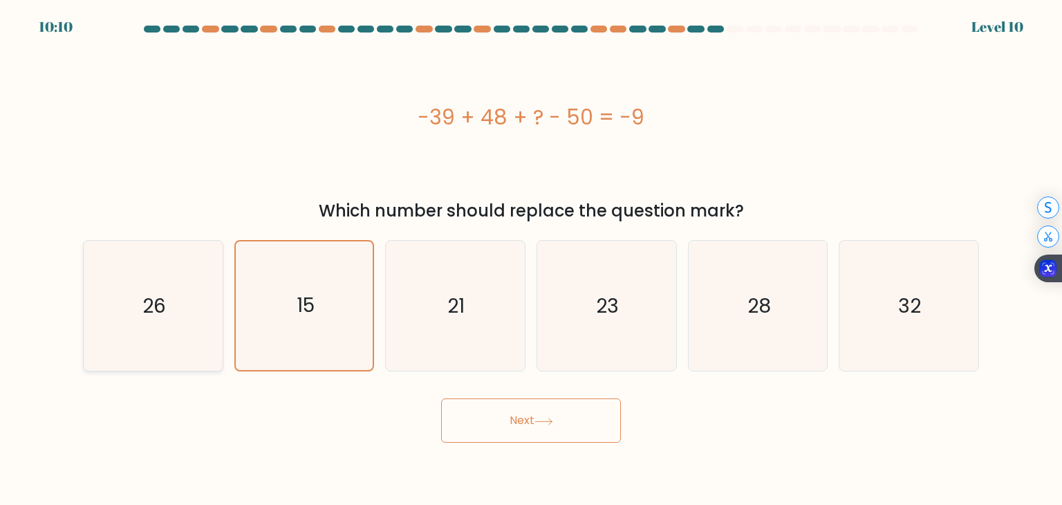
click at [196, 302] on icon "26" at bounding box center [153, 306] width 130 height 130
click at [531, 259] on input "a. 26" at bounding box center [531, 255] width 1 height 7
radio input "true"
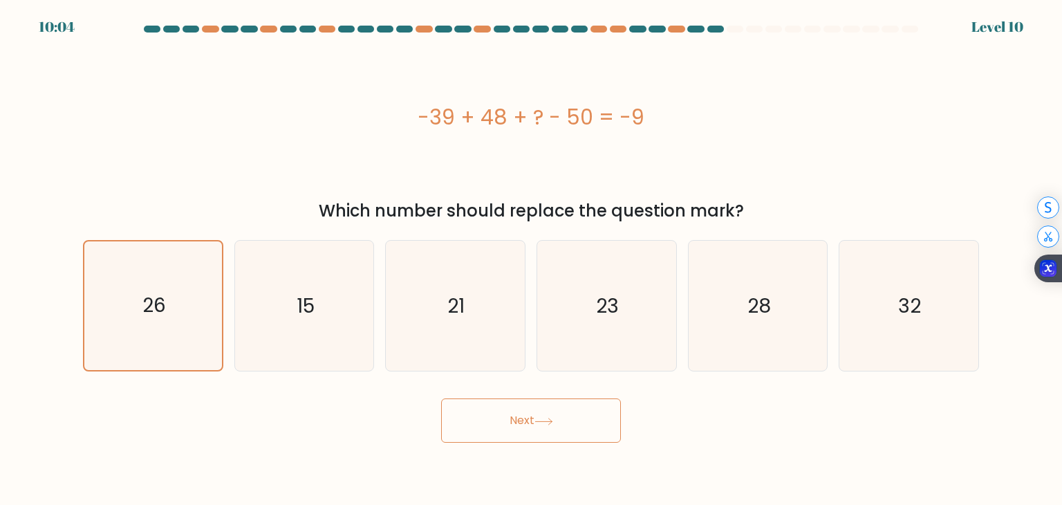
click at [581, 429] on button "Next" at bounding box center [531, 420] width 180 height 44
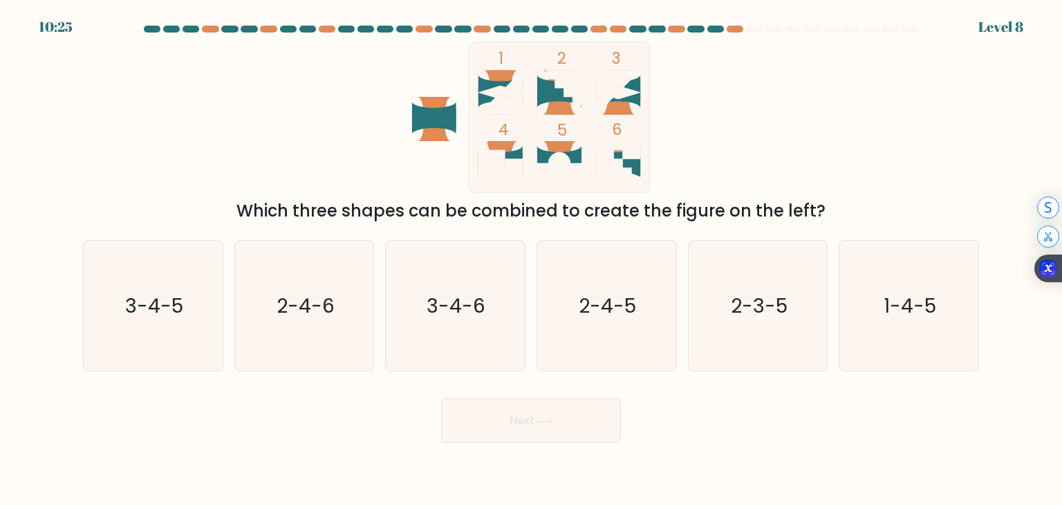
click at [563, 97] on icon at bounding box center [568, 92] width 26 height 26
click at [564, 92] on icon at bounding box center [568, 92] width 26 height 26
click at [600, 150] on icon at bounding box center [618, 163] width 44 height 44
click at [594, 159] on rect at bounding box center [559, 116] width 181 height 151
click at [543, 91] on icon at bounding box center [559, 88] width 44 height 26
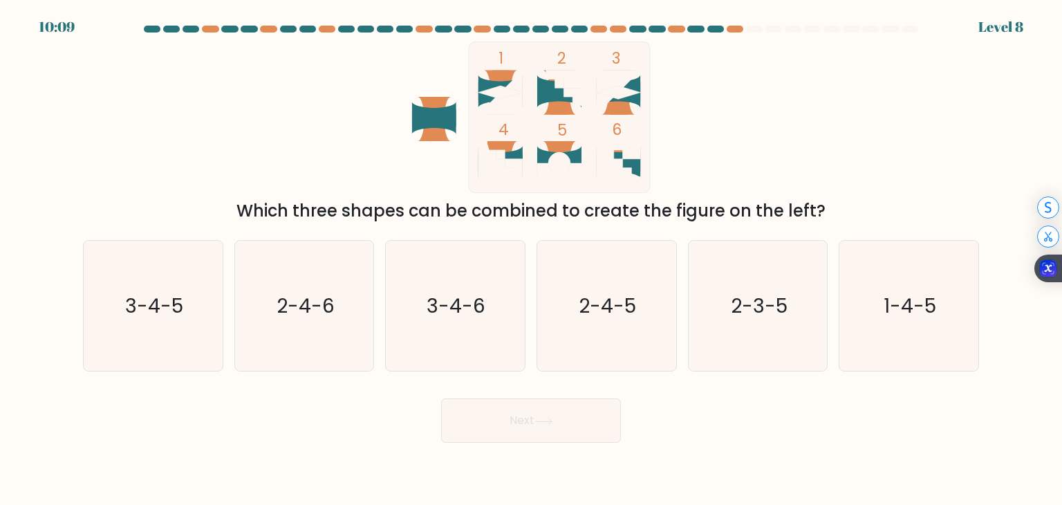
click at [630, 178] on icon at bounding box center [618, 163] width 44 height 44
click at [545, 93] on icon at bounding box center [559, 88] width 44 height 26
click at [603, 149] on icon at bounding box center [618, 163] width 44 height 44
click at [523, 144] on rect at bounding box center [559, 116] width 181 height 151
drag, startPoint x: 588, startPoint y: 139, endPoint x: 639, endPoint y: 136, distance: 51.2
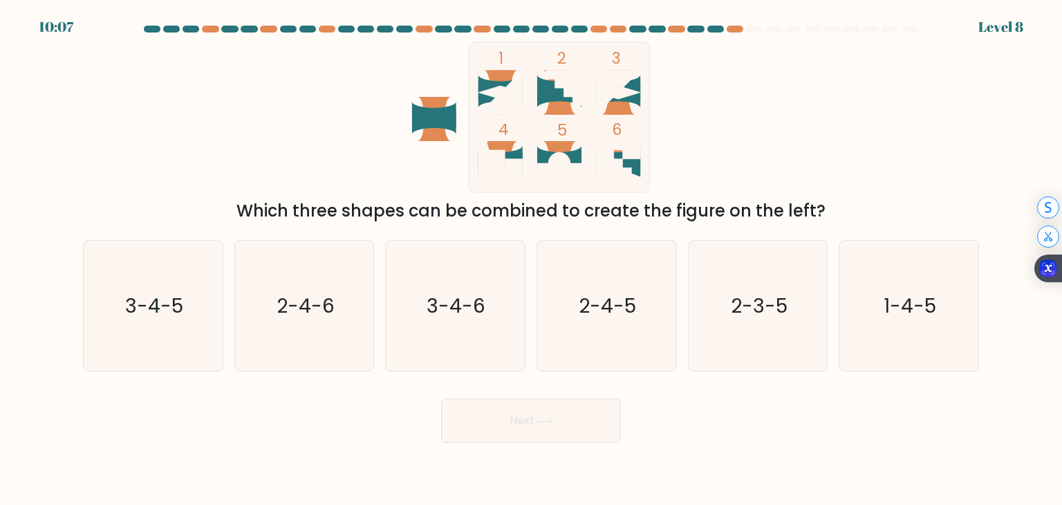
click at [589, 139] on rect at bounding box center [559, 116] width 181 height 151
click at [641, 137] on rect at bounding box center [559, 116] width 181 height 151
click at [162, 321] on icon "3-4-5" at bounding box center [153, 306] width 130 height 130
click at [531, 259] on input "a. 3-4-5" at bounding box center [531, 255] width 1 height 7
radio input "true"
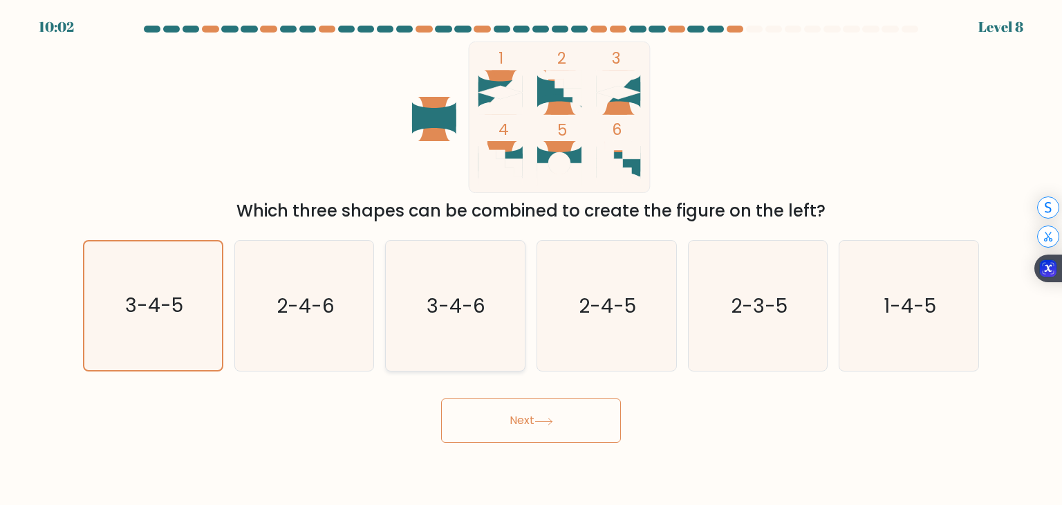
click at [478, 305] on text "3-4-6" at bounding box center [456, 306] width 59 height 28
click at [531, 259] on input "c. 3-4-6" at bounding box center [531, 255] width 1 height 7
radio input "true"
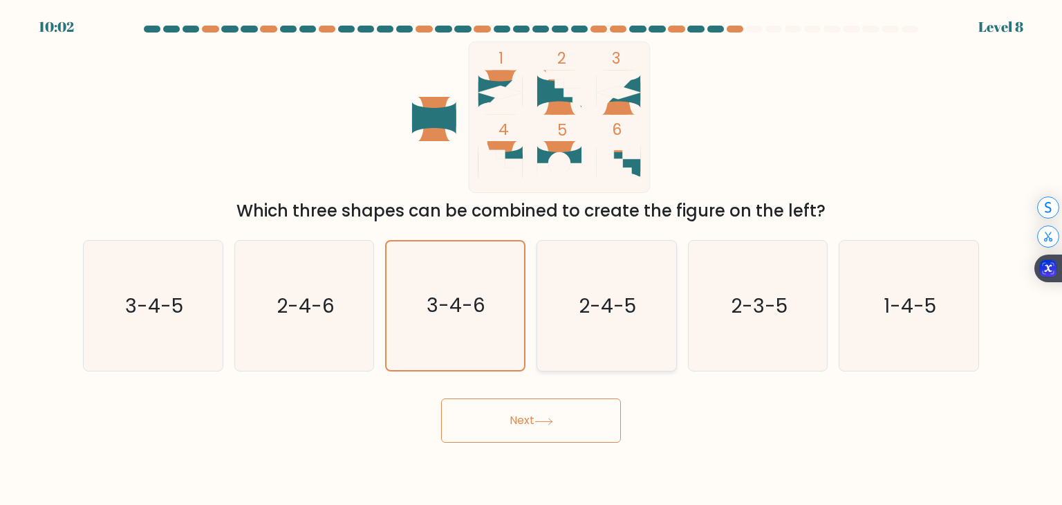
click at [630, 288] on icon "2-4-5" at bounding box center [606, 306] width 130 height 130
click at [532, 259] on input "d. 2-4-5" at bounding box center [531, 255] width 1 height 7
radio input "true"
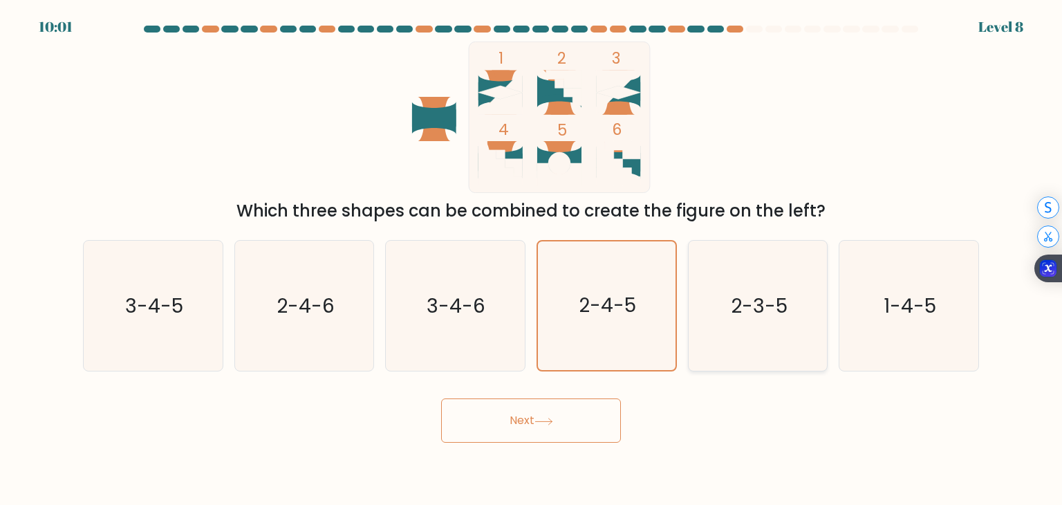
click at [740, 284] on icon "2-3-5" at bounding box center [758, 306] width 130 height 130
click at [532, 259] on input "e. 2-3-5" at bounding box center [531, 255] width 1 height 7
radio input "true"
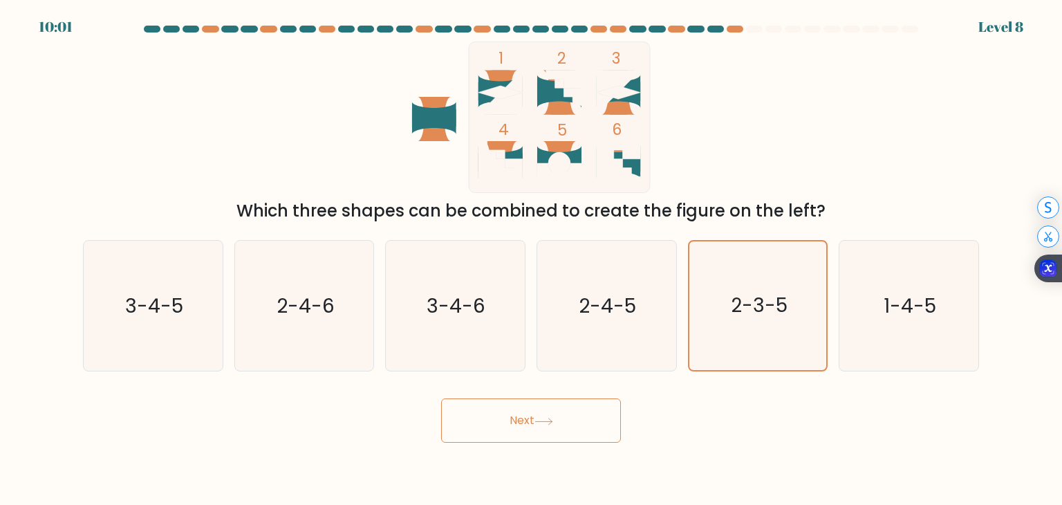
click at [836, 294] on div "f. 1-4-5" at bounding box center [908, 305] width 151 height 131
click at [724, 302] on icon "2-3-5" at bounding box center [757, 305] width 129 height 129
click at [532, 259] on input "e. 2-3-5" at bounding box center [531, 255] width 1 height 7
click at [881, 302] on icon "1-4-5" at bounding box center [908, 306] width 130 height 130
click at [532, 259] on input "f. 1-4-5" at bounding box center [531, 255] width 1 height 7
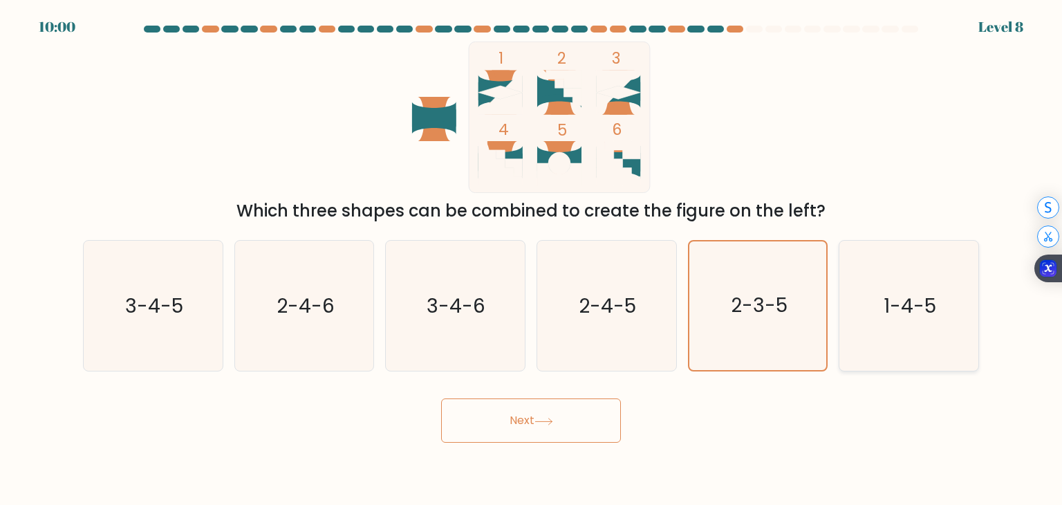
radio input "true"
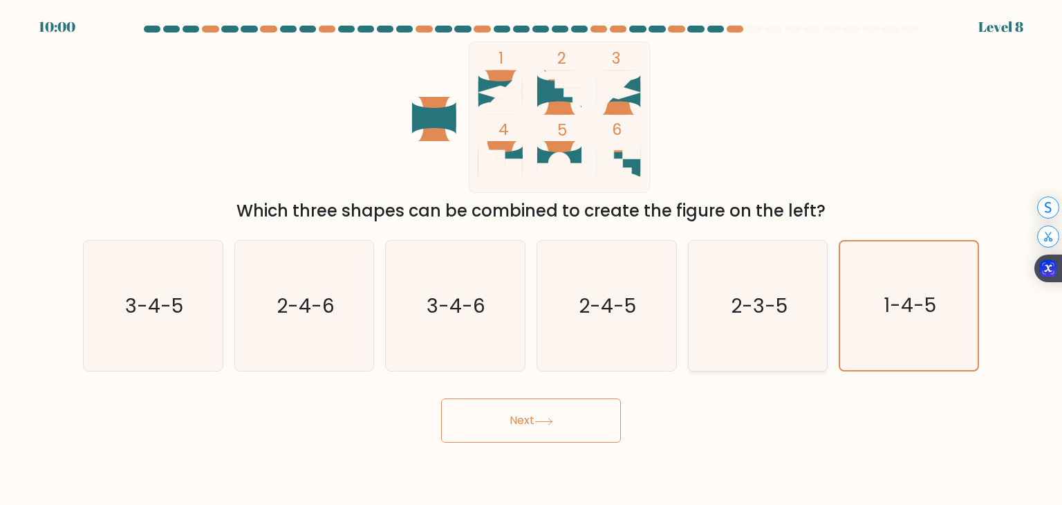
click at [753, 302] on text "2-3-5" at bounding box center [759, 306] width 57 height 28
click at [532, 259] on input "e. 2-3-5" at bounding box center [531, 255] width 1 height 7
radio input "true"
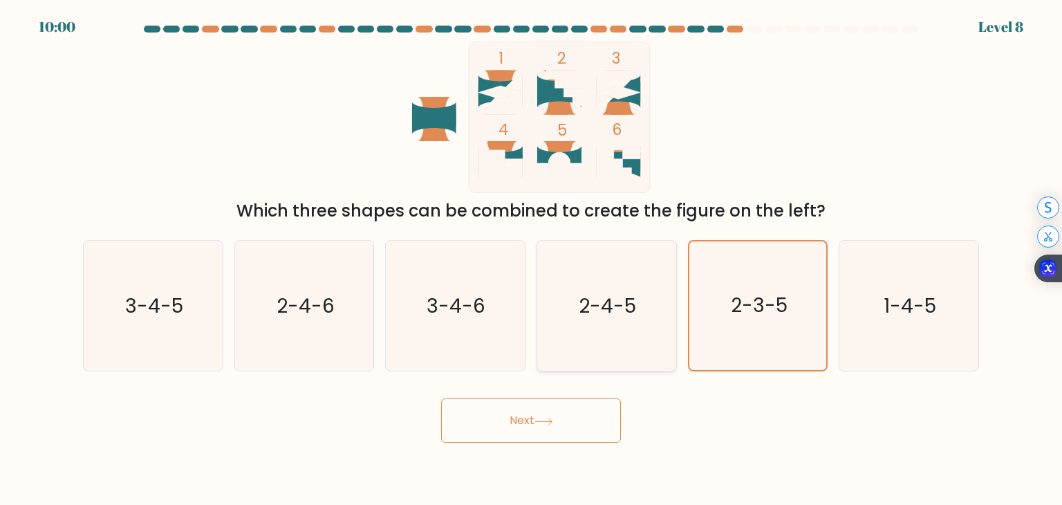
click at [606, 312] on text "2-4-5" at bounding box center [607, 306] width 57 height 28
click at [532, 259] on input "d. 2-4-5" at bounding box center [531, 255] width 1 height 7
radio input "true"
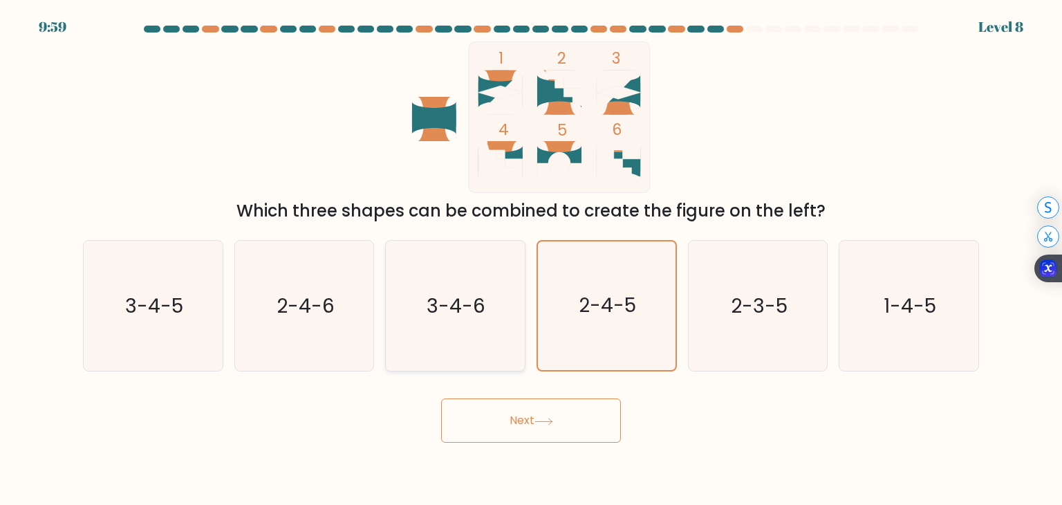
click at [498, 319] on icon "3-4-6" at bounding box center [455, 306] width 130 height 130
click at [531, 259] on input "c. 3-4-6" at bounding box center [531, 255] width 1 height 7
radio input "true"
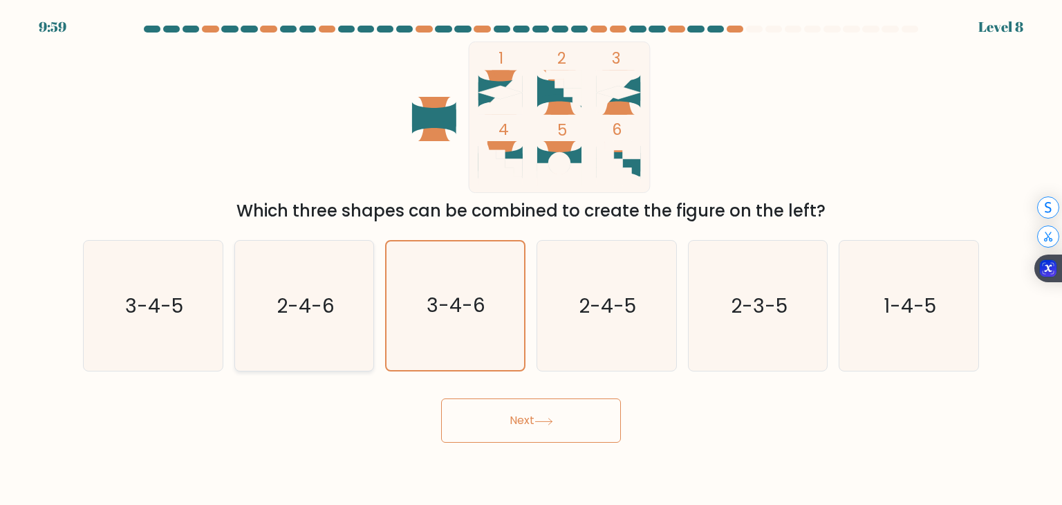
click at [314, 308] on text "2-4-6" at bounding box center [305, 306] width 58 height 28
click at [531, 259] on input "b. 2-4-6" at bounding box center [531, 255] width 1 height 7
radio input "true"
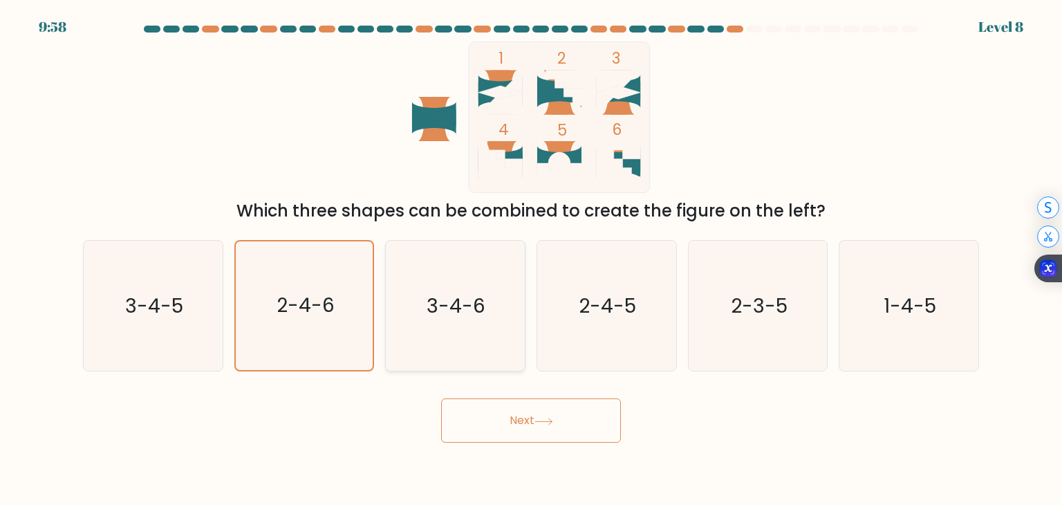
click at [397, 314] on icon "3-4-6" at bounding box center [455, 306] width 130 height 130
click at [531, 259] on input "c. 3-4-6" at bounding box center [531, 255] width 1 height 7
radio input "true"
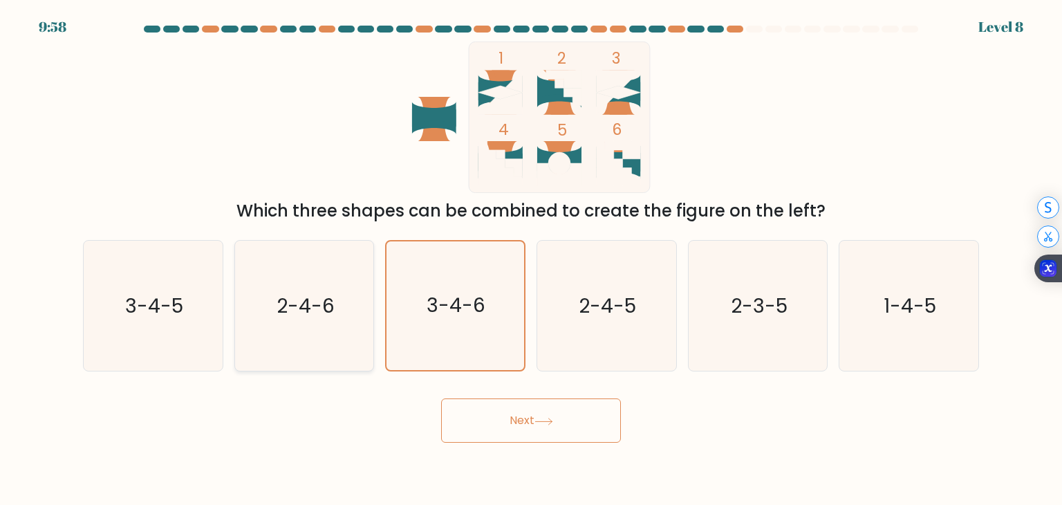
click at [339, 313] on icon "2-4-6" at bounding box center [304, 306] width 130 height 130
click at [531, 259] on input "b. 2-4-6" at bounding box center [531, 255] width 1 height 7
radio input "true"
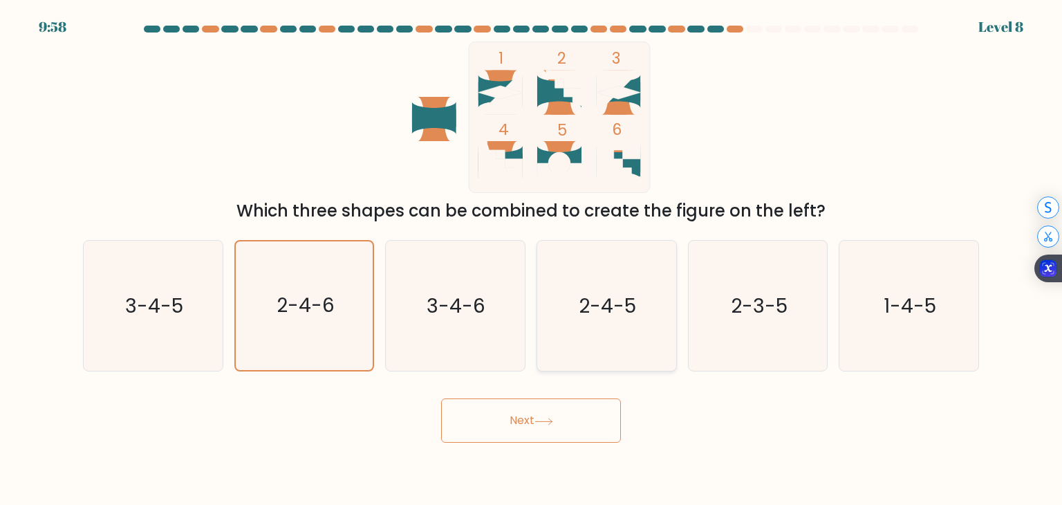
click at [550, 354] on icon "2-4-5" at bounding box center [606, 306] width 130 height 130
click at [532, 259] on input "d. 2-4-5" at bounding box center [531, 255] width 1 height 7
radio input "true"
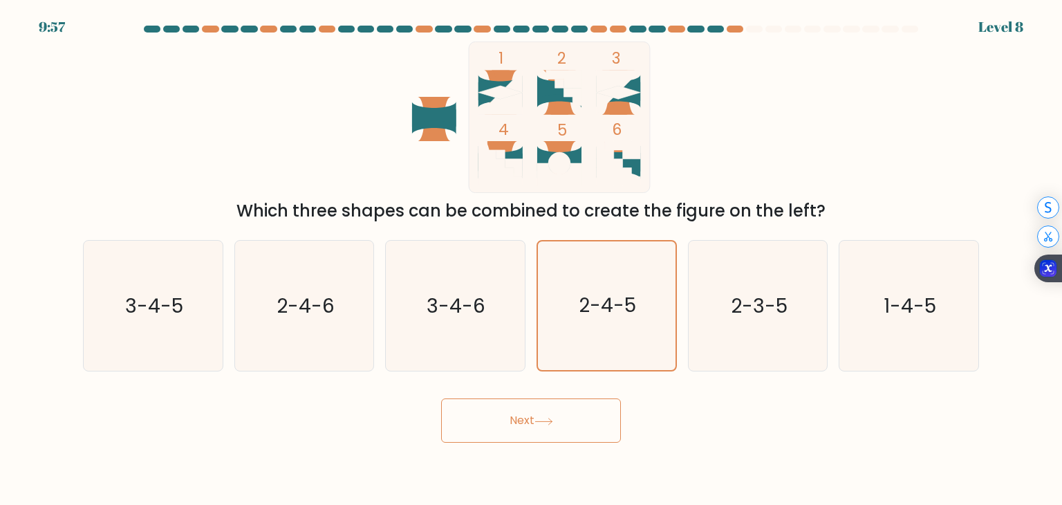
click at [590, 424] on button "Next" at bounding box center [531, 420] width 180 height 44
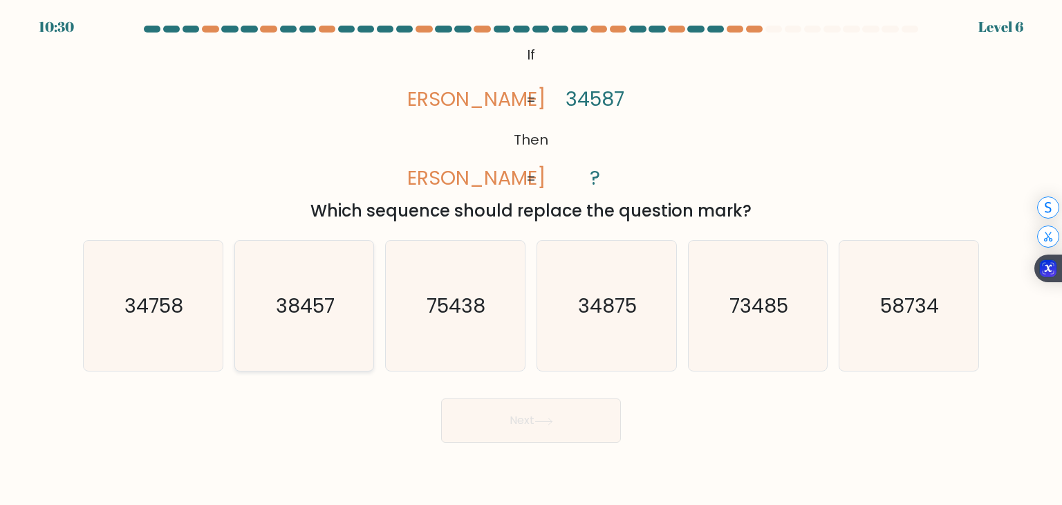
click at [329, 305] on text "38457" at bounding box center [305, 306] width 59 height 28
click at [531, 259] on input "b. 38457" at bounding box center [531, 255] width 1 height 7
radio input "true"
click at [562, 426] on button "Next" at bounding box center [531, 420] width 180 height 44
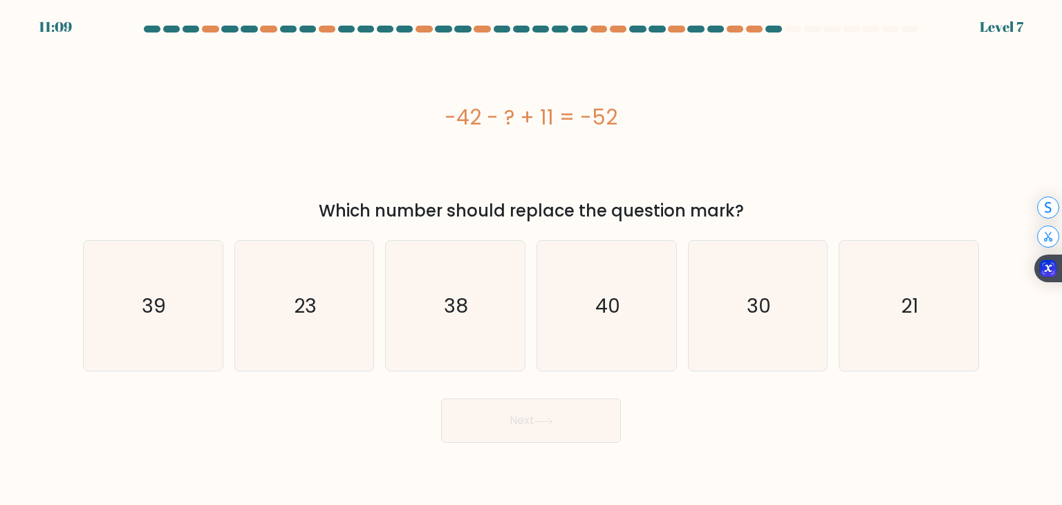
drag, startPoint x: 315, startPoint y: 220, endPoint x: 771, endPoint y: 205, distance: 456.4
click at [771, 205] on div "Which number should replace the question mark?" at bounding box center [530, 210] width 879 height 25
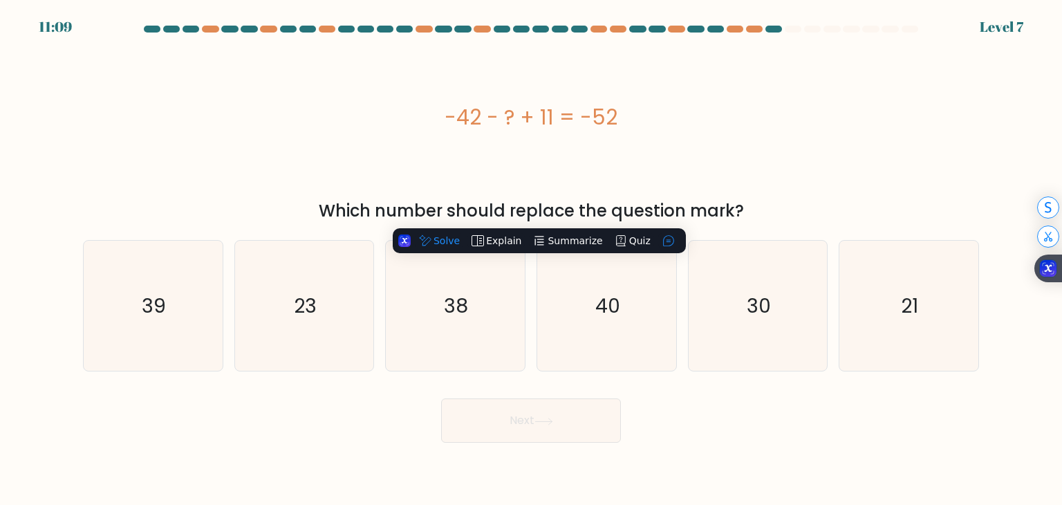
click at [771, 205] on div "Which number should replace the question mark?" at bounding box center [530, 210] width 879 height 25
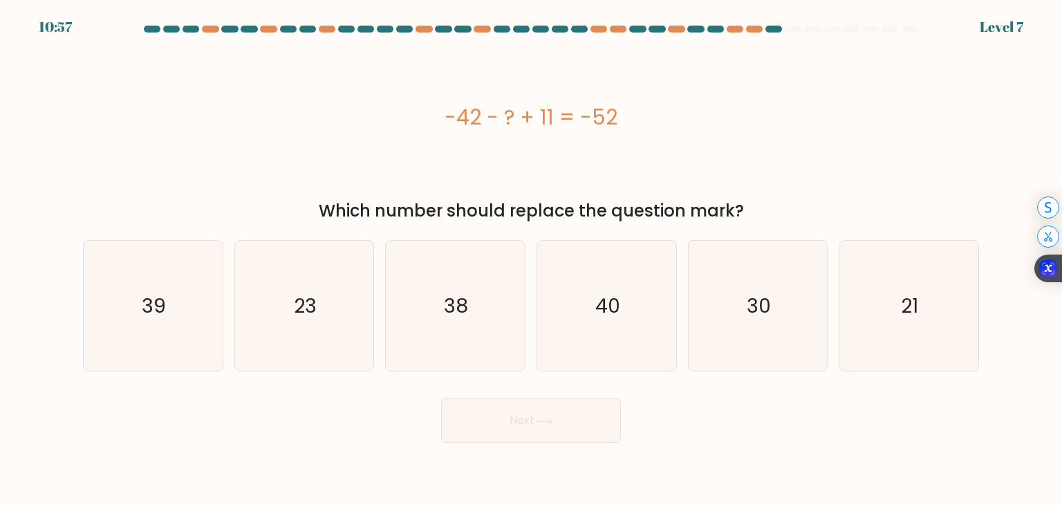
click at [516, 115] on div "-42 - ? + 11 = -52" at bounding box center [531, 117] width 896 height 31
drag, startPoint x: 509, startPoint y: 119, endPoint x: 495, endPoint y: 111, distance: 16.4
click at [495, 111] on div "-42 - ? + 11 = -52" at bounding box center [531, 117] width 896 height 31
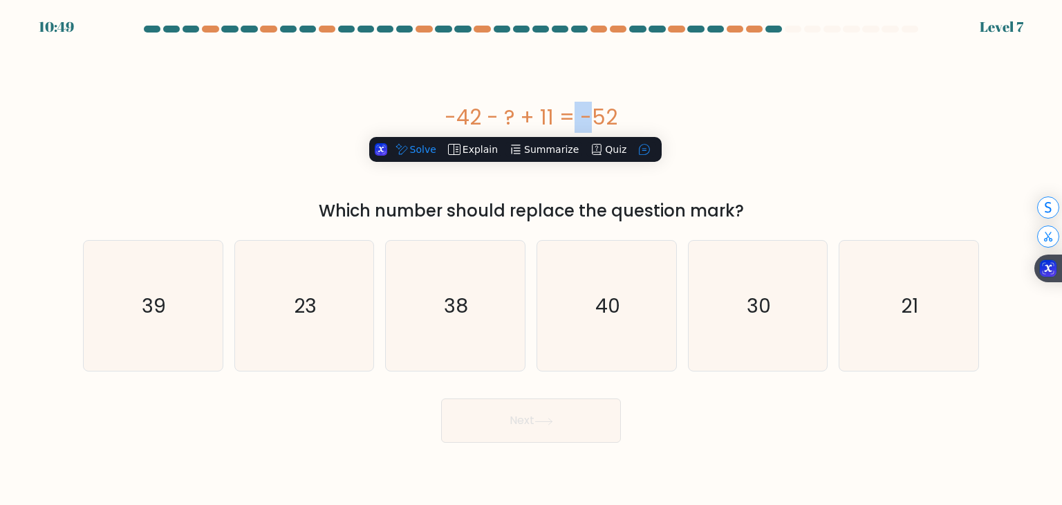
click at [494, 109] on div "-42 - ? + 11 = -52" at bounding box center [531, 117] width 896 height 31
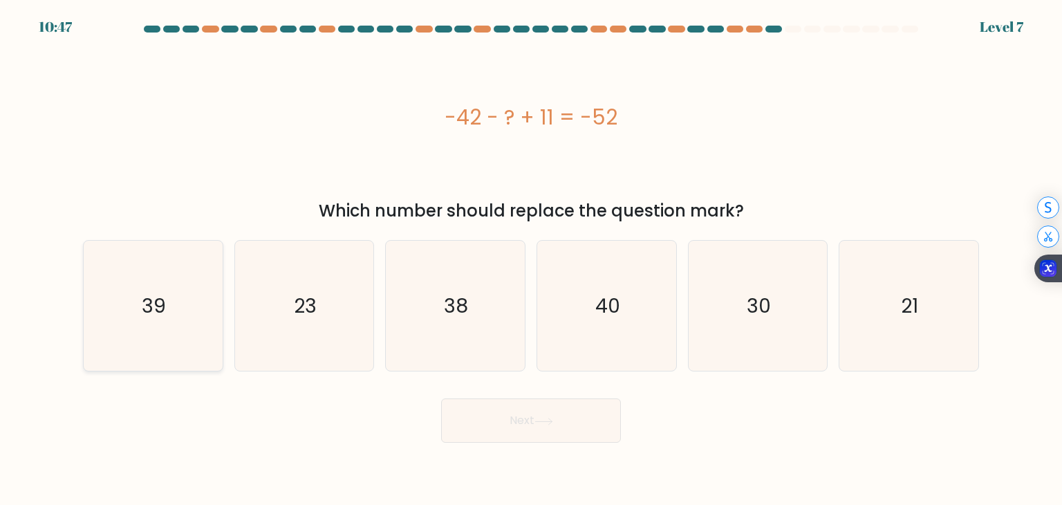
click at [134, 357] on icon "39" at bounding box center [153, 306] width 130 height 130
click at [531, 259] on input "a. 39" at bounding box center [531, 255] width 1 height 7
radio input "true"
drag, startPoint x: 466, startPoint y: 295, endPoint x: 453, endPoint y: 288, distance: 14.2
click at [467, 295] on text "38" at bounding box center [456, 306] width 24 height 28
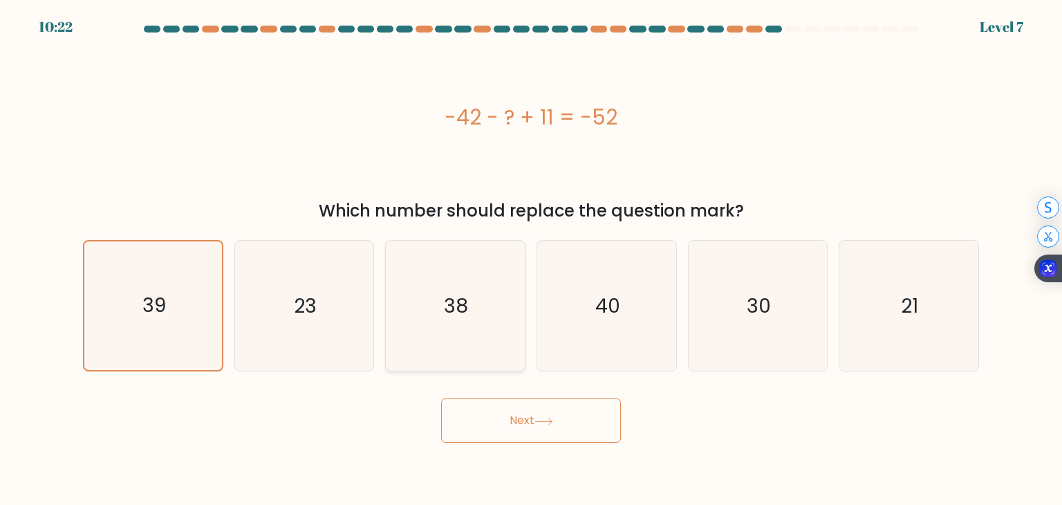
click at [531, 259] on input "c. 38" at bounding box center [531, 255] width 1 height 7
radio input "true"
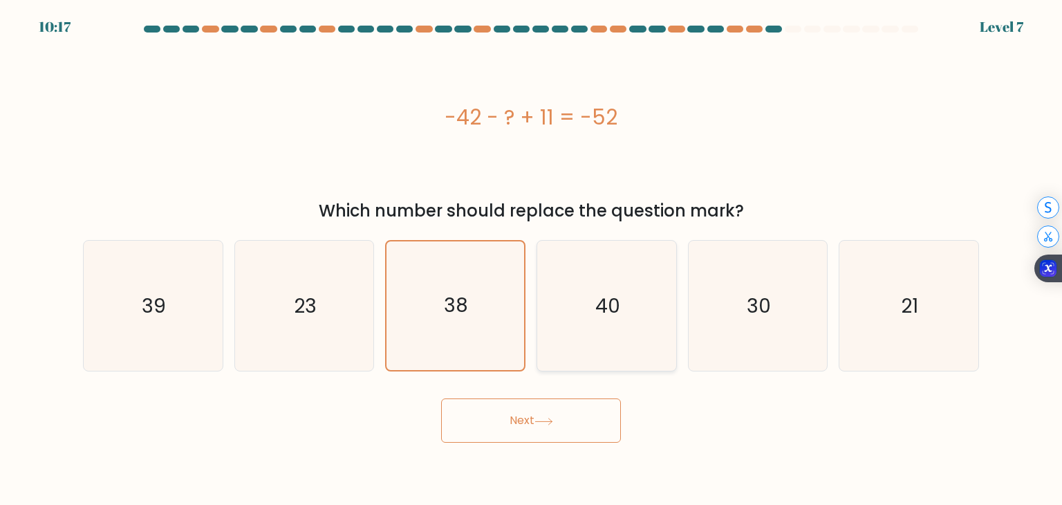
click at [630, 317] on icon "40" at bounding box center [606, 306] width 130 height 130
click at [532, 259] on input "d. 40" at bounding box center [531, 255] width 1 height 7
radio input "true"
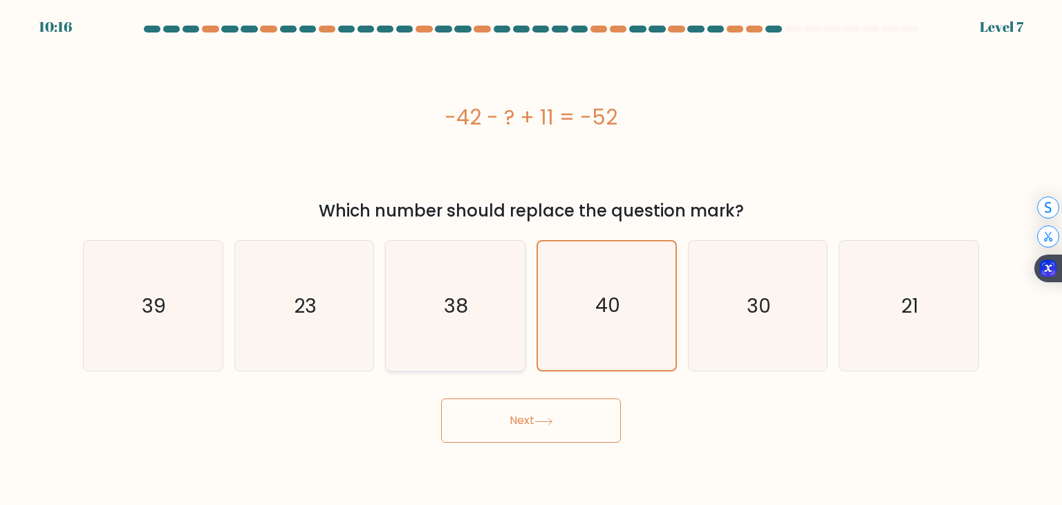
click at [464, 319] on text "38" at bounding box center [456, 306] width 24 height 28
click at [531, 259] on input "c. 38" at bounding box center [531, 255] width 1 height 7
radio input "true"
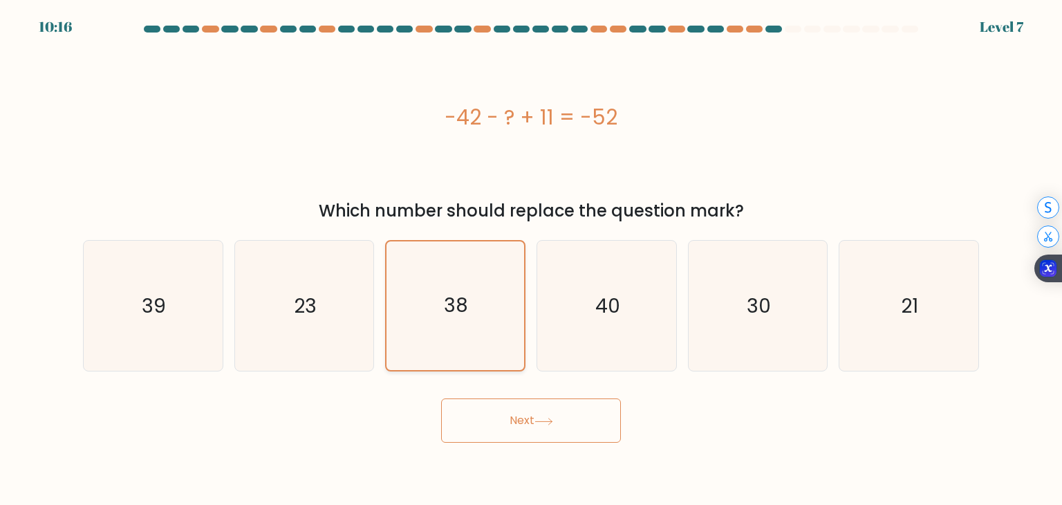
click at [388, 319] on div "38" at bounding box center [455, 305] width 140 height 131
click at [531, 259] on input "c. 38" at bounding box center [531, 255] width 1 height 7
click at [307, 320] on icon "23" at bounding box center [304, 306] width 130 height 130
click at [531, 259] on input "b. 23" at bounding box center [531, 255] width 1 height 7
radio input "true"
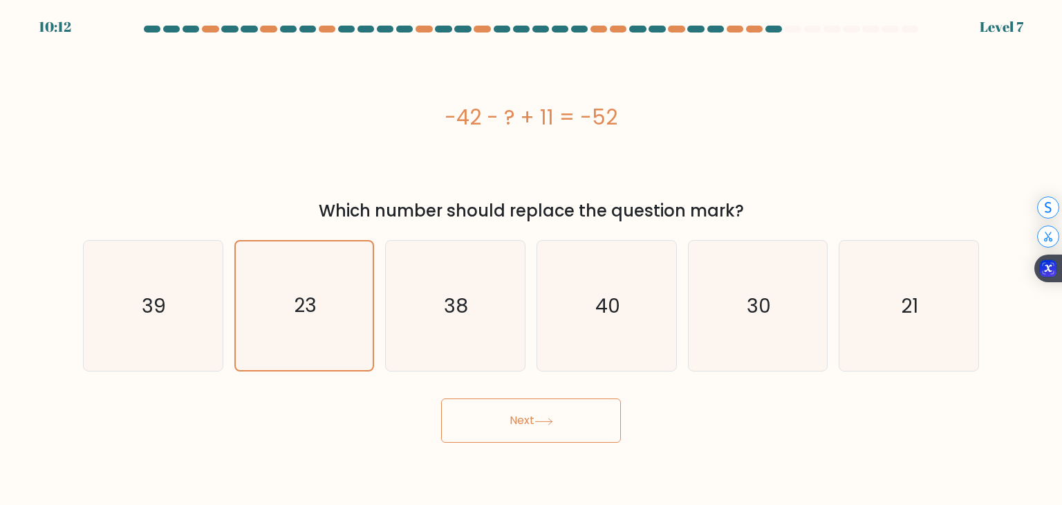
drag, startPoint x: 513, startPoint y: 418, endPoint x: 801, endPoint y: 454, distance: 290.5
click at [801, 454] on body "10:12 Level 7" at bounding box center [531, 252] width 1062 height 505
click at [908, 350] on icon "21" at bounding box center [908, 306] width 130 height 130
click at [532, 259] on input "f. 21" at bounding box center [531, 255] width 1 height 7
radio input "true"
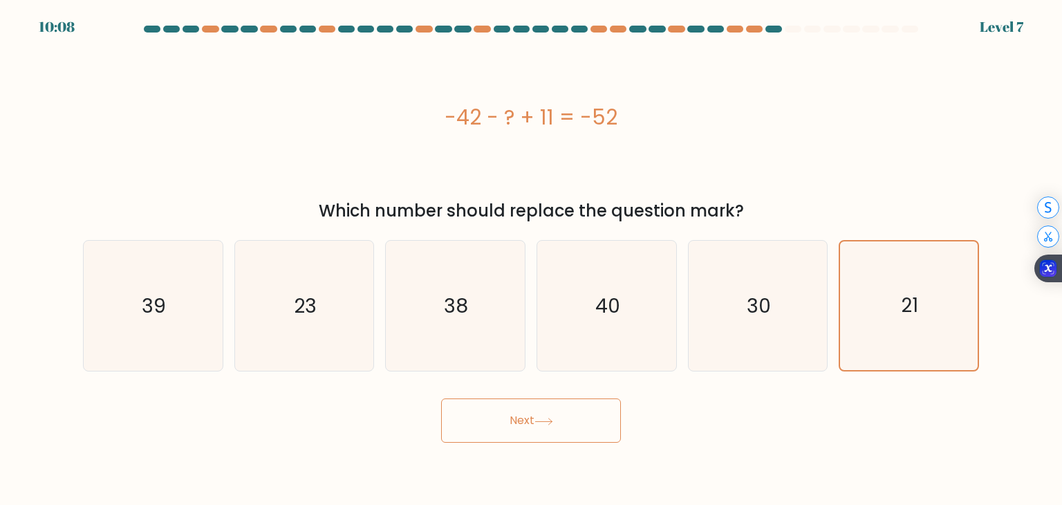
click at [525, 424] on button "Next" at bounding box center [531, 420] width 180 height 44
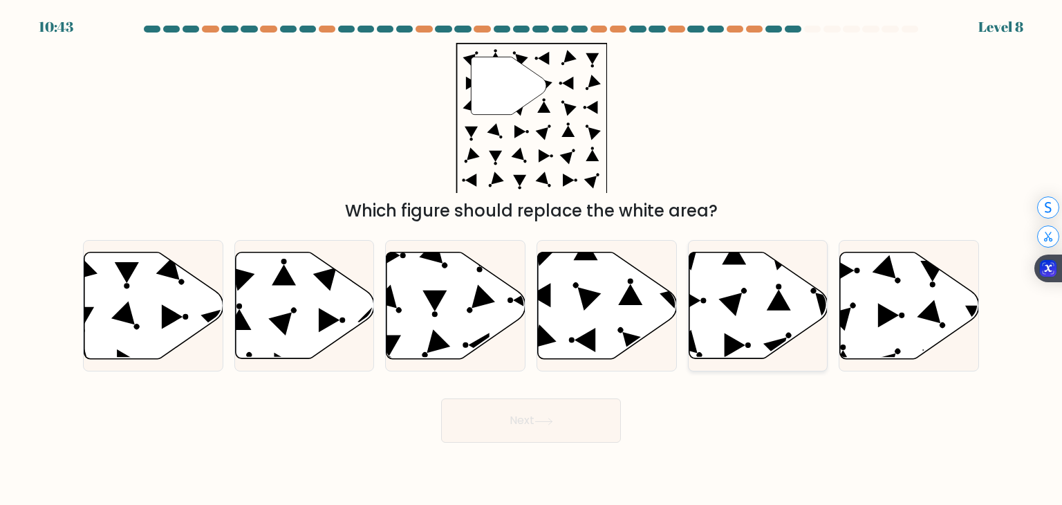
click at [773, 322] on icon at bounding box center [757, 305] width 139 height 106
click at [532, 259] on input "e." at bounding box center [531, 255] width 1 height 7
radio input "true"
click at [577, 326] on icon at bounding box center [607, 305] width 139 height 106
click at [532, 259] on input "d." at bounding box center [531, 255] width 1 height 7
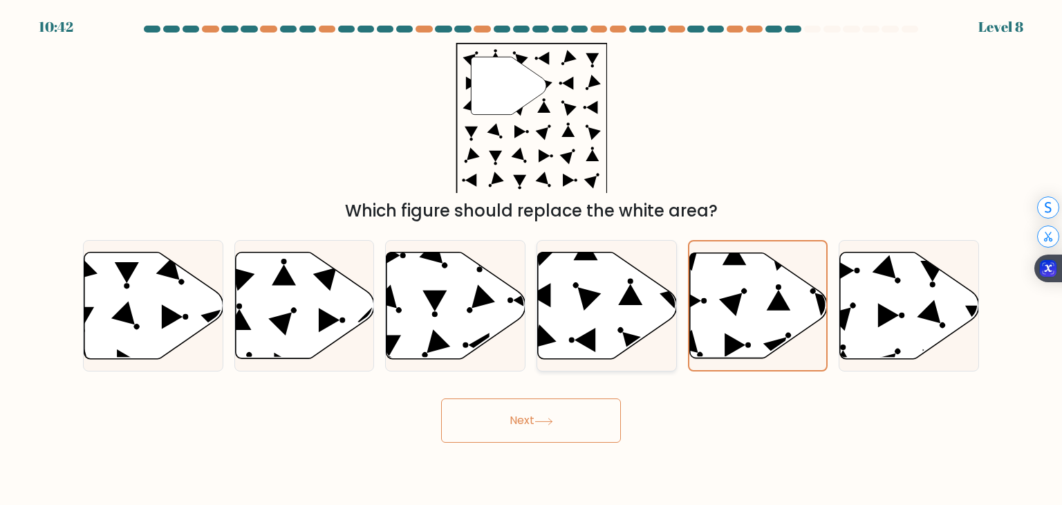
radio input "true"
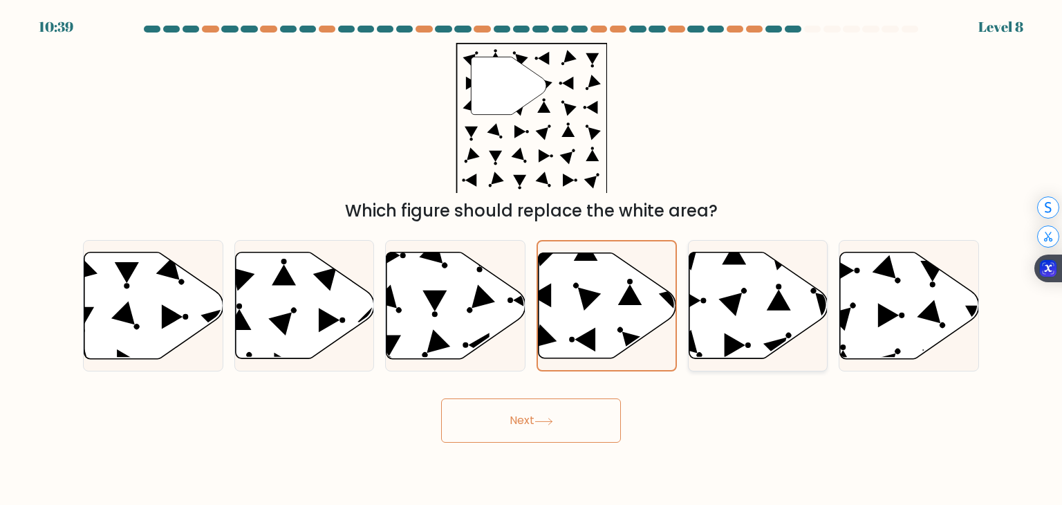
click at [715, 323] on icon at bounding box center [757, 305] width 139 height 106
click at [532, 259] on input "e." at bounding box center [531, 255] width 1 height 7
radio input "true"
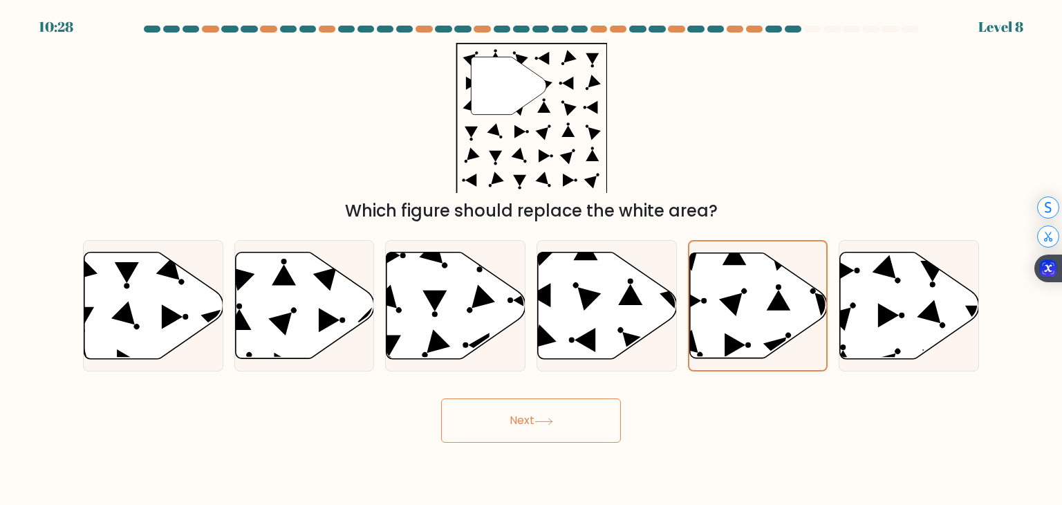
click at [546, 432] on button "Next" at bounding box center [531, 420] width 180 height 44
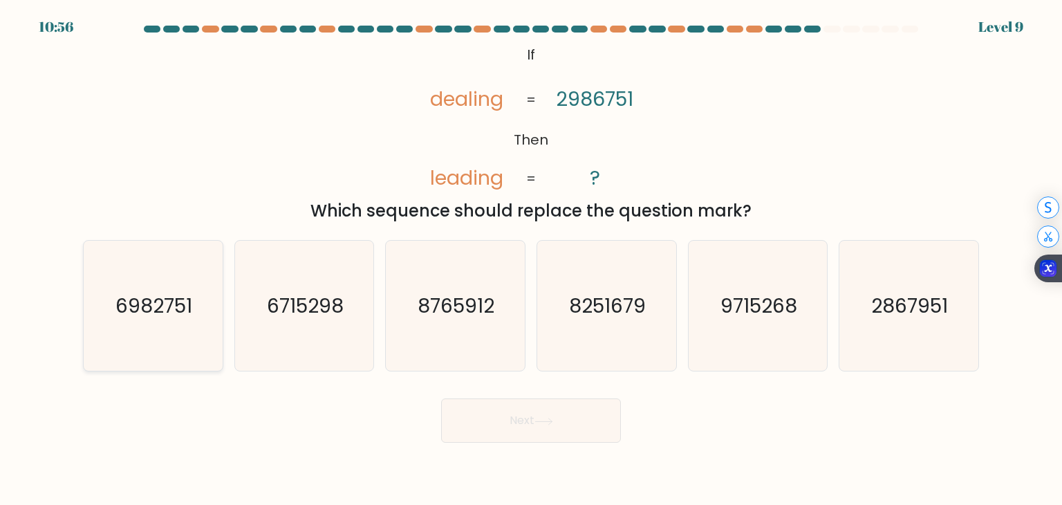
click at [196, 330] on icon "6982751" at bounding box center [153, 306] width 130 height 130
click at [531, 259] on input "a. 6982751" at bounding box center [531, 255] width 1 height 7
radio input "true"
click at [522, 418] on button "Next" at bounding box center [531, 420] width 180 height 44
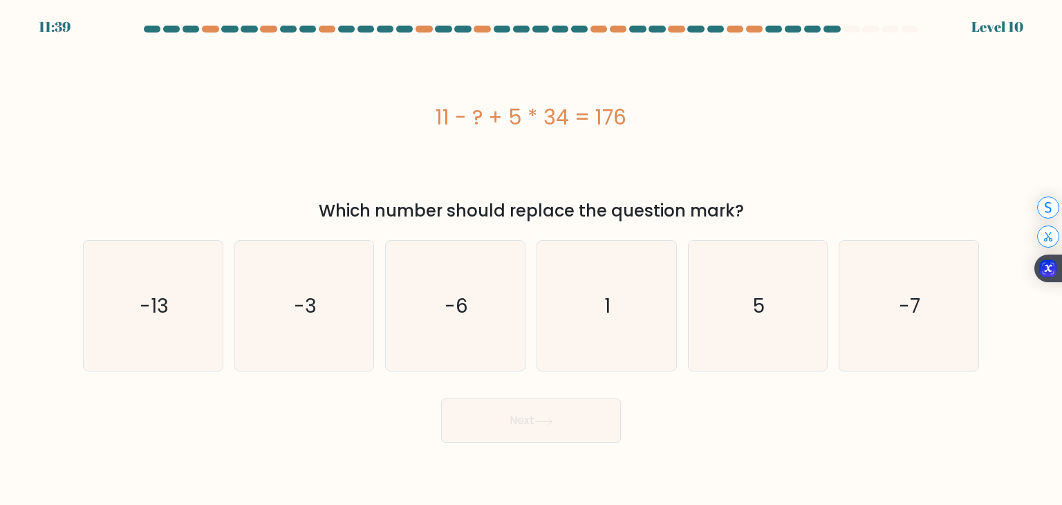
drag, startPoint x: 525, startPoint y: 109, endPoint x: 580, endPoint y: 114, distance: 54.8
click at [572, 116] on div "11 - ? + 5 * 34 = 176" at bounding box center [531, 117] width 896 height 31
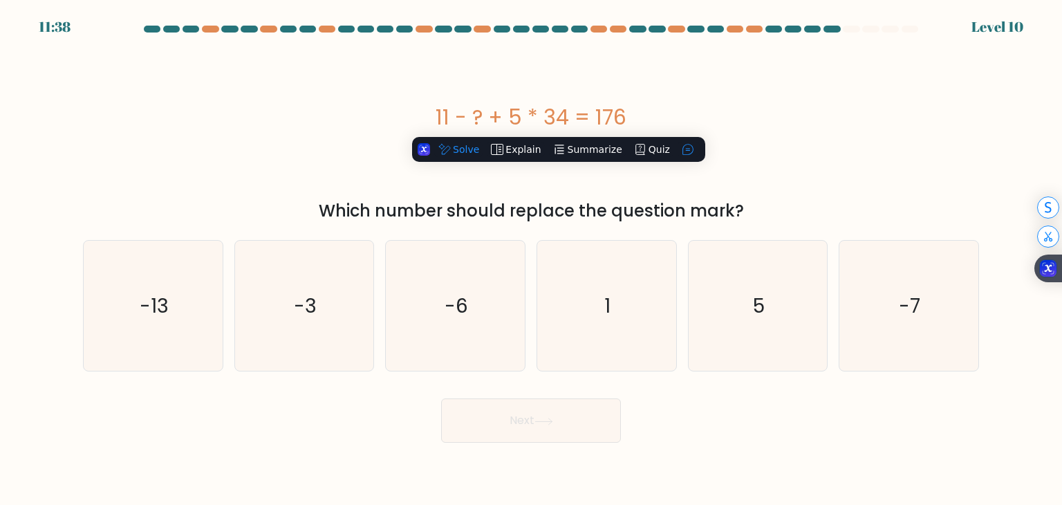
click at [597, 91] on div "11 - ? + 5 * 34 = 176" at bounding box center [531, 116] width 896 height 151
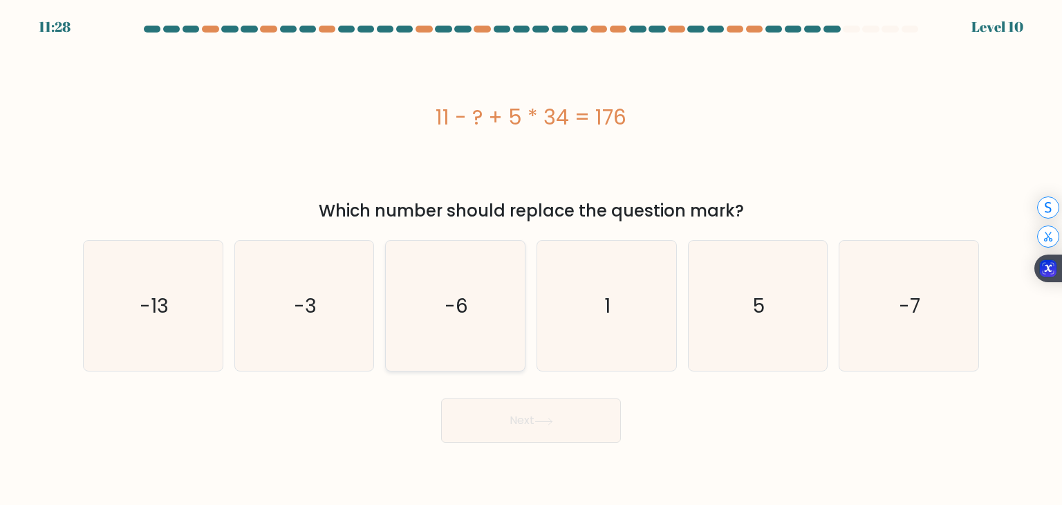
click at [441, 290] on icon "-6" at bounding box center [455, 306] width 130 height 130
click at [531, 259] on input "c. -6" at bounding box center [531, 255] width 1 height 7
radio input "true"
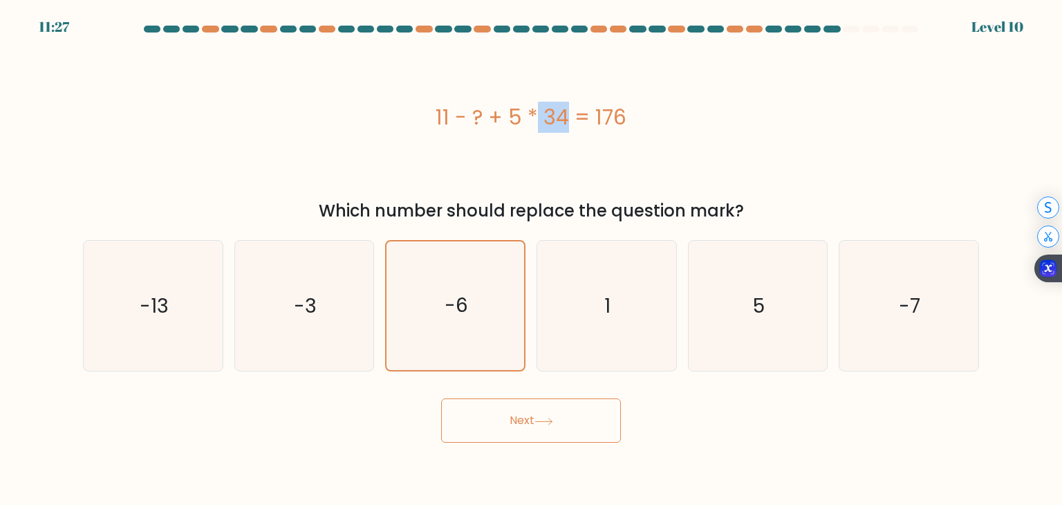
drag, startPoint x: 460, startPoint y: 120, endPoint x: 482, endPoint y: 120, distance: 21.4
click at [482, 120] on div "11 - ? + 5 * 34 = 176" at bounding box center [531, 117] width 896 height 31
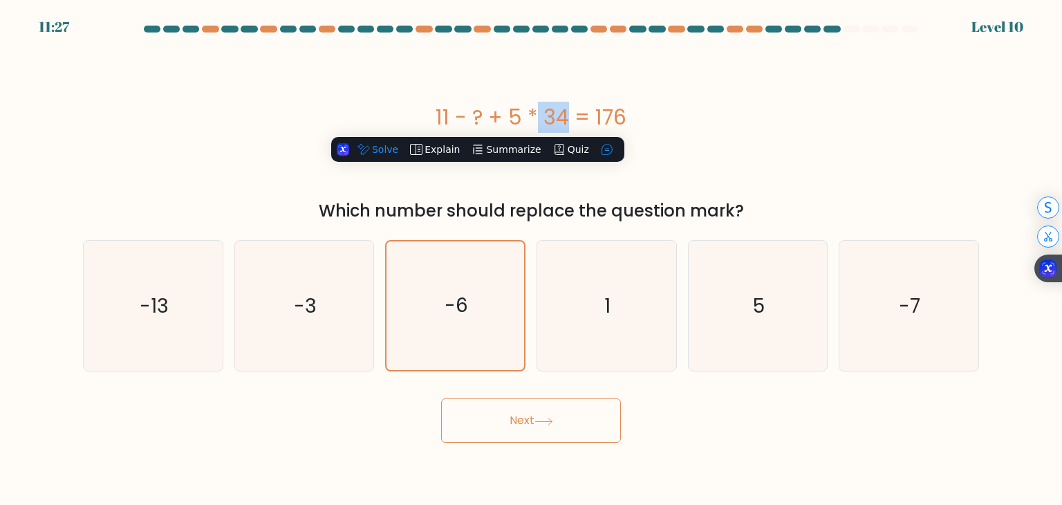
click at [484, 106] on div "11 - ? + 5 * 34 = 176" at bounding box center [531, 117] width 896 height 31
click at [507, 109] on div "11 - ? + 5 * 34 = 176" at bounding box center [531, 117] width 896 height 31
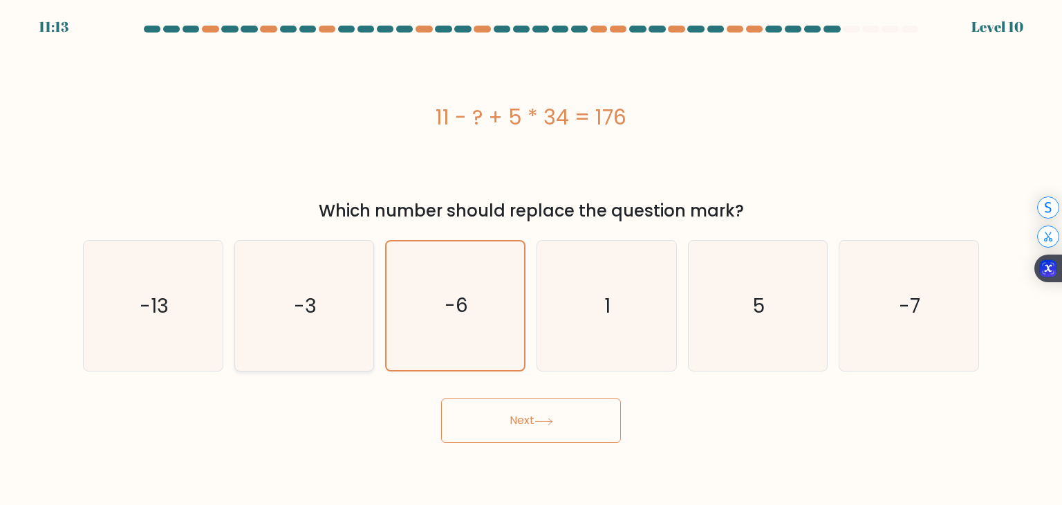
click at [276, 281] on icon "-3" at bounding box center [304, 306] width 130 height 130
click at [531, 259] on input "b. -3" at bounding box center [531, 255] width 1 height 7
radio input "true"
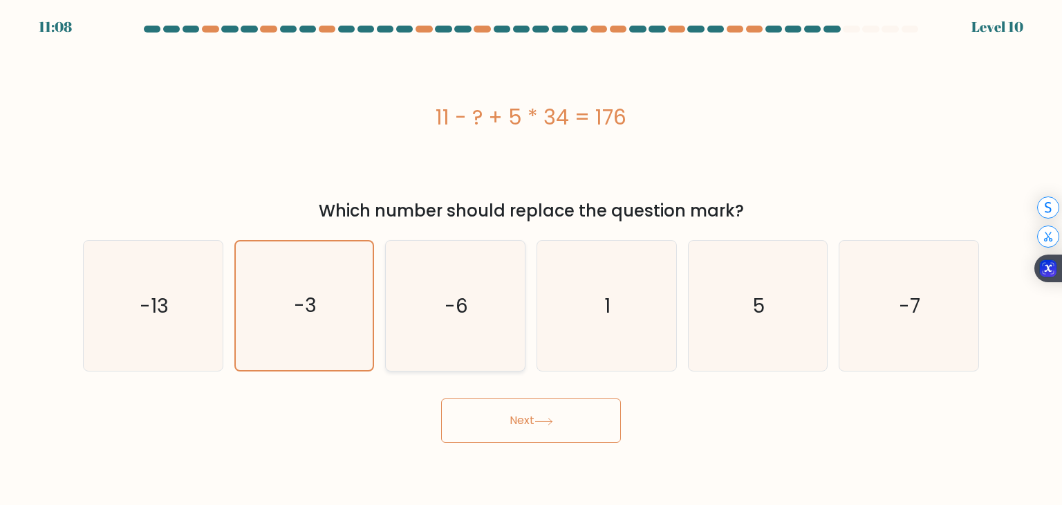
click at [484, 367] on icon "-6" at bounding box center [455, 306] width 130 height 130
click at [531, 259] on input "c. -6" at bounding box center [531, 255] width 1 height 7
radio input "true"
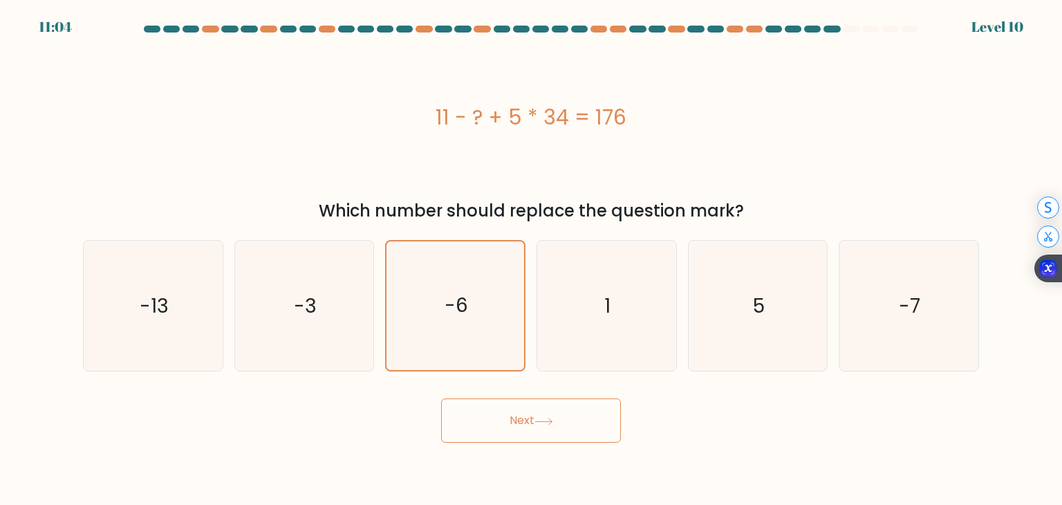
click at [509, 426] on button "Next" at bounding box center [531, 420] width 180 height 44
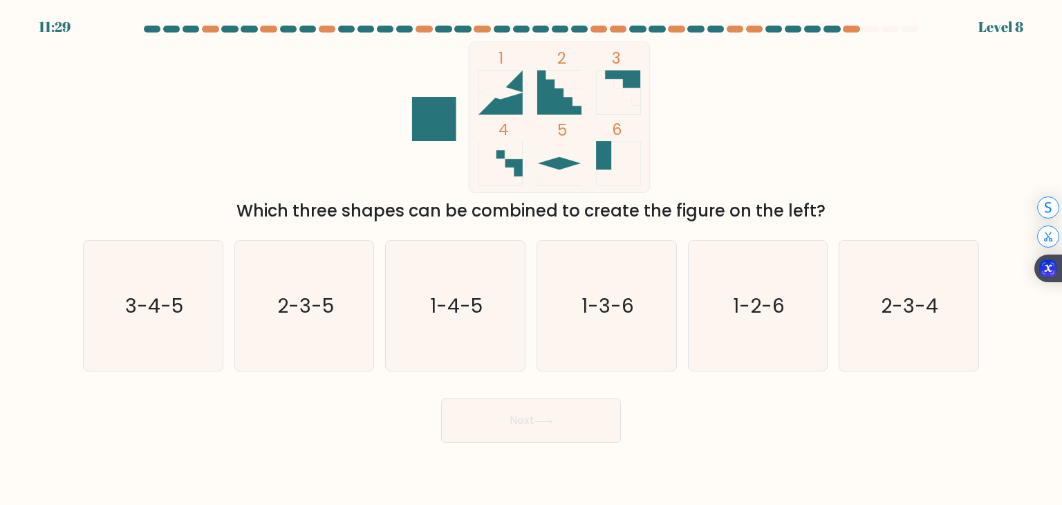
click at [574, 102] on icon at bounding box center [568, 92] width 26 height 26
click at [282, 324] on icon "2-3-5" at bounding box center [304, 306] width 130 height 130
click at [531, 259] on input "b. 2-3-5" at bounding box center [531, 255] width 1 height 7
radio input "true"
click at [552, 110] on rect at bounding box center [559, 93] width 44 height 44
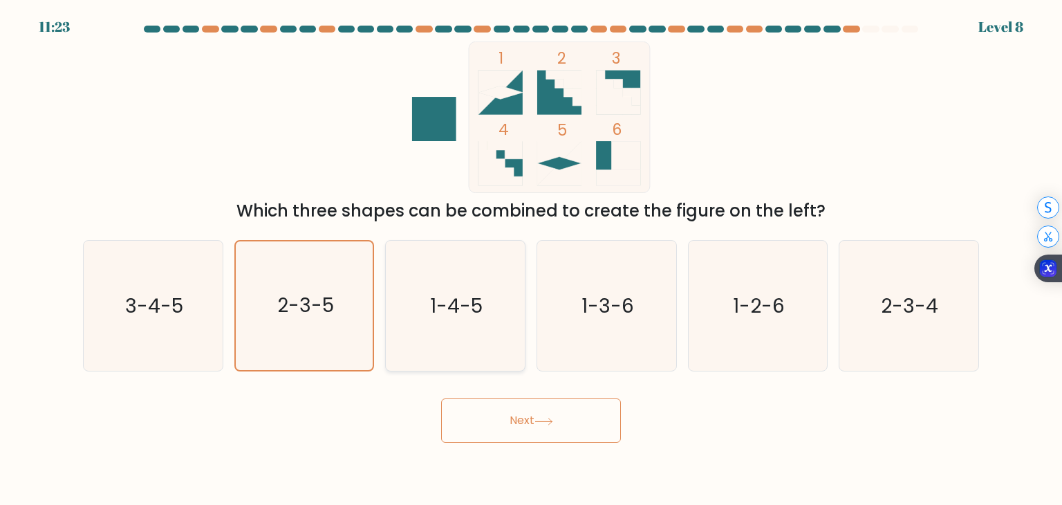
click at [453, 270] on icon "1-4-5" at bounding box center [455, 306] width 130 height 130
click at [531, 259] on input "c. 1-4-5" at bounding box center [531, 255] width 1 height 7
radio input "true"
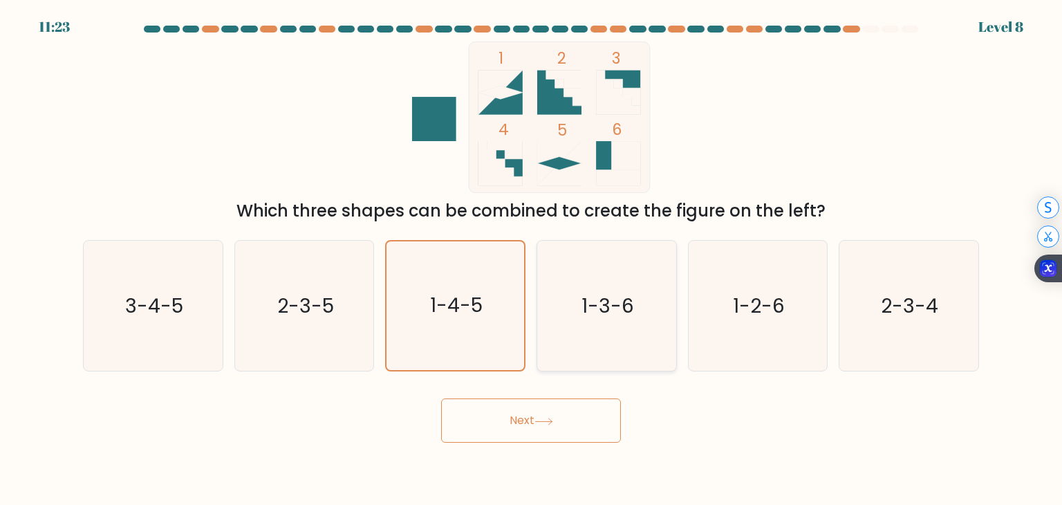
click at [659, 276] on icon "1-3-6" at bounding box center [606, 306] width 130 height 130
click at [532, 259] on input "d. 1-3-6" at bounding box center [531, 255] width 1 height 7
radio input "true"
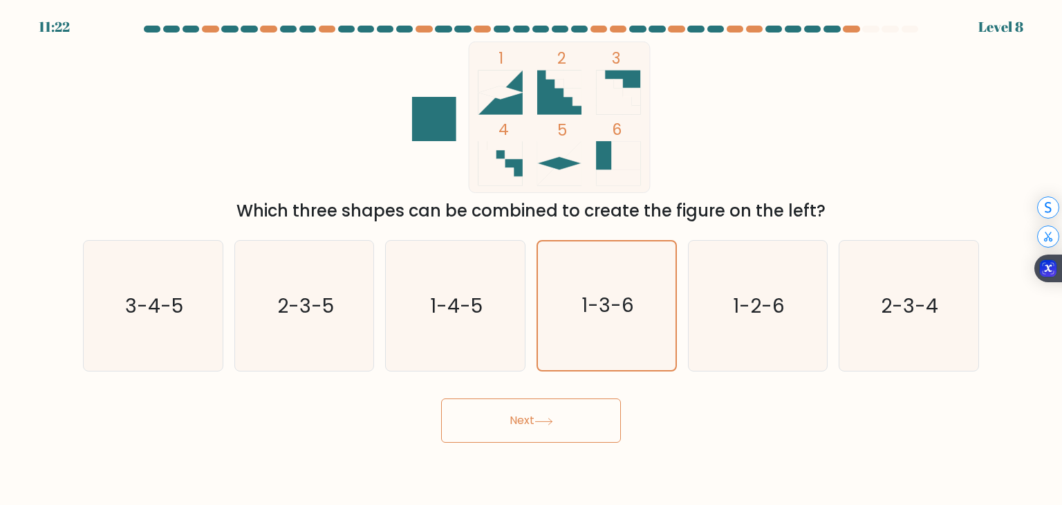
click at [556, 83] on icon at bounding box center [568, 92] width 26 height 26
click at [523, 153] on icon at bounding box center [504, 150] width 35 height 18
click at [293, 321] on icon "2-3-5" at bounding box center [304, 306] width 130 height 130
click at [531, 259] on input "b. 2-3-5" at bounding box center [531, 255] width 1 height 7
radio input "true"
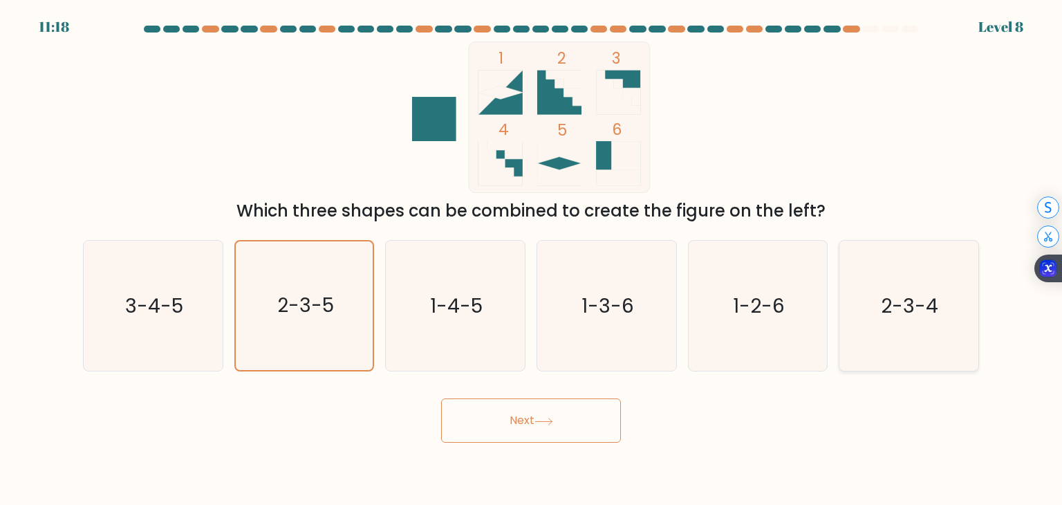
click at [891, 316] on text "2-3-4" at bounding box center [909, 306] width 57 height 28
click at [532, 259] on input "f. 2-3-4" at bounding box center [531, 255] width 1 height 7
radio input "true"
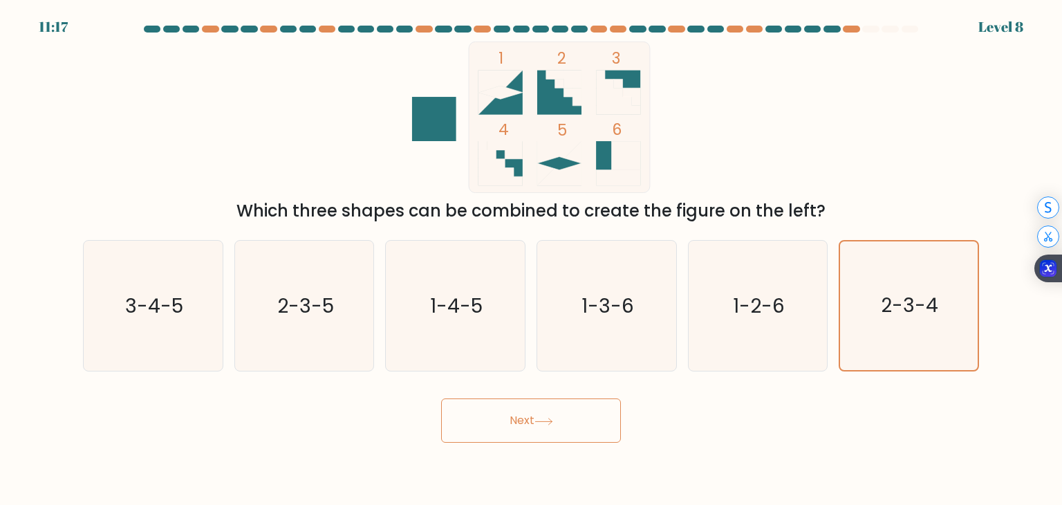
drag, startPoint x: 561, startPoint y: 439, endPoint x: 695, endPoint y: 447, distance: 133.7
click at [695, 447] on body "11:17 Level 8" at bounding box center [531, 252] width 1062 height 505
click at [561, 416] on button "Next" at bounding box center [531, 420] width 180 height 44
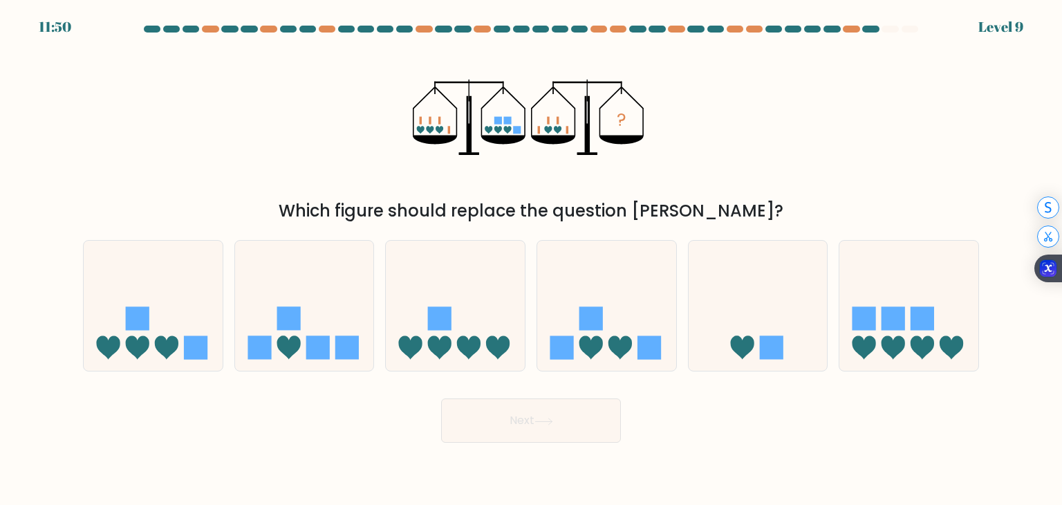
click at [550, 129] on icon "?" at bounding box center [531, 116] width 236 height 151
click at [630, 348] on icon at bounding box center [620, 348] width 24 height 24
click at [532, 259] on input "d." at bounding box center [531, 255] width 1 height 7
radio input "true"
click at [580, 421] on button "Next" at bounding box center [531, 420] width 180 height 44
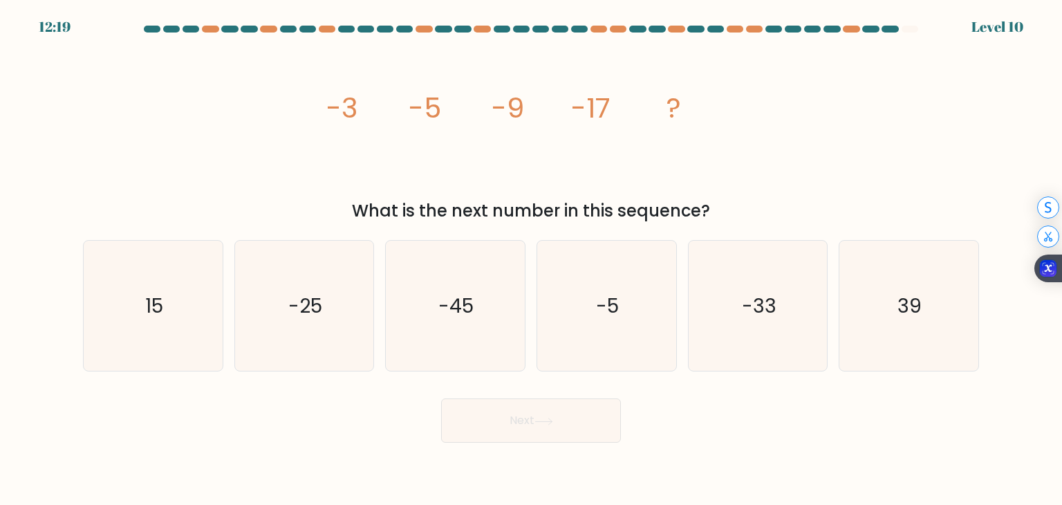
drag, startPoint x: 749, startPoint y: 109, endPoint x: 359, endPoint y: 111, distance: 389.8
click at [359, 111] on div "image/svg+xml -3 -5 -9 -17 ? What is the next number in this sequence?" at bounding box center [531, 132] width 912 height 182
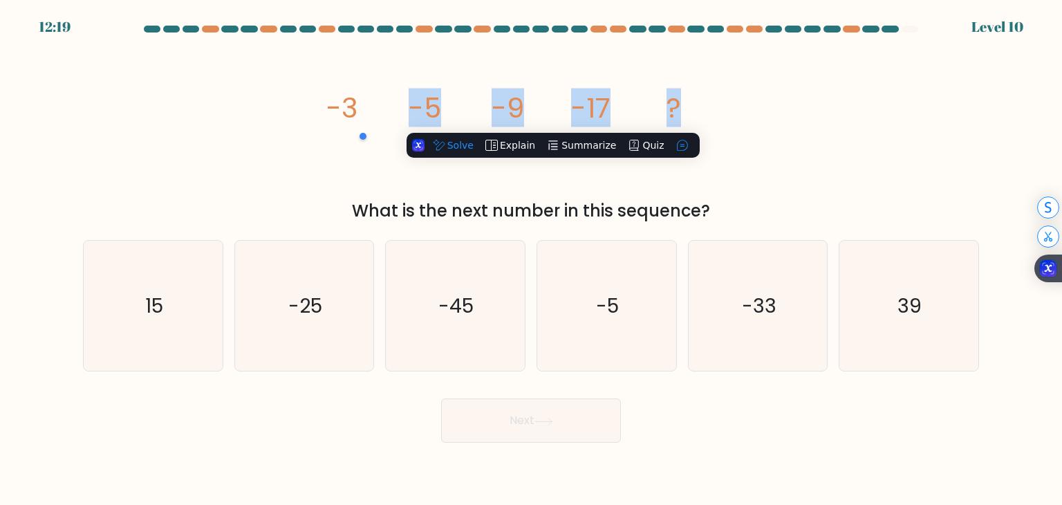
click at [359, 111] on icon "image/svg+xml -3 -5 -9 -17 ?" at bounding box center [530, 116] width 415 height 151
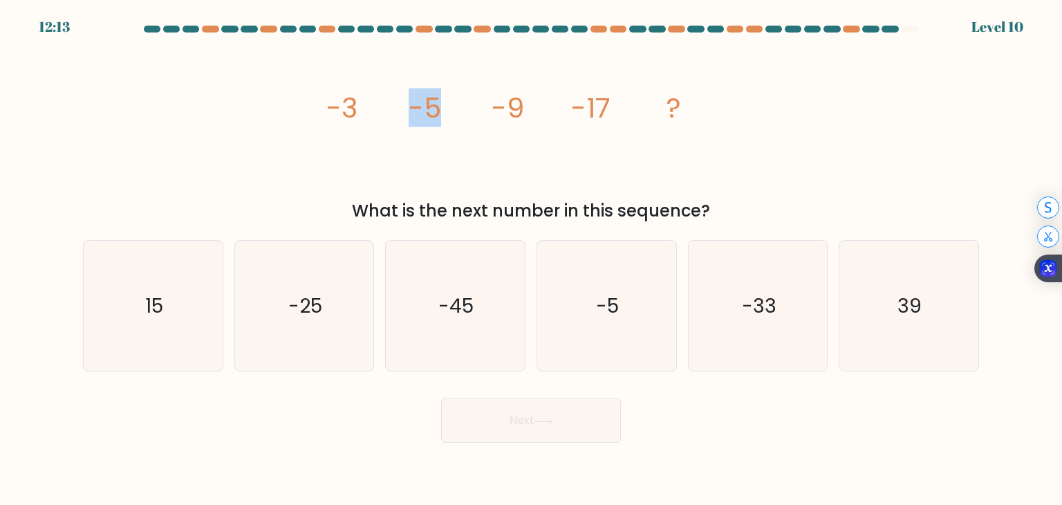
drag, startPoint x: 384, startPoint y: 113, endPoint x: 443, endPoint y: 114, distance: 58.8
click at [443, 114] on icon "image/svg+xml -3 -5 -9 -17 ?" at bounding box center [530, 116] width 415 height 151
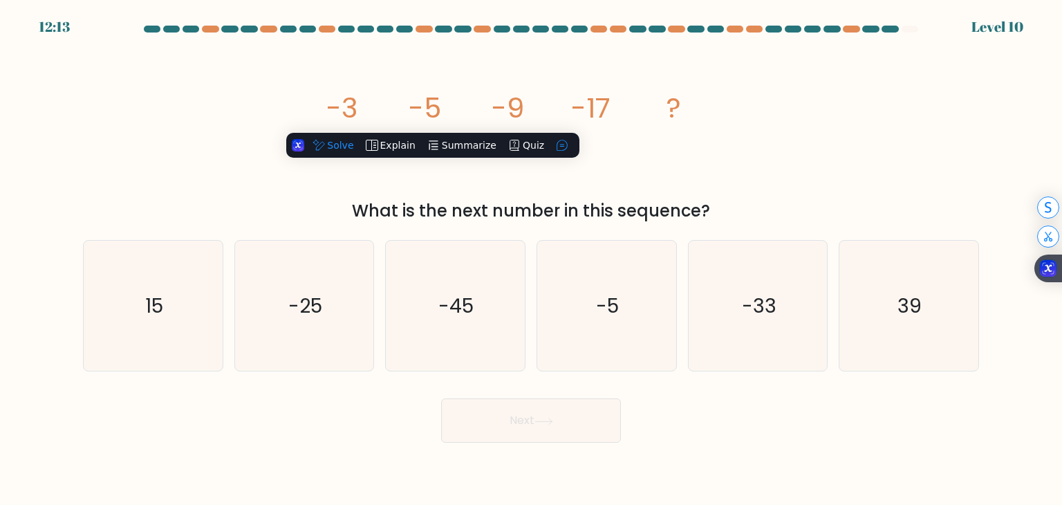
click at [332, 109] on tspan "-3" at bounding box center [341, 107] width 31 height 39
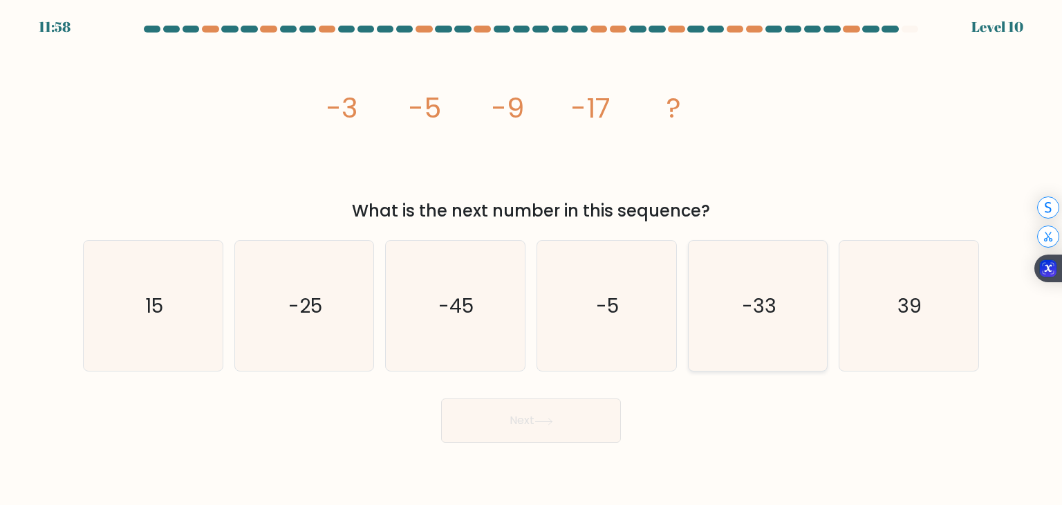
click at [755, 307] on text "-33" at bounding box center [759, 306] width 35 height 28
click at [532, 259] on input "e. -33" at bounding box center [531, 255] width 1 height 7
radio input "true"
click at [523, 427] on button "Next" at bounding box center [531, 420] width 180 height 44
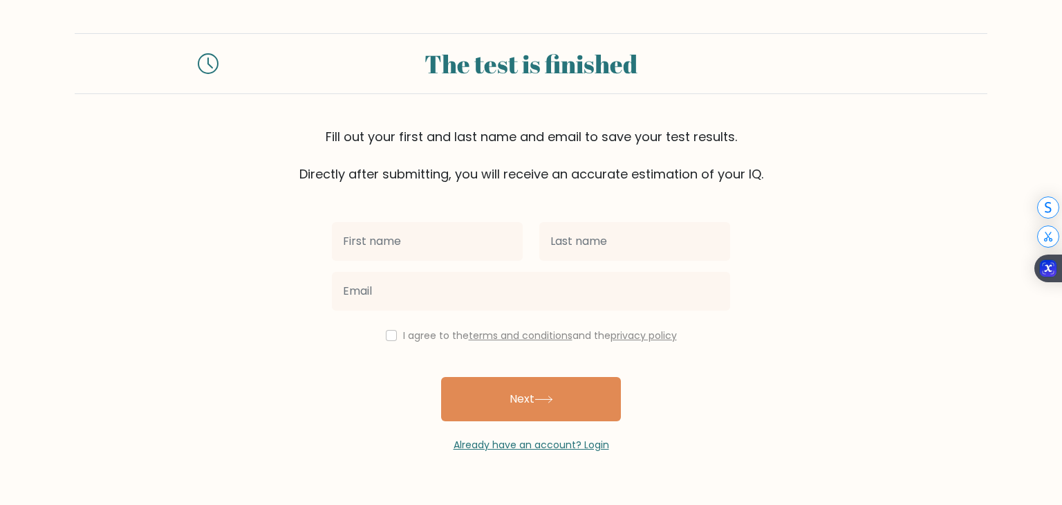
click at [420, 343] on div "I agree to the terms and conditions and the privacy policy" at bounding box center [530, 335] width 415 height 17
click at [379, 335] on div "I agree to the terms and conditions and the privacy policy" at bounding box center [530, 335] width 415 height 17
click at [395, 335] on div "I agree to the terms and conditions and the privacy policy" at bounding box center [530, 335] width 415 height 17
click at [388, 335] on input "checkbox" at bounding box center [391, 335] width 11 height 11
checkbox input "true"
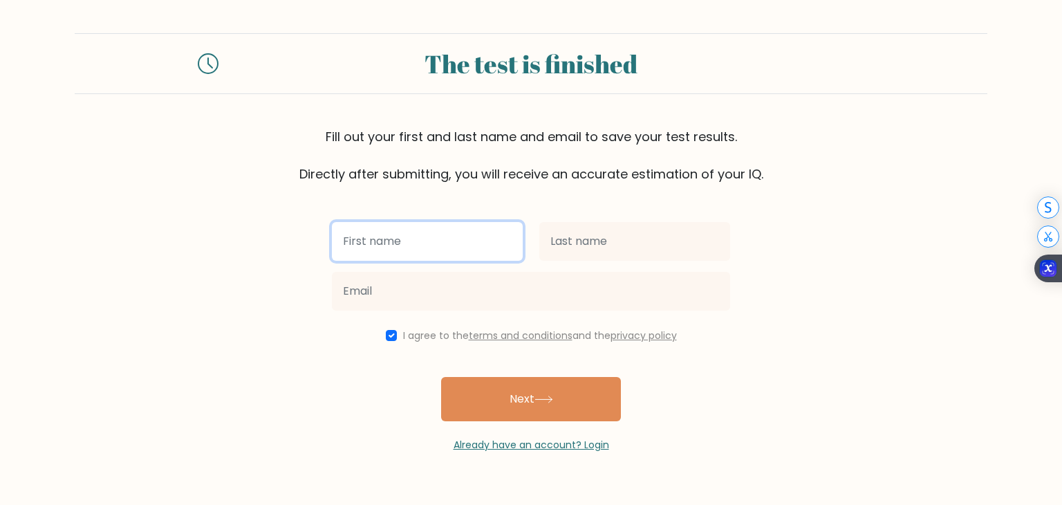
click at [406, 257] on input "text" at bounding box center [427, 241] width 191 height 39
type input "wdwd"
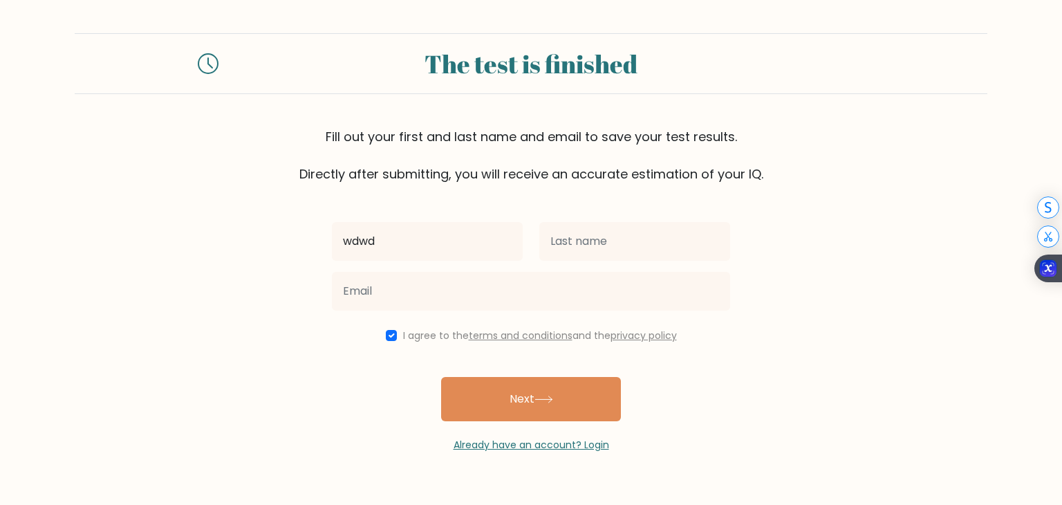
click at [599, 263] on div at bounding box center [634, 241] width 207 height 50
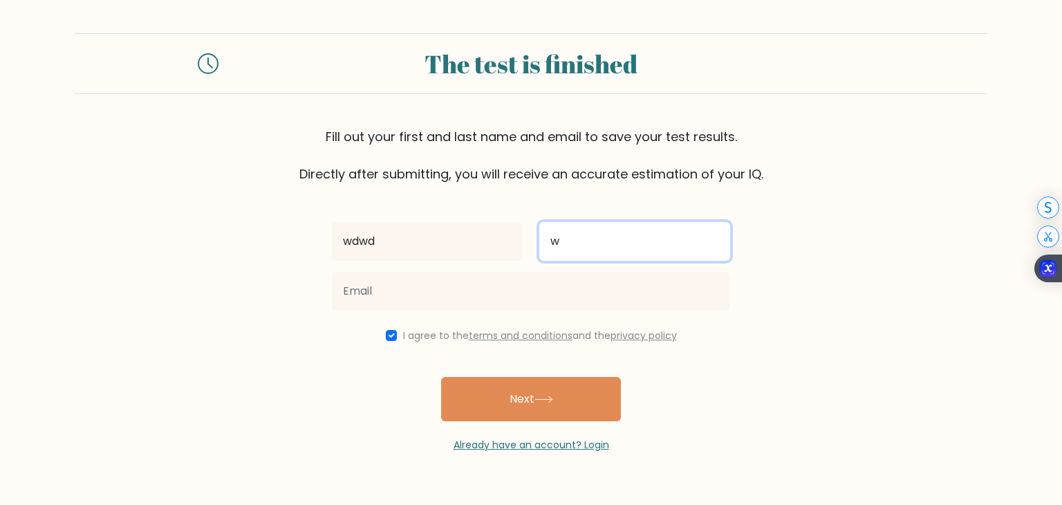
click at [600, 250] on input "w" at bounding box center [634, 241] width 191 height 39
type input "wwdwd"
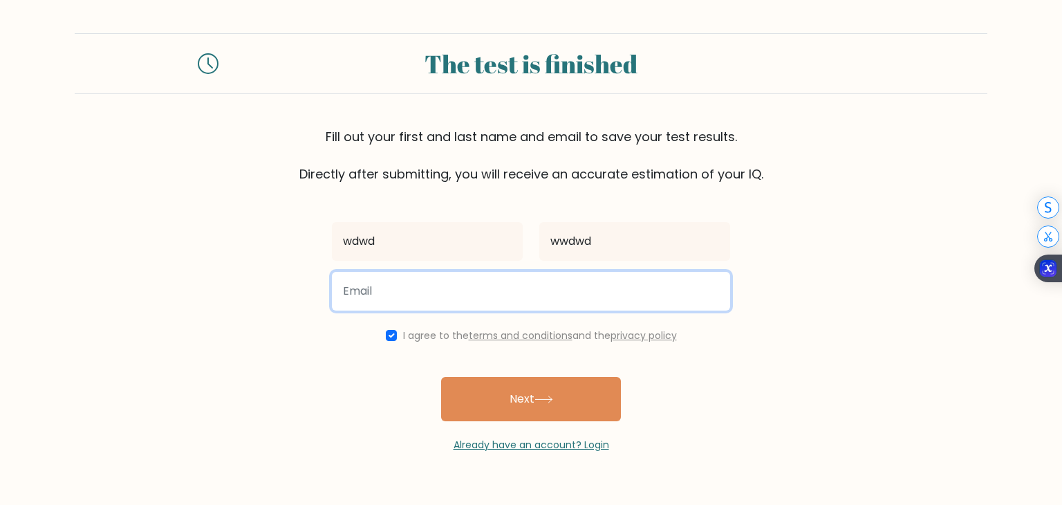
click at [507, 282] on input "email" at bounding box center [531, 291] width 398 height 39
type input "mrcheez613@gmail.com"
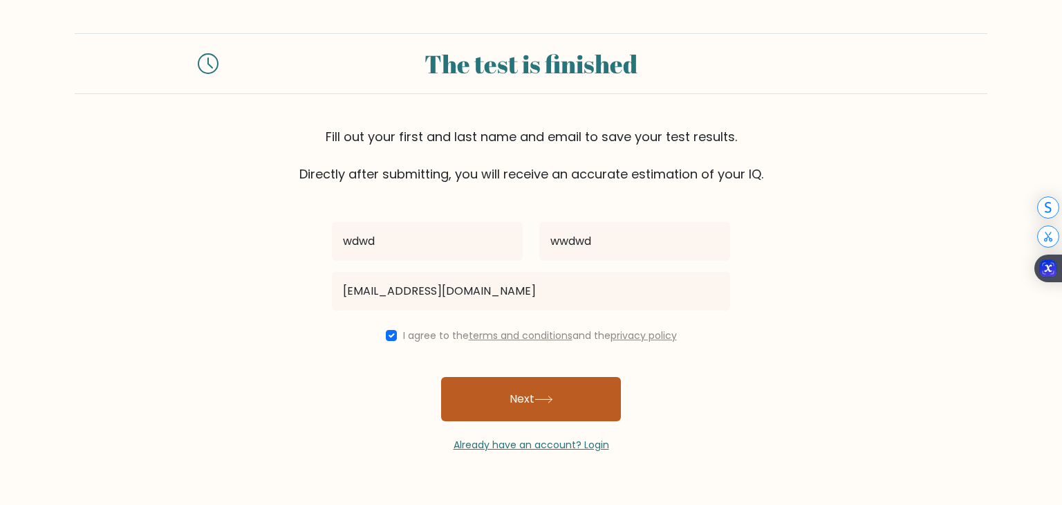
click at [507, 388] on button "Next" at bounding box center [531, 399] width 180 height 44
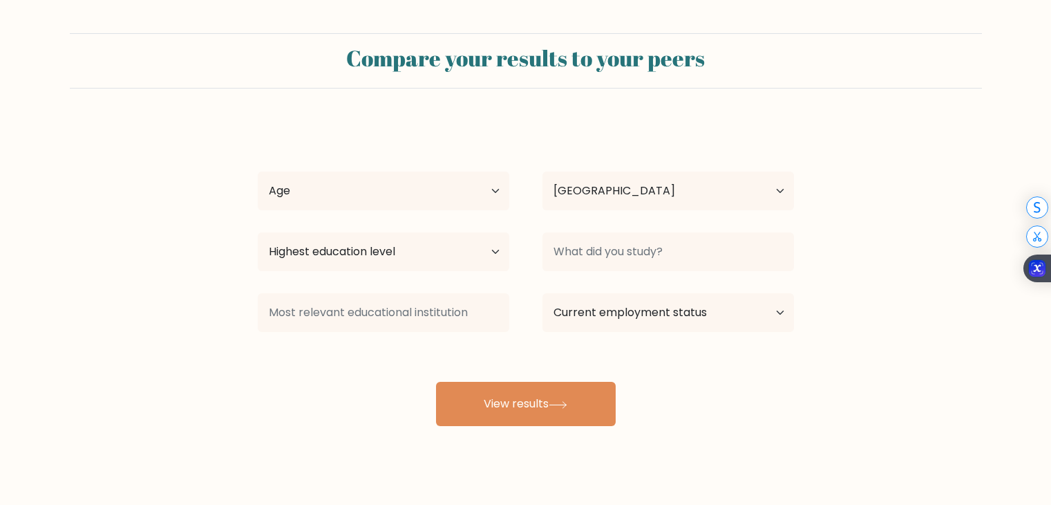
select select "ID"
click at [462, 194] on select "Age Under 18 years old 18-24 years old 25-34 years old 35-44 years old 45-54 ye…" at bounding box center [384, 190] width 252 height 39
select select "min_18"
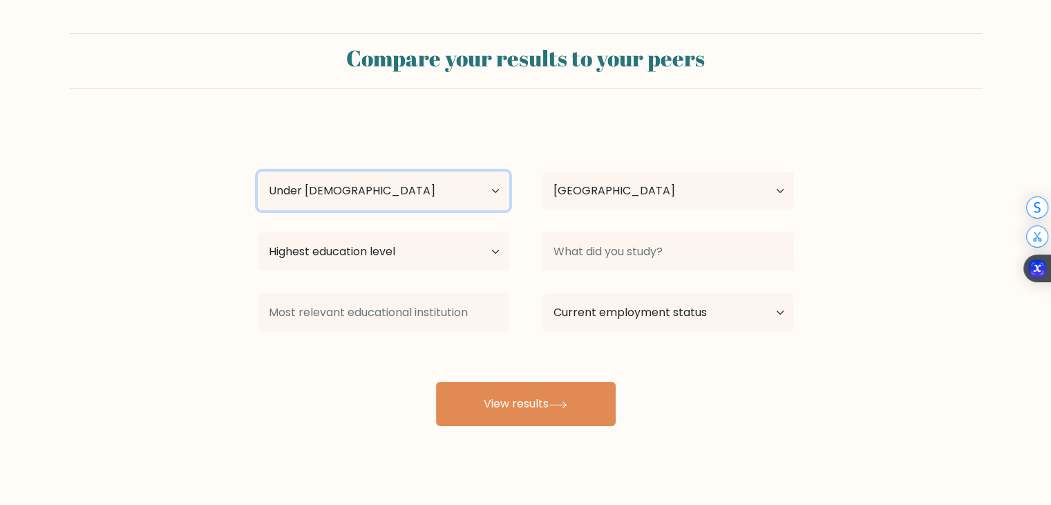
click at [258, 171] on select "Age Under 18 years old 18-24 years old 25-34 years old 35-44 years old 45-54 ye…" at bounding box center [384, 190] width 252 height 39
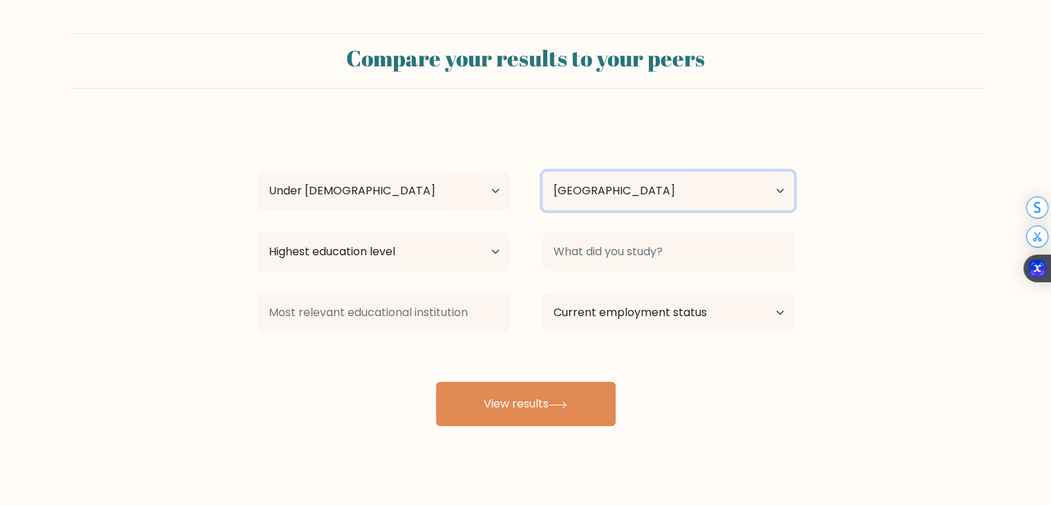
click at [581, 191] on select "Country Afghanistan Albania Algeria American Samoa Andorra Angola Anguilla Anta…" at bounding box center [669, 190] width 252 height 39
drag, startPoint x: 581, startPoint y: 191, endPoint x: 565, endPoint y: 194, distance: 16.3
click at [581, 191] on select "Country Afghanistan Albania Algeria American Samoa Andorra Angola Anguilla Anta…" at bounding box center [669, 190] width 252 height 39
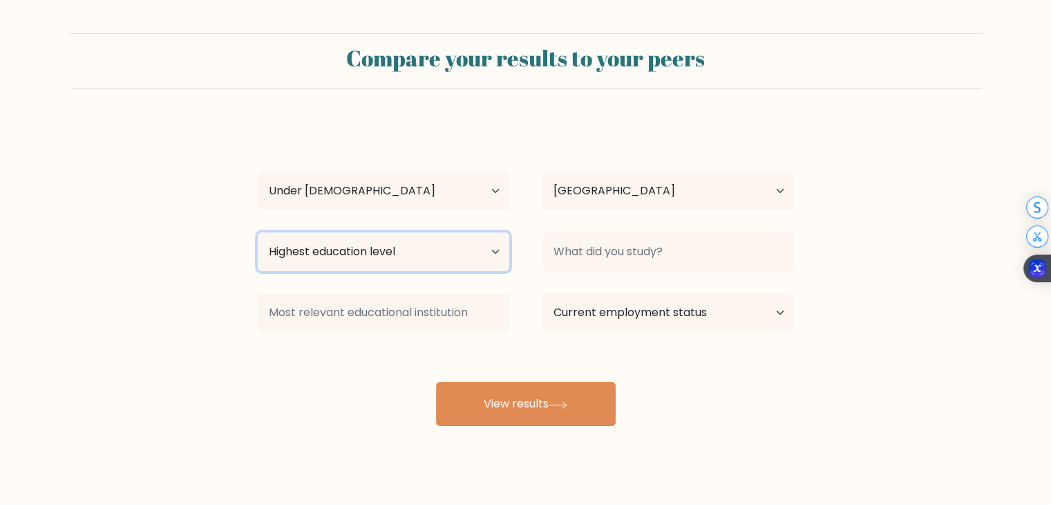
click at [428, 236] on select "Highest education level No schooling Primary Lower Secondary Upper Secondary Oc…" at bounding box center [384, 251] width 252 height 39
select select "lower_secondary"
click at [258, 232] on select "Highest education level No schooling Primary Lower Secondary Upper Secondary Oc…" at bounding box center [384, 251] width 252 height 39
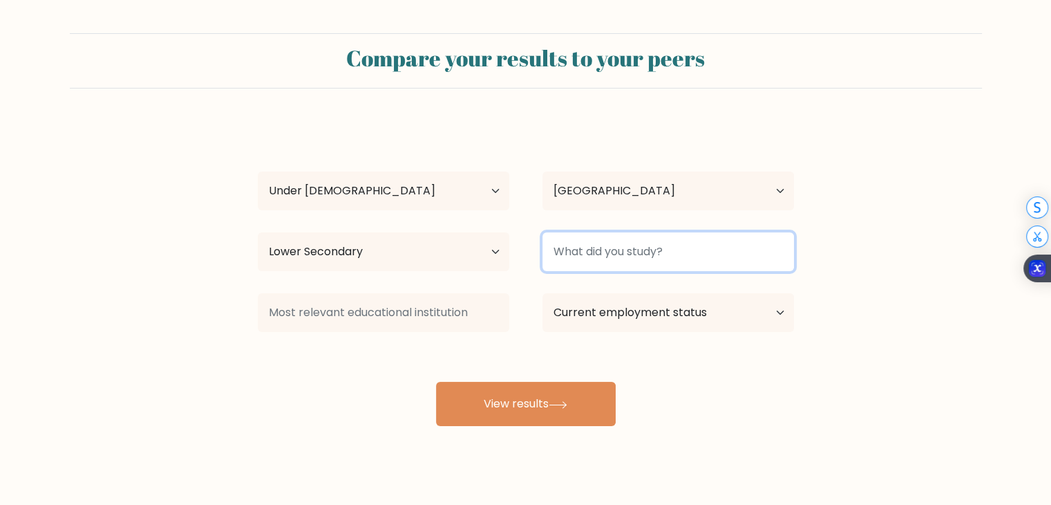
click at [636, 254] on input at bounding box center [669, 251] width 252 height 39
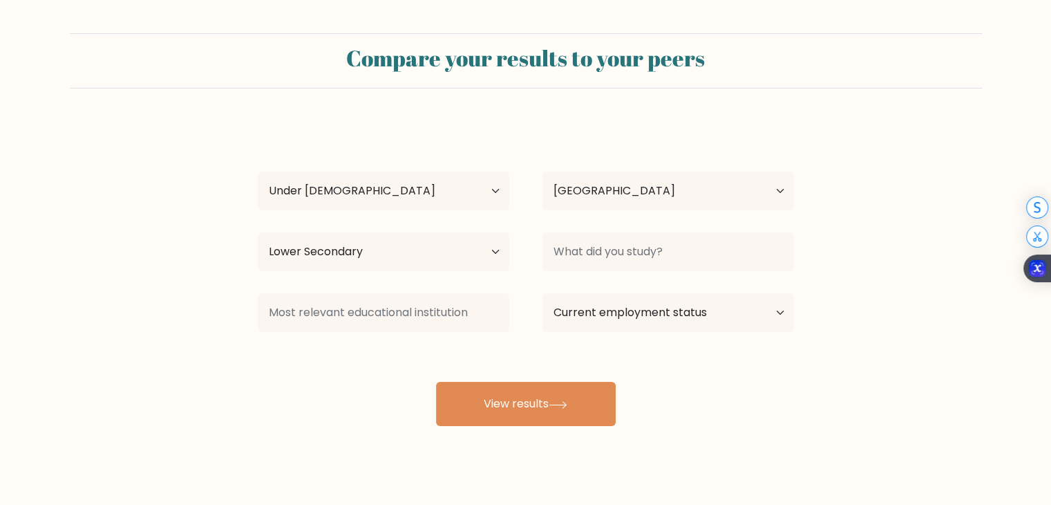
click at [838, 264] on form "Compare your results to your peers wdwd wwdwd Age Under 18 years old 18-24 year…" at bounding box center [525, 229] width 1051 height 393
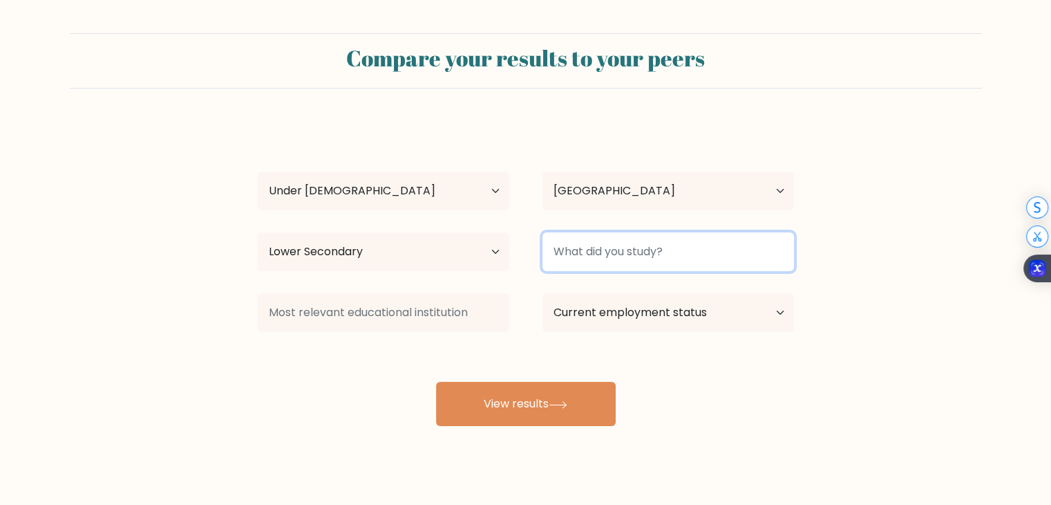
click at [586, 265] on input at bounding box center [669, 251] width 252 height 39
type input "Still a student"
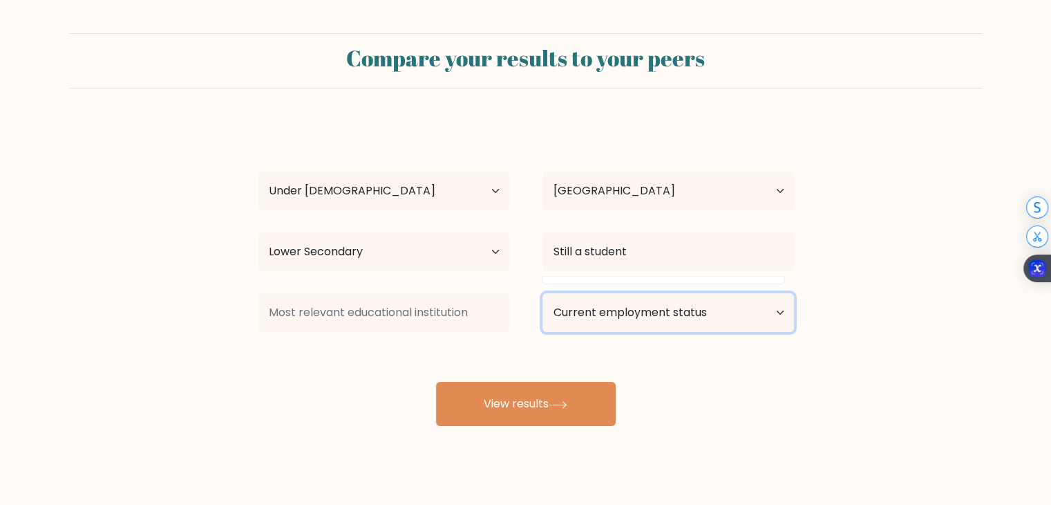
click at [726, 312] on select "Current employment status Employed Student Retired Other / prefer not to answer" at bounding box center [669, 312] width 252 height 39
select select "student"
click at [543, 293] on select "Current employment status Employed Student Retired Other / prefer not to answer" at bounding box center [669, 312] width 252 height 39
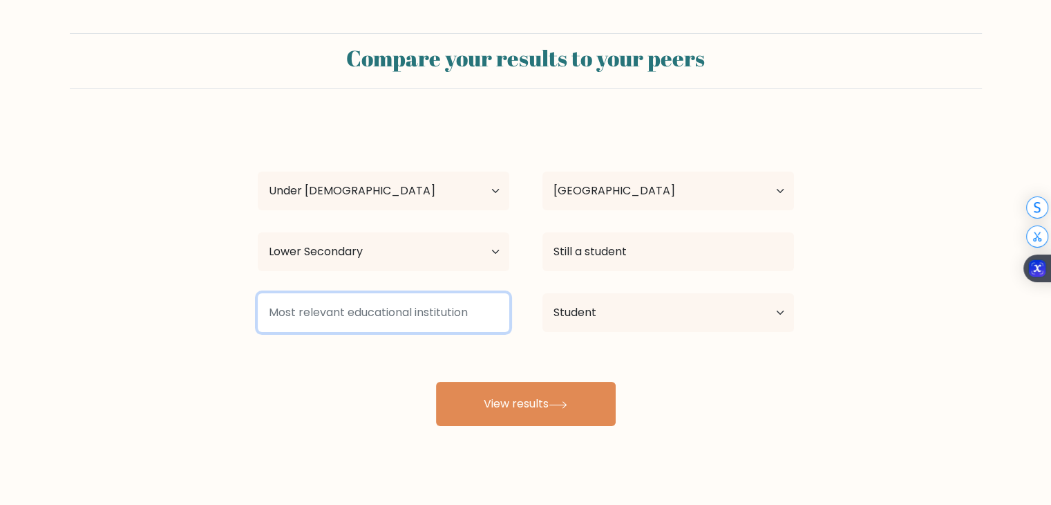
click at [445, 304] on input at bounding box center [384, 312] width 252 height 39
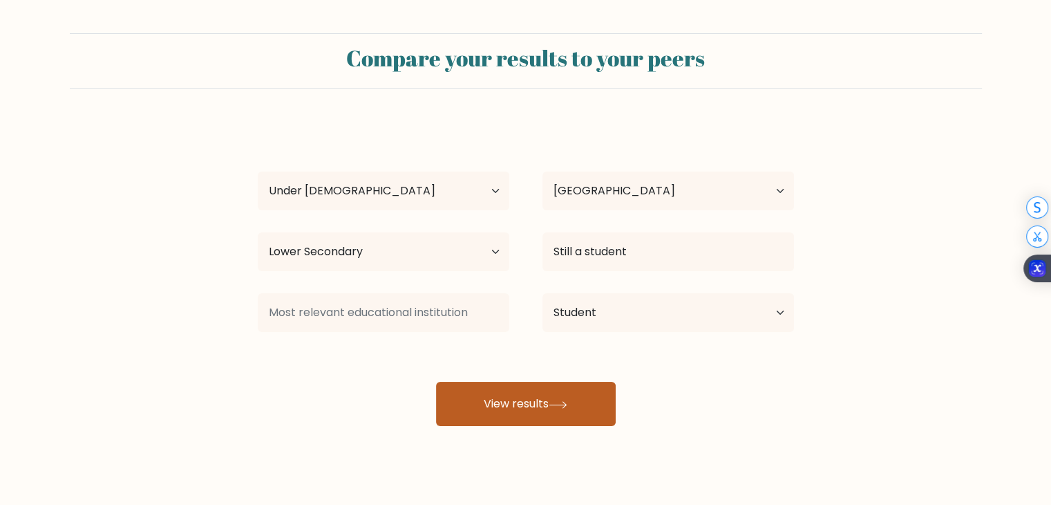
click at [487, 396] on button "View results" at bounding box center [526, 404] width 180 height 44
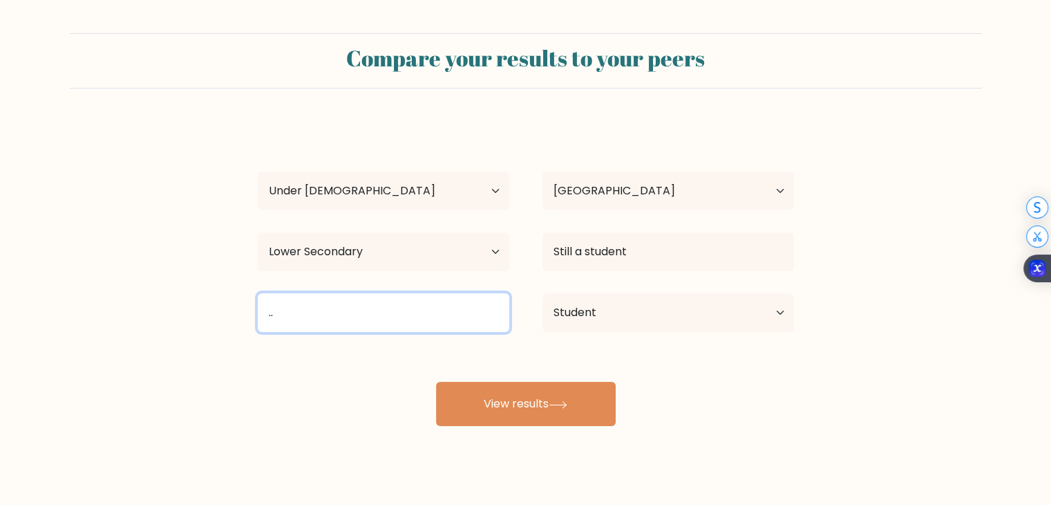
type input "."
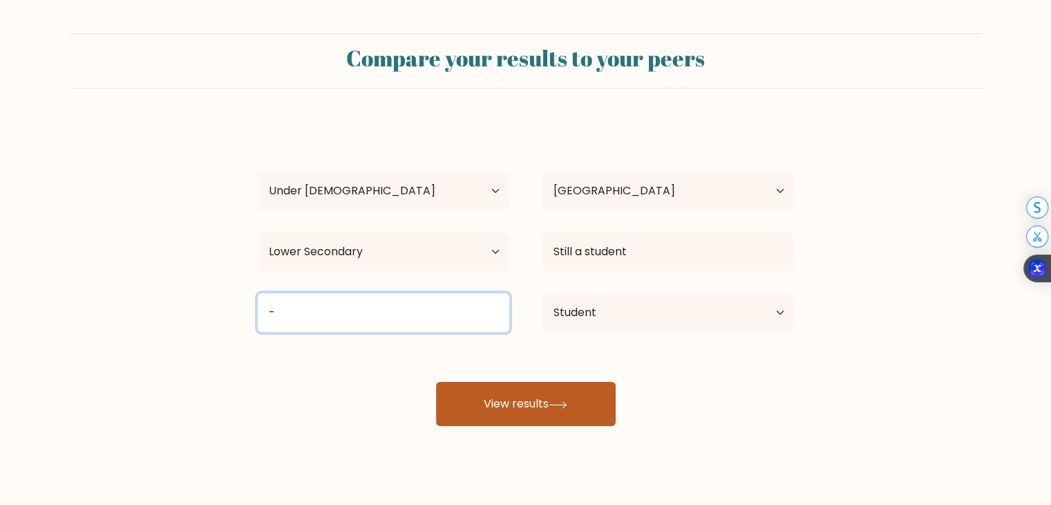
type input "-"
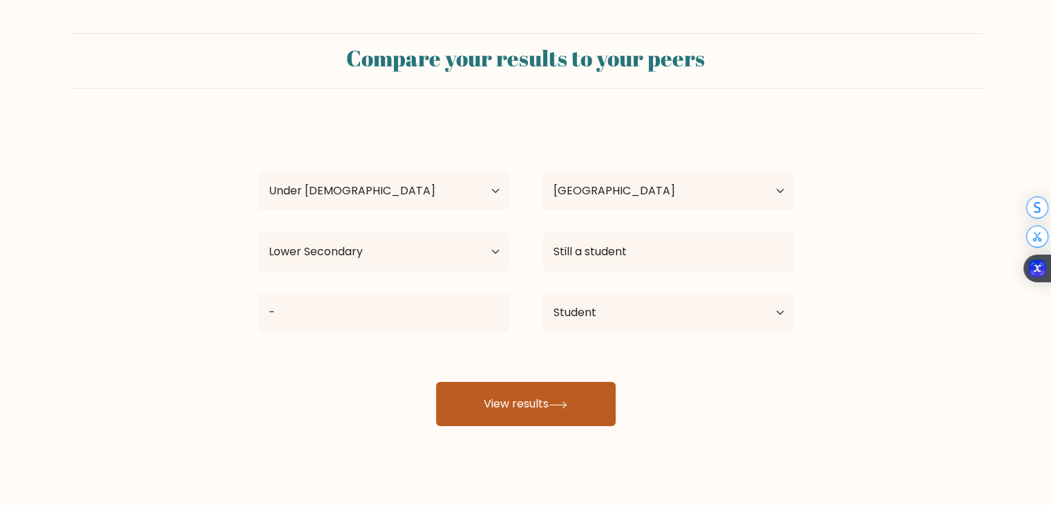
click at [463, 400] on button "View results" at bounding box center [526, 404] width 180 height 44
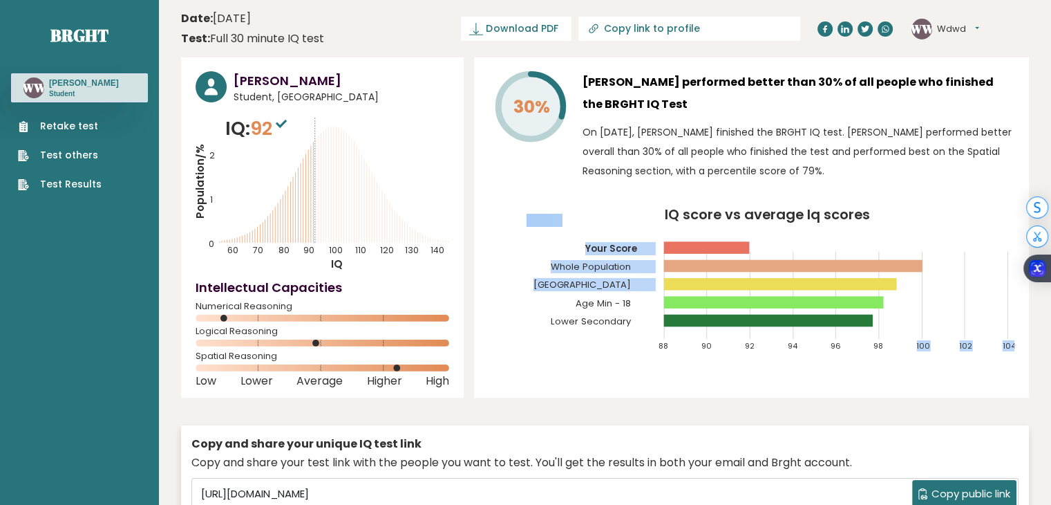
drag, startPoint x: 901, startPoint y: 288, endPoint x: 861, endPoint y: 285, distance: 40.1
click at [861, 285] on icon "IQ score vs average Iq scores 88 90 92 94 96 98 100 102 104 Your Score Whole Po…" at bounding box center [752, 286] width 526 height 156
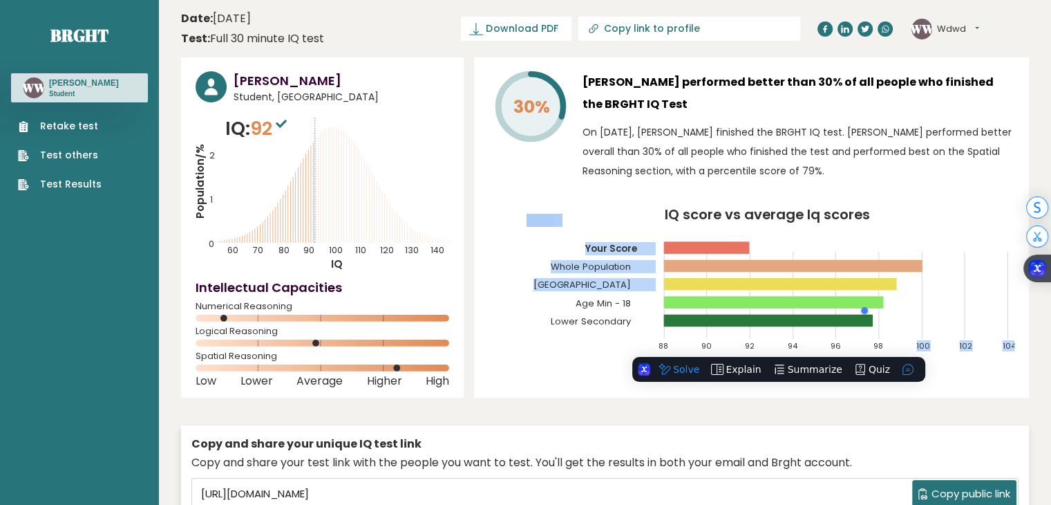
click at [861, 285] on rect at bounding box center [780, 284] width 233 height 12
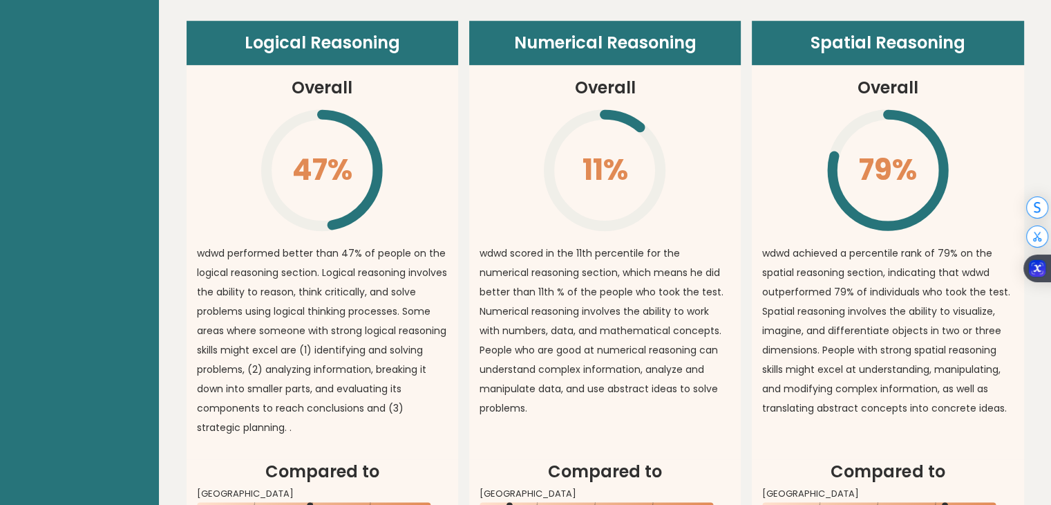
scroll to position [1037, 0]
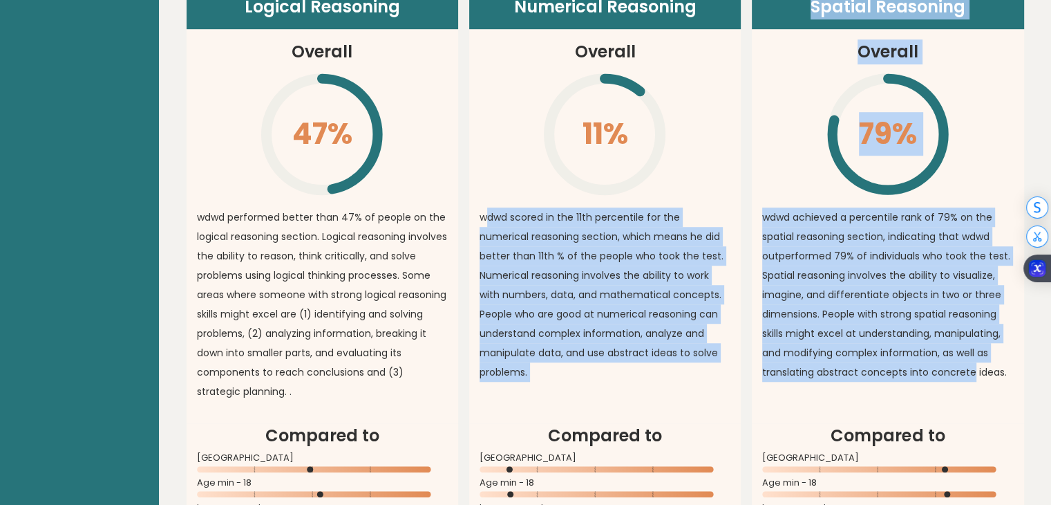
drag, startPoint x: 487, startPoint y: 203, endPoint x: 974, endPoint y: 365, distance: 513.6
click at [974, 365] on div "Logical Reasoning Overall 47% \ wdwd performed better than 47% of people on the…" at bounding box center [606, 273] width 838 height 576
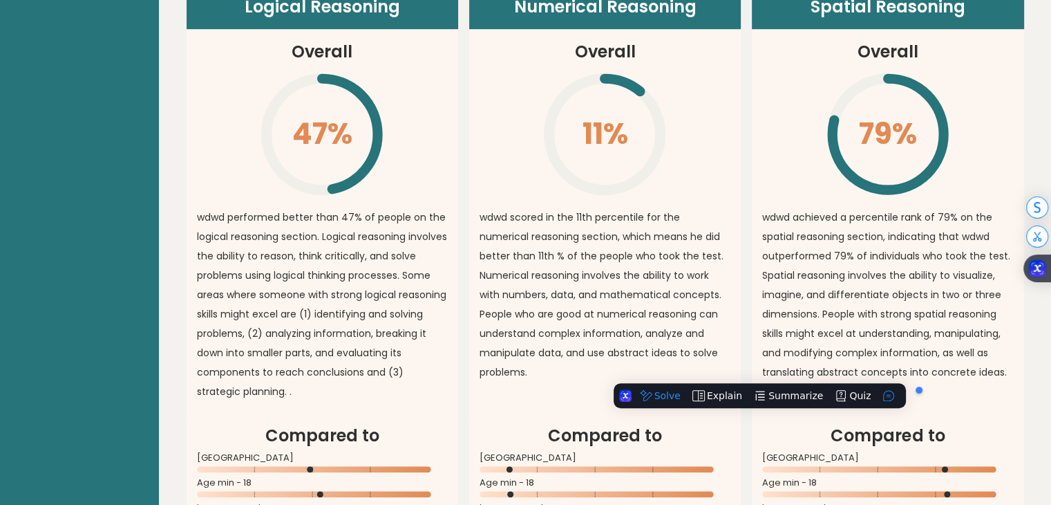
click at [993, 365] on p "wdwd achieved a percentile rank of 79% on the spatial reasoning section, indica…" at bounding box center [887, 294] width 251 height 174
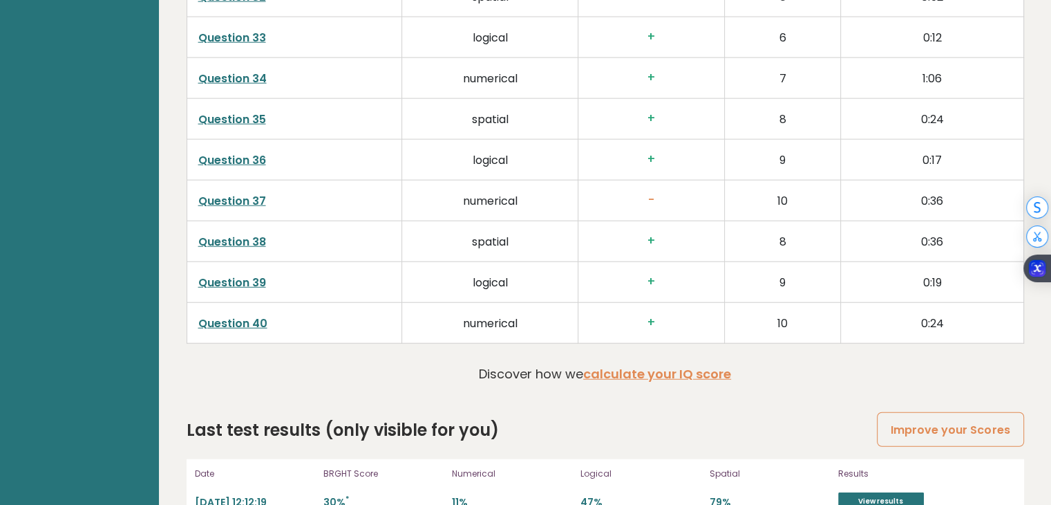
scroll to position [3531, 0]
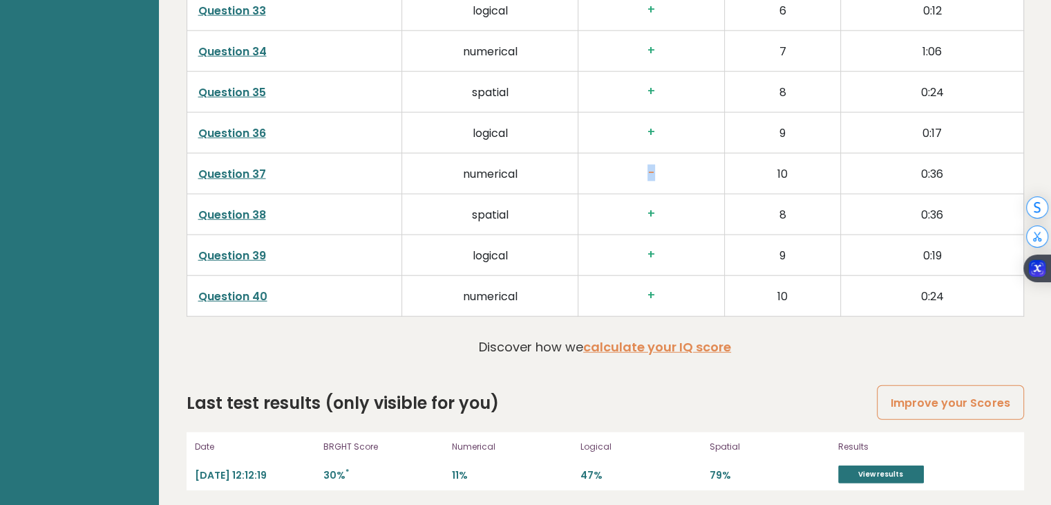
drag, startPoint x: 668, startPoint y: 164, endPoint x: 625, endPoint y: 171, distance: 43.5
click at [625, 171] on h3 "-" at bounding box center [652, 173] width 124 height 15
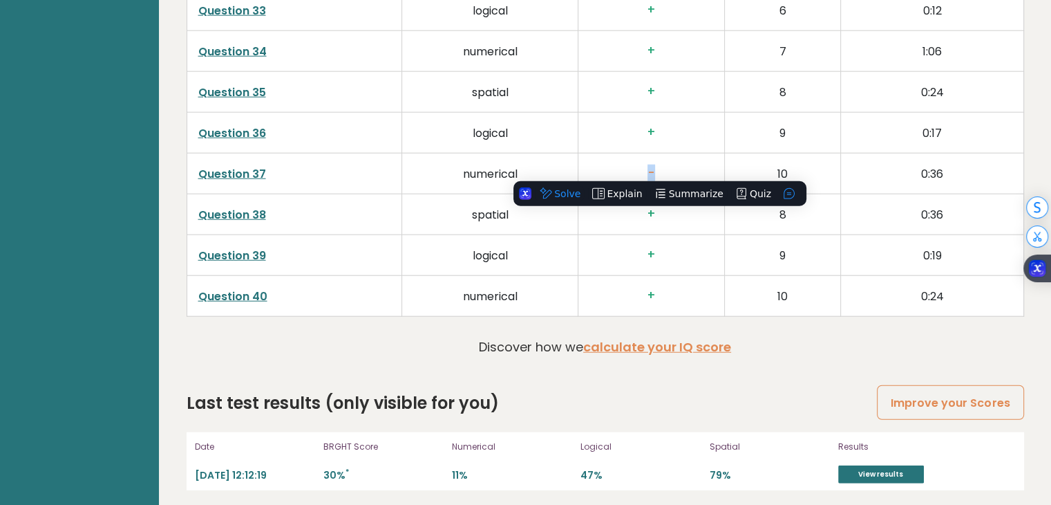
click at [625, 171] on h3 "-" at bounding box center [652, 173] width 124 height 15
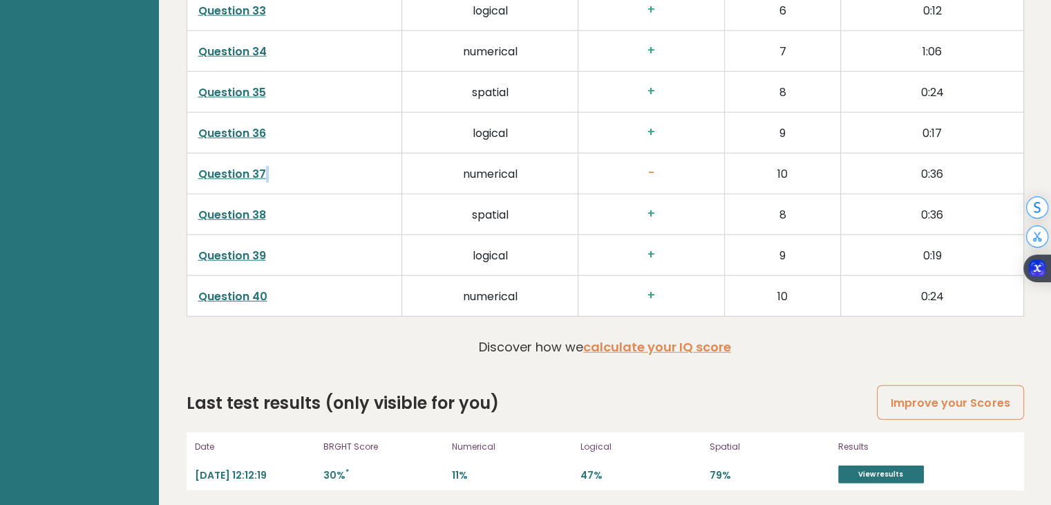
click at [265, 169] on td "Question 37" at bounding box center [295, 173] width 216 height 41
click at [249, 169] on link "Question 37" at bounding box center [232, 174] width 68 height 16
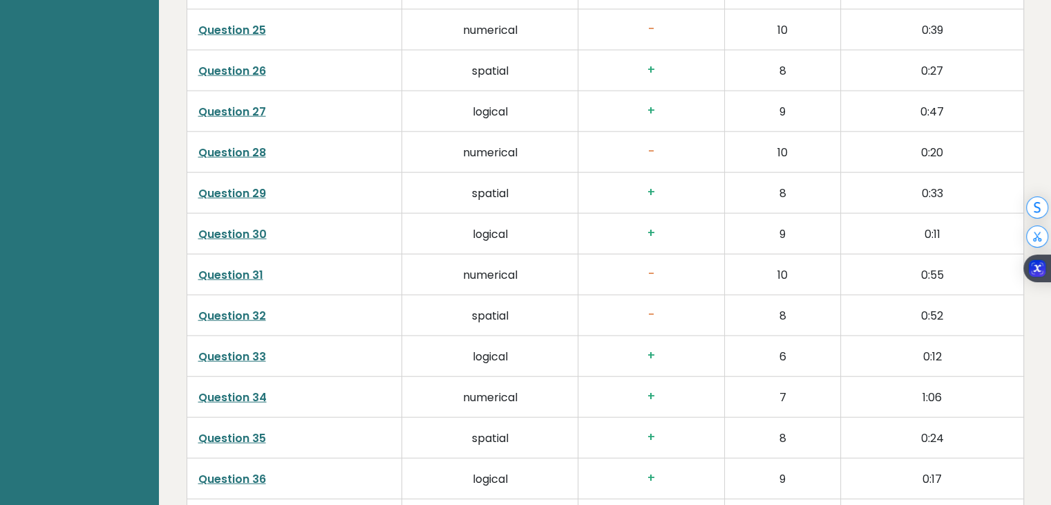
click at [581, 275] on td "-" at bounding box center [652, 274] width 147 height 41
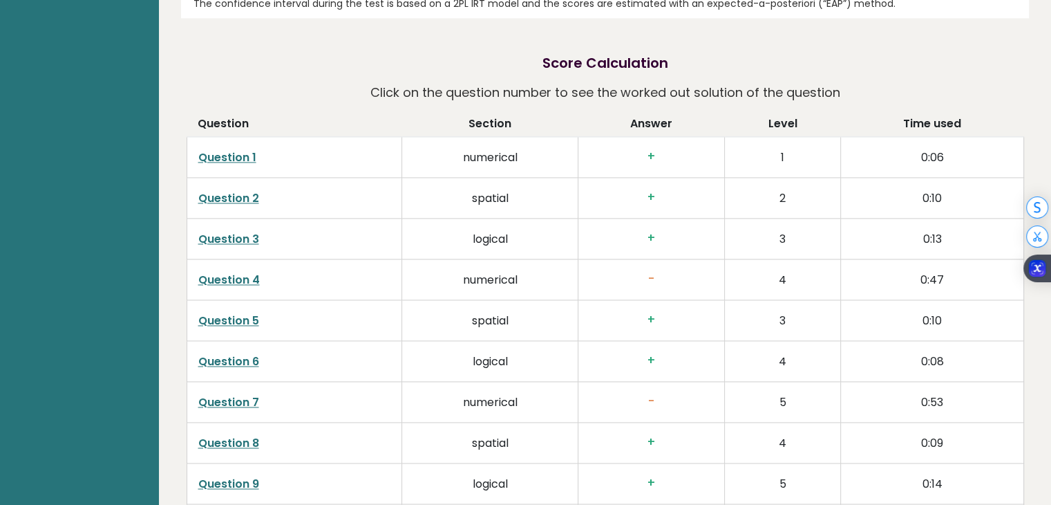
click at [642, 279] on h3 "-" at bounding box center [652, 279] width 124 height 15
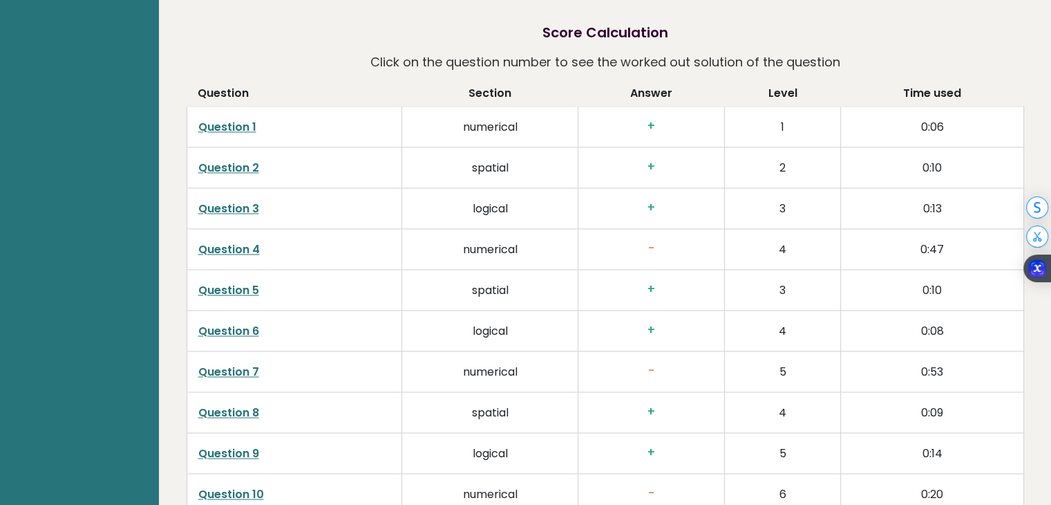
scroll to position [2148, 0]
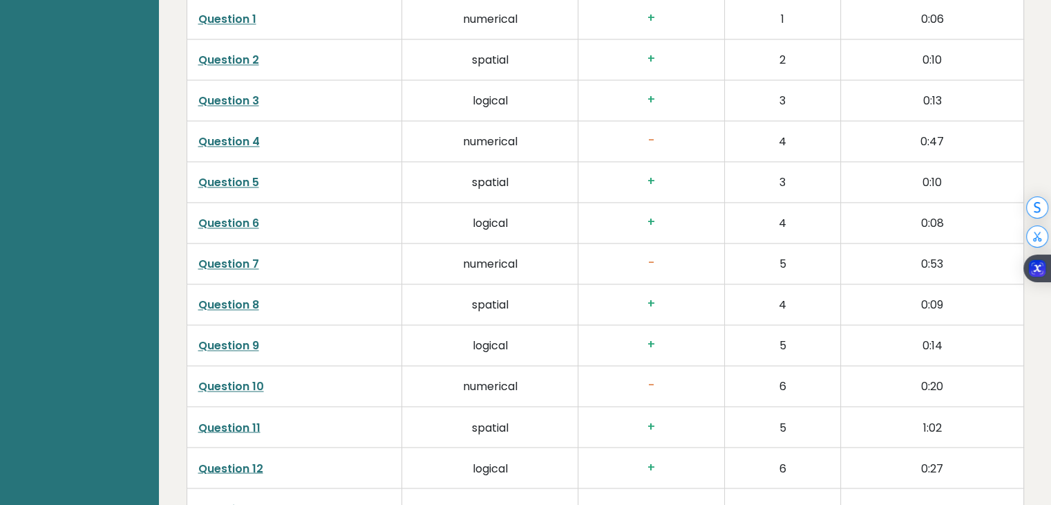
click at [657, 250] on td "-" at bounding box center [652, 263] width 147 height 41
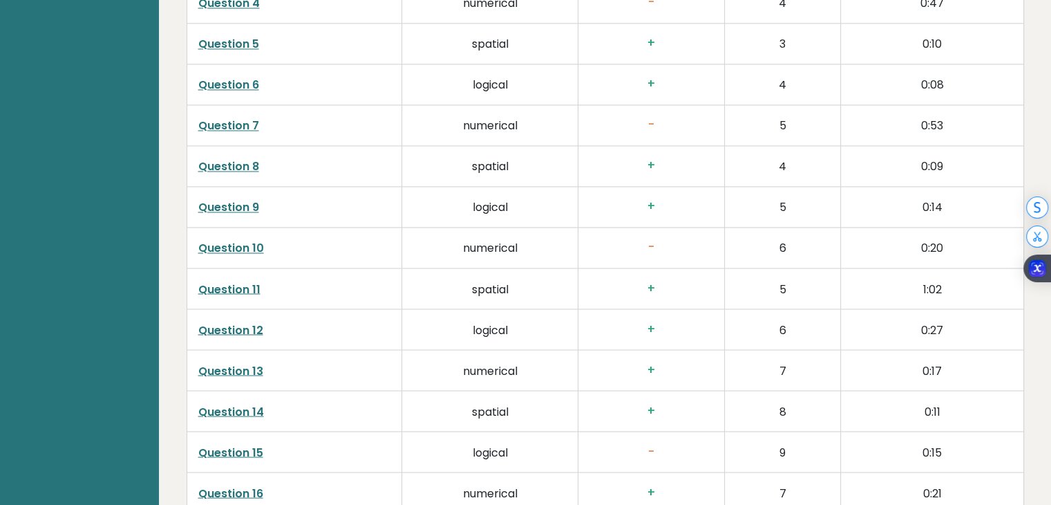
click at [655, 242] on h3 "-" at bounding box center [652, 247] width 124 height 15
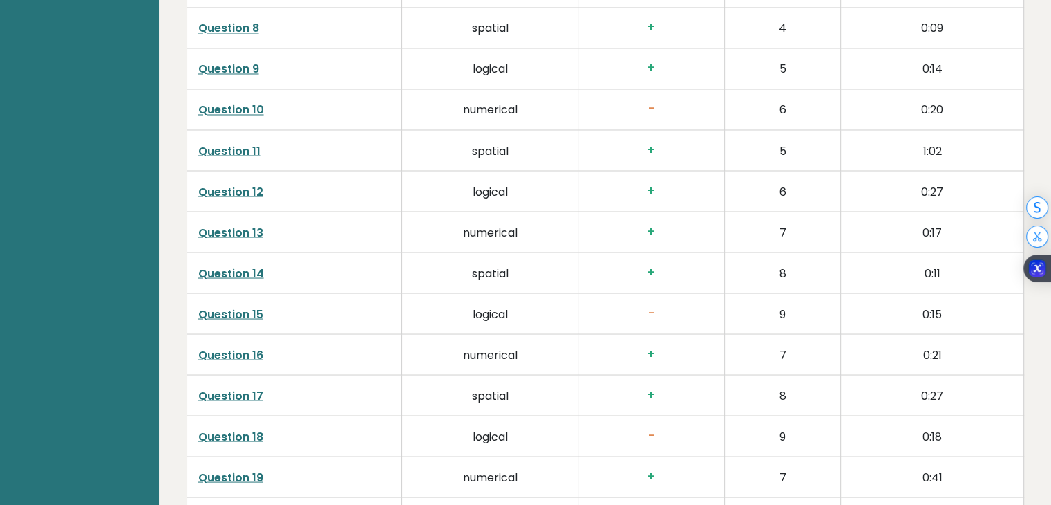
click at [659, 297] on td "-" at bounding box center [652, 312] width 147 height 41
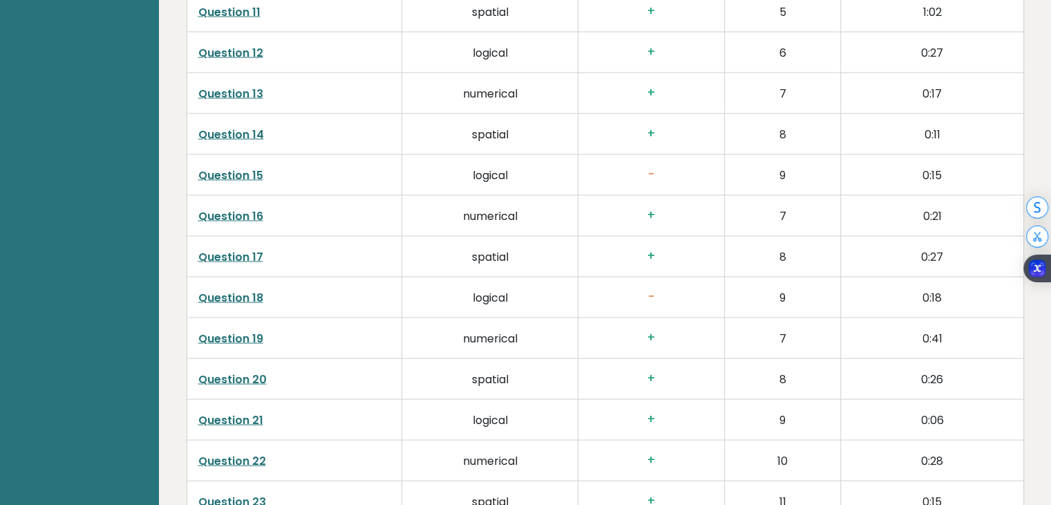
click at [653, 290] on h3 "-" at bounding box center [652, 297] width 124 height 15
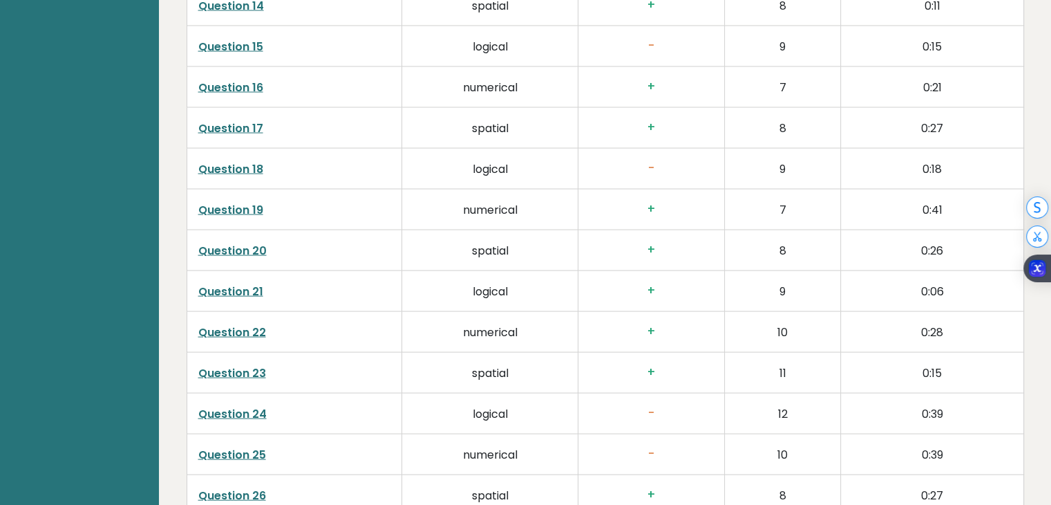
scroll to position [2770, 0]
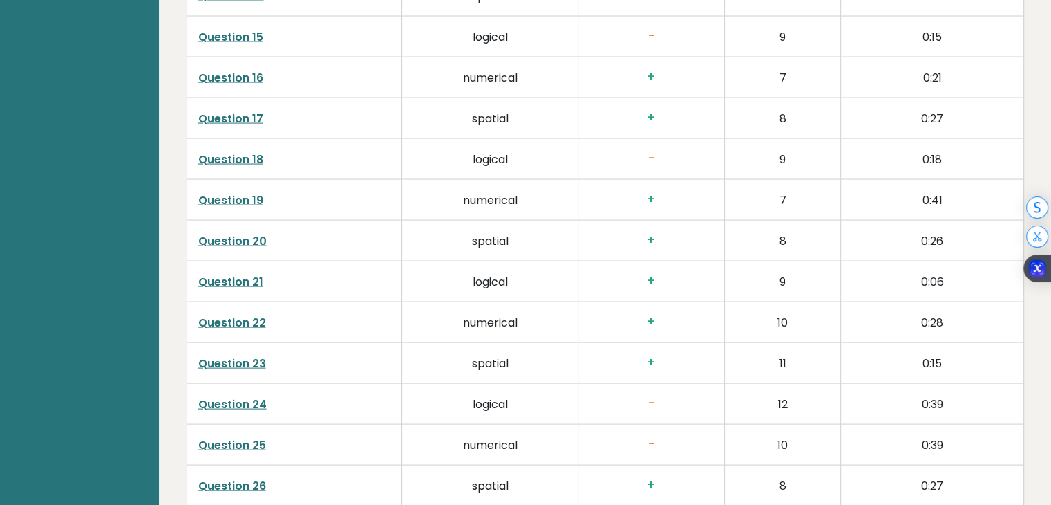
click at [656, 377] on td "+" at bounding box center [652, 362] width 147 height 41
click at [653, 437] on h3 "-" at bounding box center [652, 444] width 124 height 15
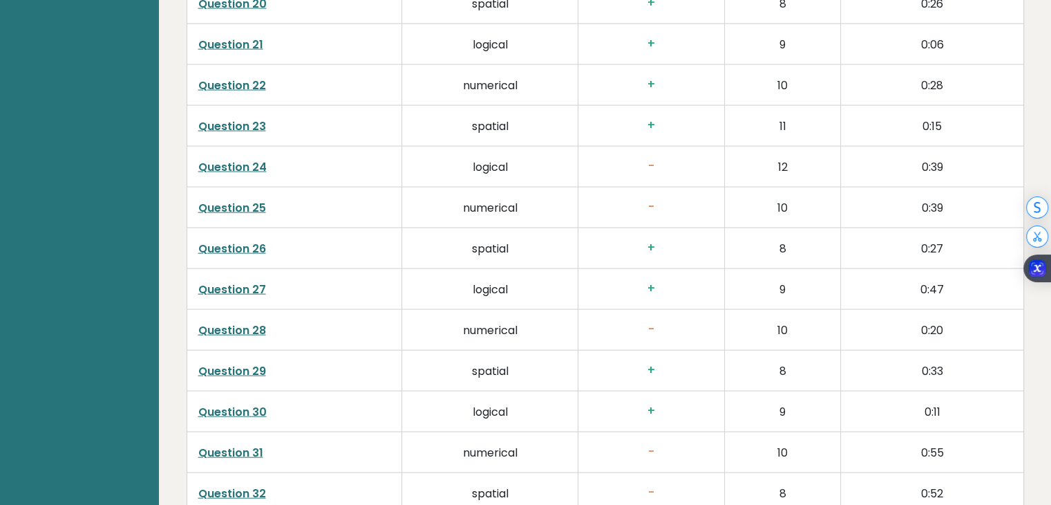
scroll to position [3047, 0]
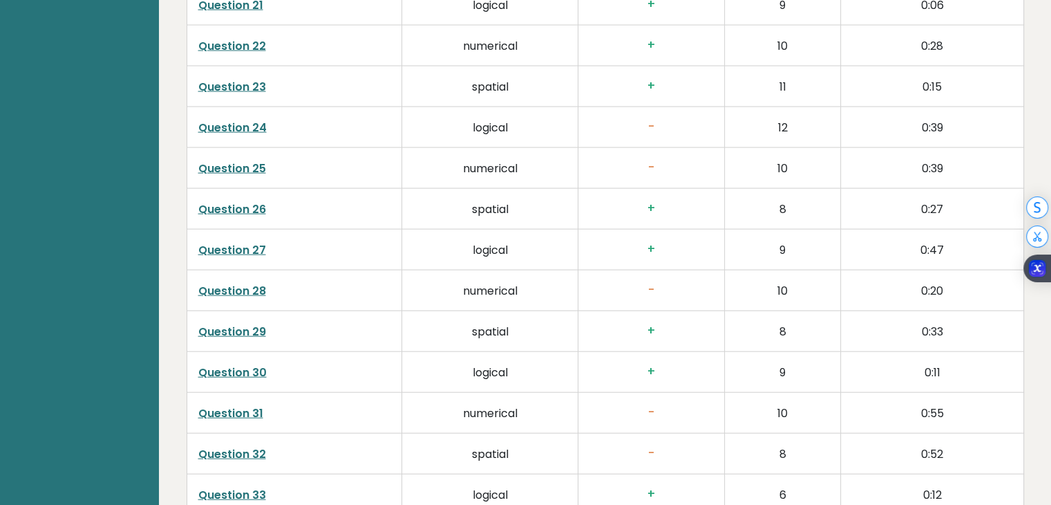
click at [640, 295] on td "-" at bounding box center [652, 290] width 147 height 41
click at [646, 392] on td "-" at bounding box center [652, 412] width 147 height 41
click at [640, 449] on h3 "-" at bounding box center [652, 453] width 124 height 15
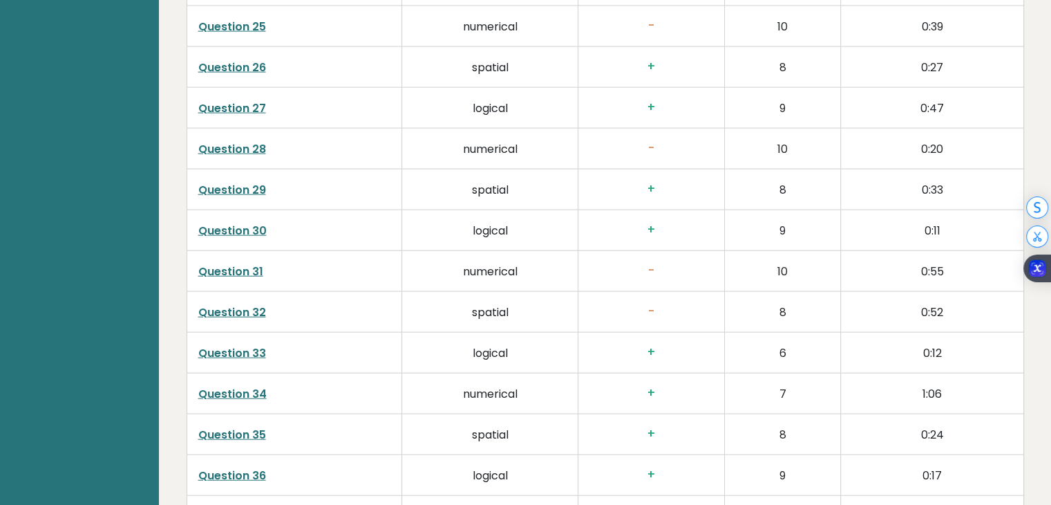
scroll to position [3254, 0]
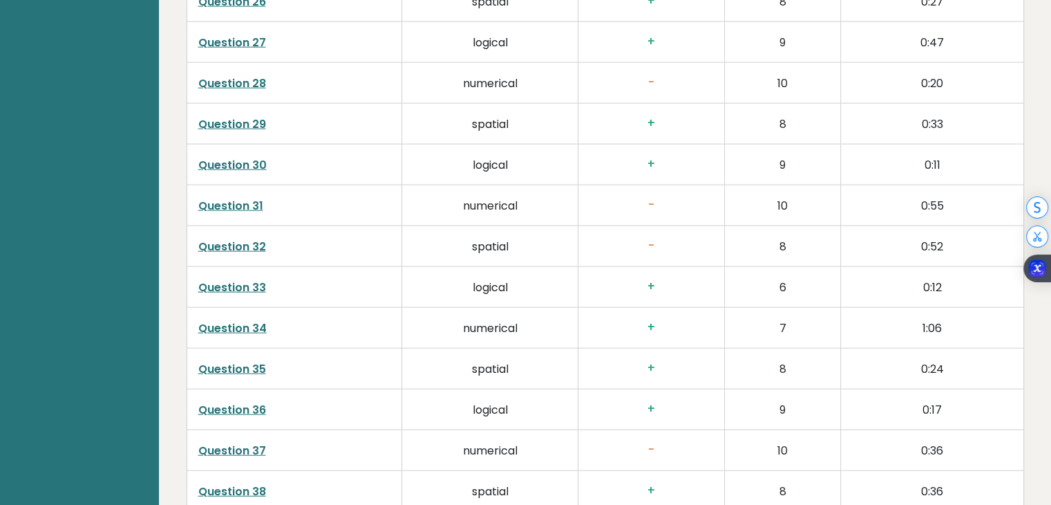
click at [633, 442] on h3 "-" at bounding box center [652, 449] width 124 height 15
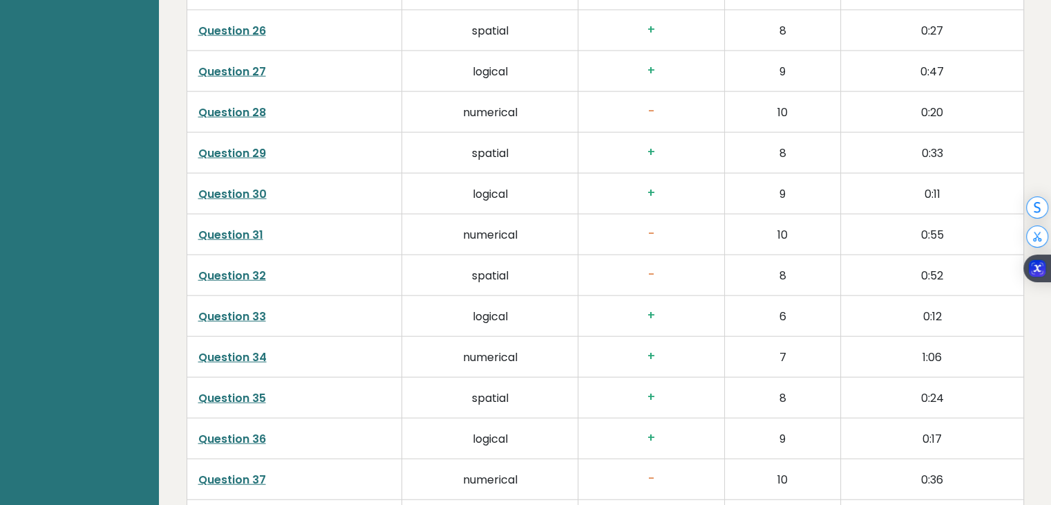
scroll to position [3185, 0]
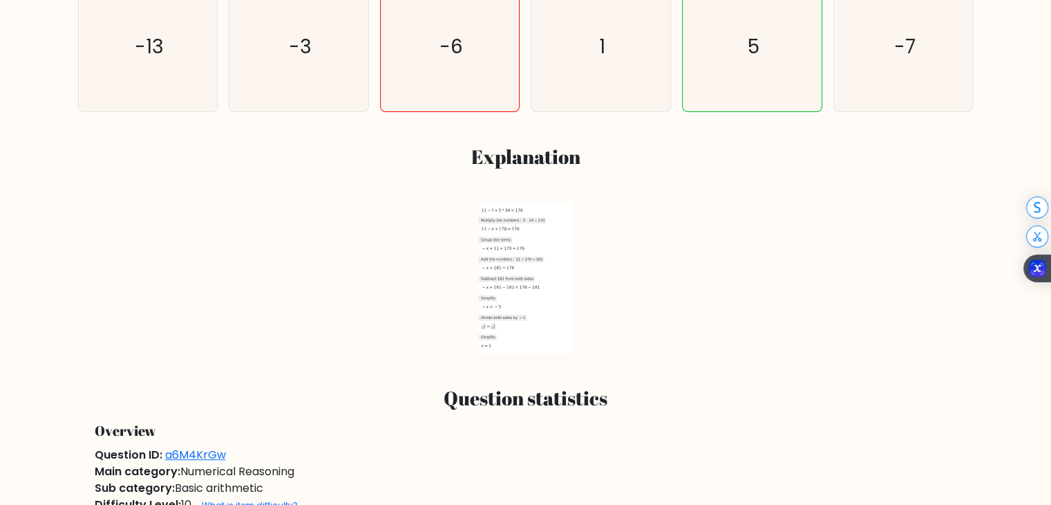
click at [503, 285] on icon at bounding box center [509, 287] width 63 height 6
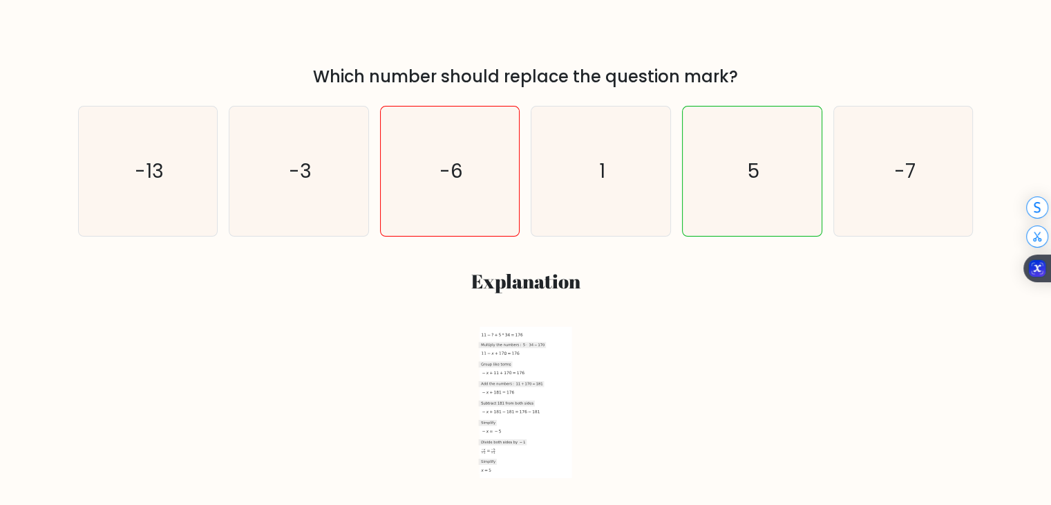
scroll to position [346, 0]
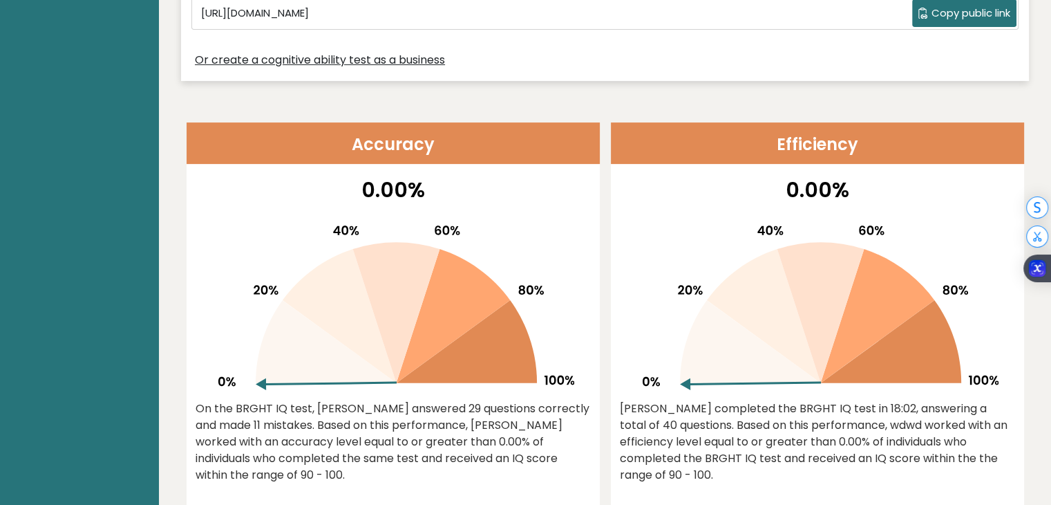
scroll to position [484, 0]
